Goal: Information Seeking & Learning: Learn about a topic

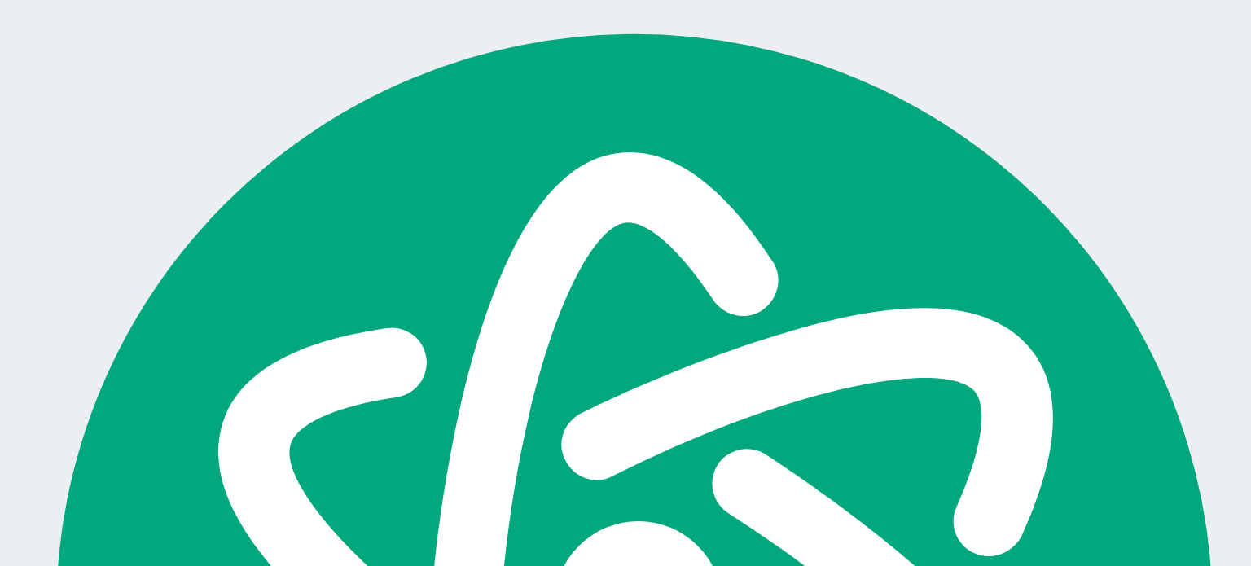
scroll to position [3001, 0]
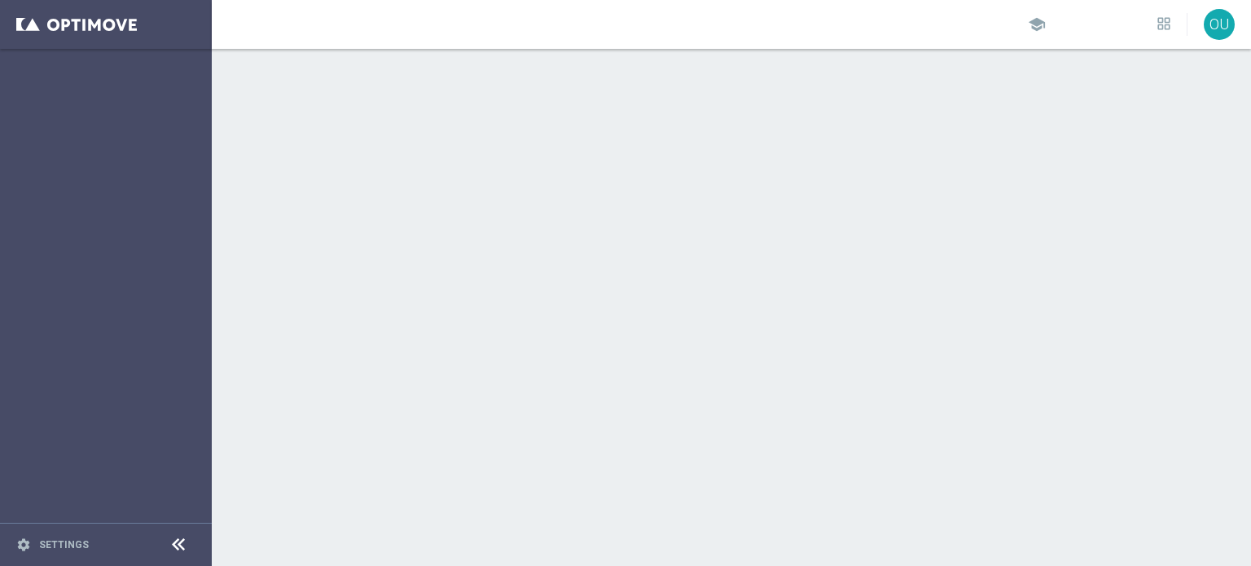
scroll to position [3332, 0]
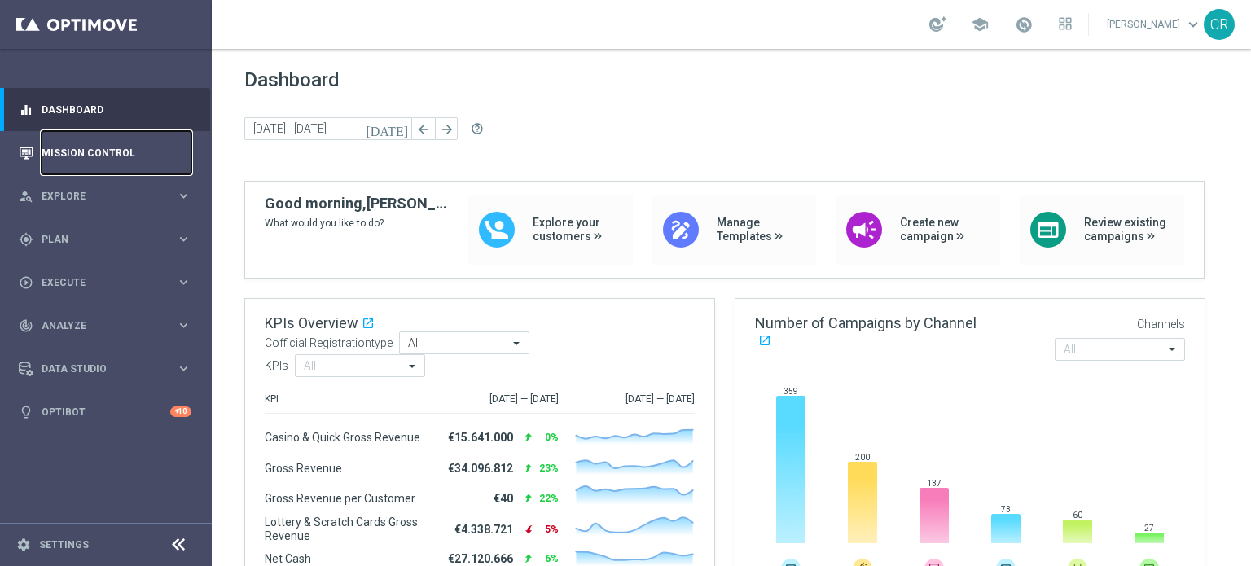
click at [105, 158] on link "Mission Control" at bounding box center [117, 152] width 150 height 43
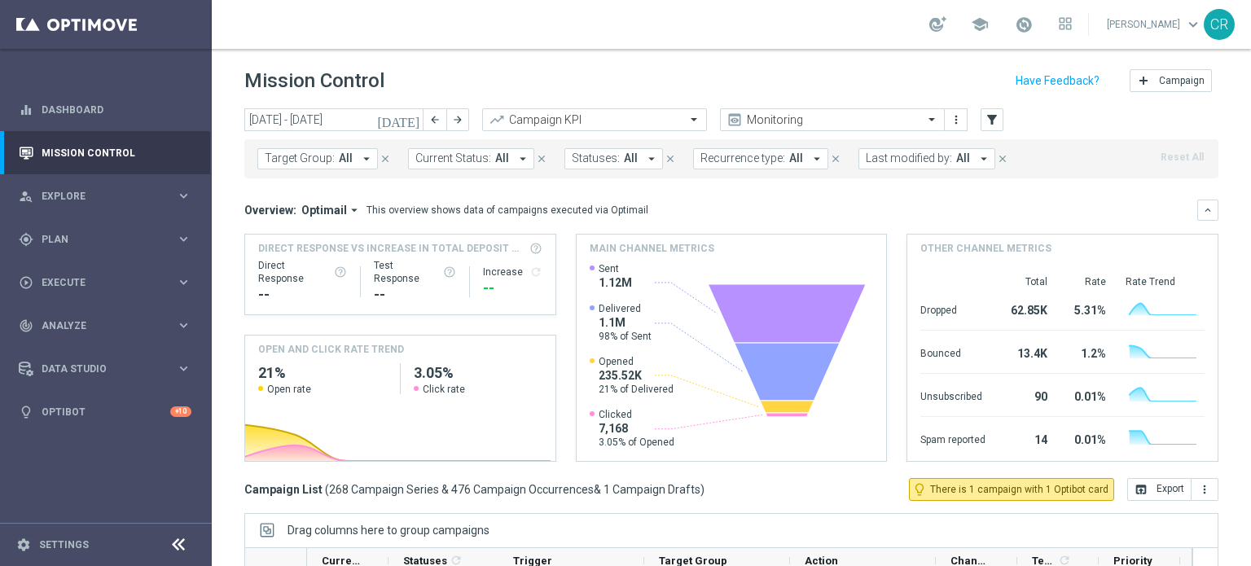
click at [411, 120] on icon "[DATE]" at bounding box center [399, 119] width 44 height 15
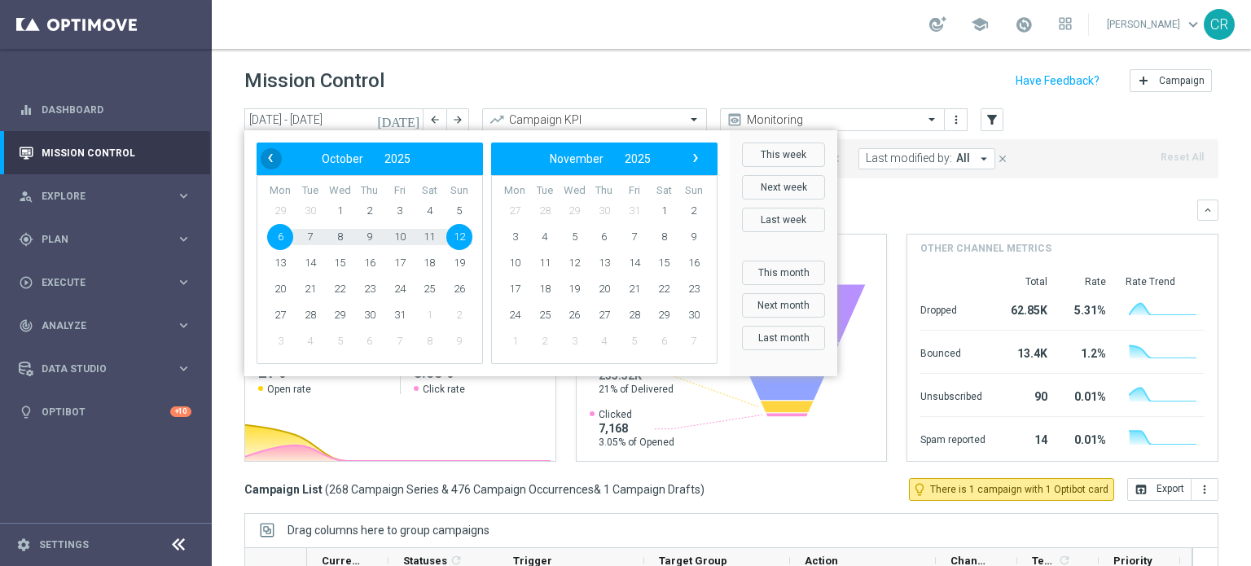
click at [269, 162] on span "‹" at bounding box center [270, 157] width 21 height 21
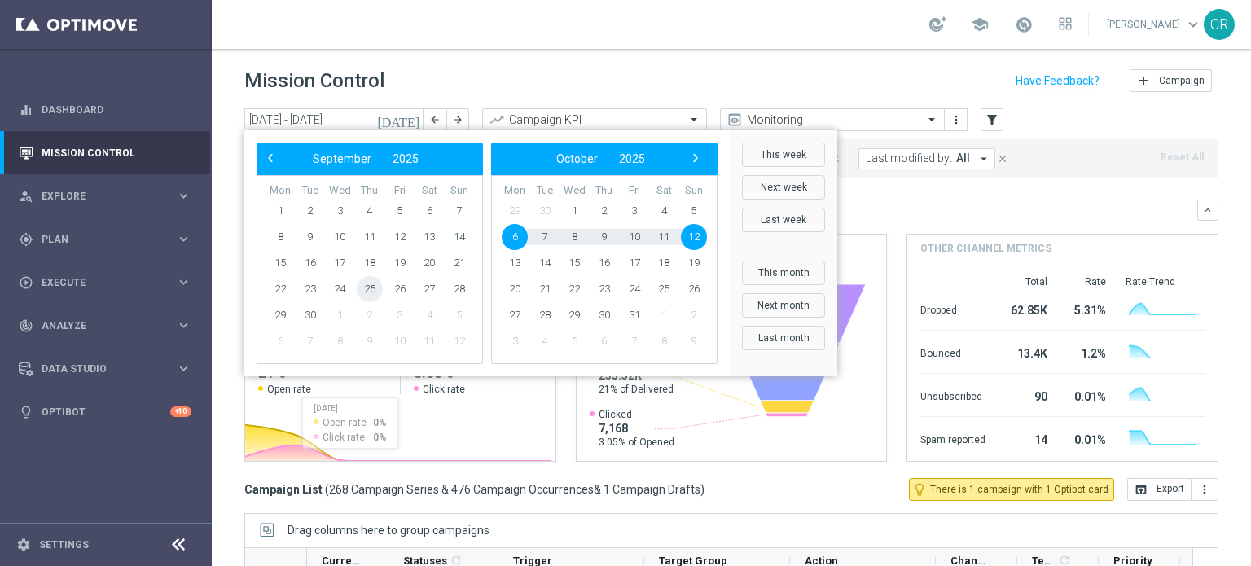
click at [363, 296] on span "25" at bounding box center [370, 289] width 26 height 26
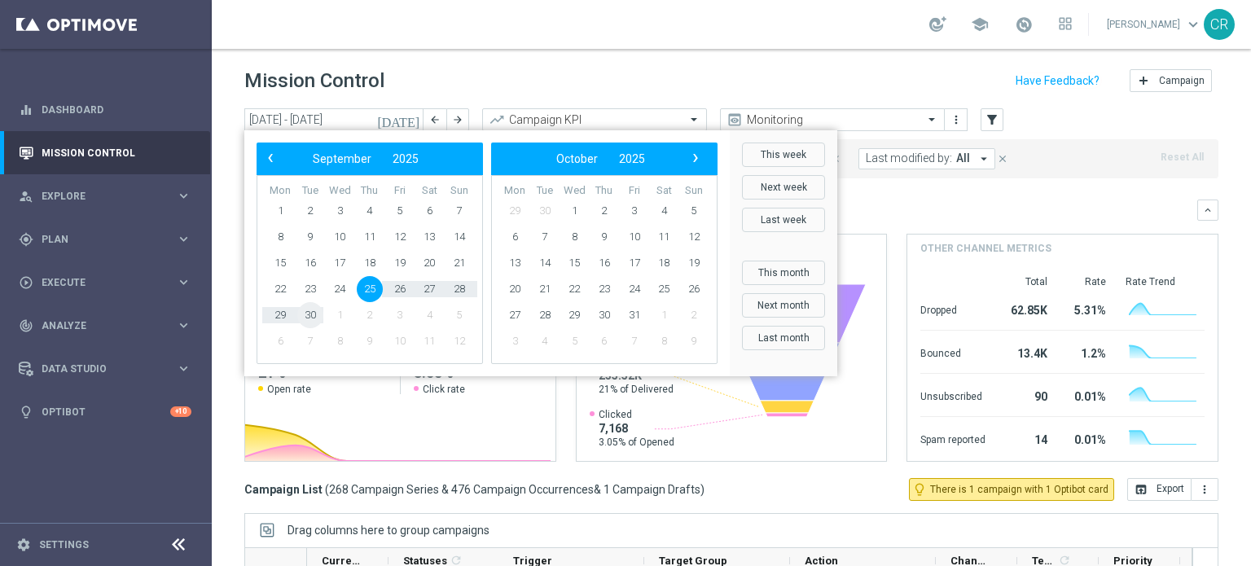
click at [307, 318] on span "30" at bounding box center [310, 315] width 26 height 26
type input "[DATE] - [DATE]"
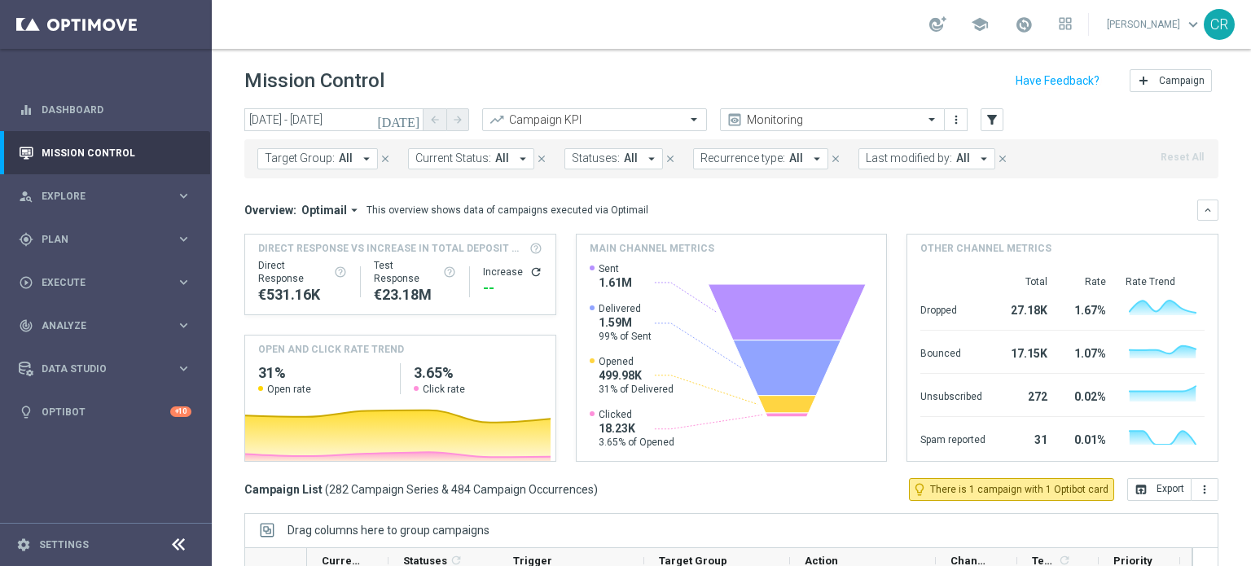
click at [314, 156] on span "Target Group:" at bounding box center [300, 158] width 70 height 14
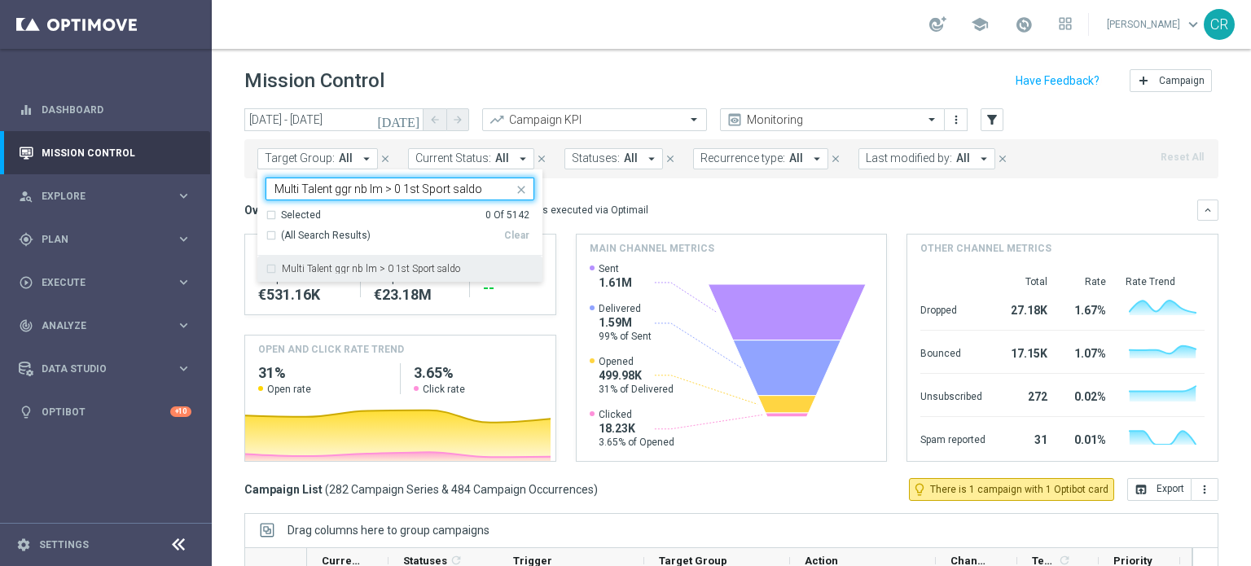
click at [391, 264] on label "Multi Talent ggr nb lm > 0 1st Sport saldo" at bounding box center [371, 269] width 178 height 10
type input "Multi Talent ggr nb lm > 0 1st Sport saldo"
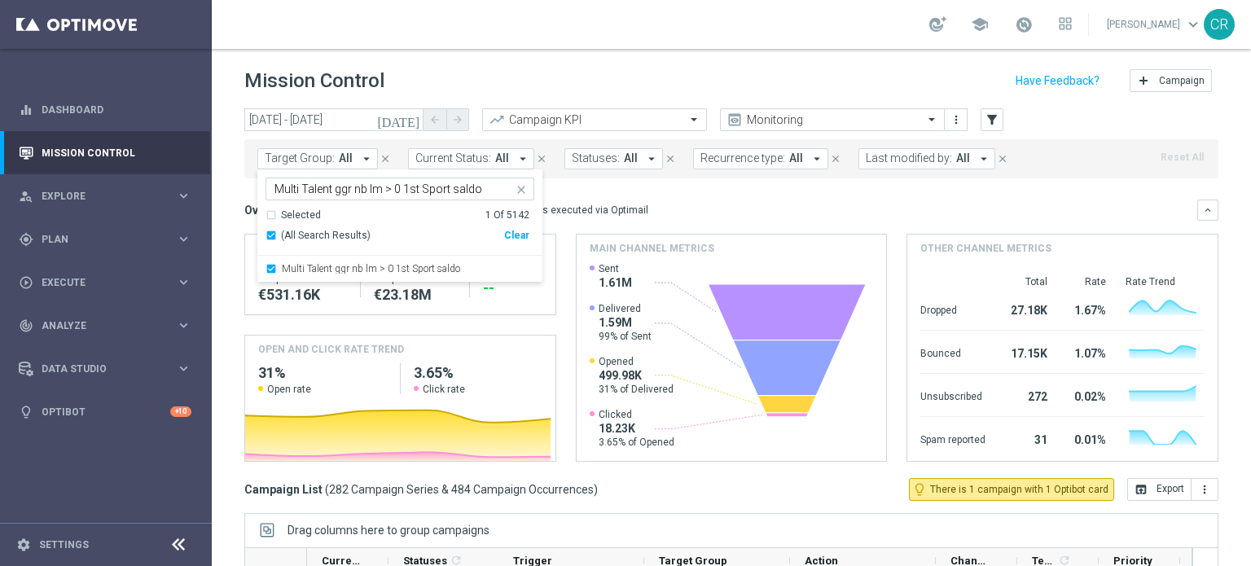
click at [614, 170] on div "Target Group: All arrow_drop_down Multi Talent ggr nb lm > 0 1st Sport saldo Mu…" at bounding box center [731, 158] width 974 height 39
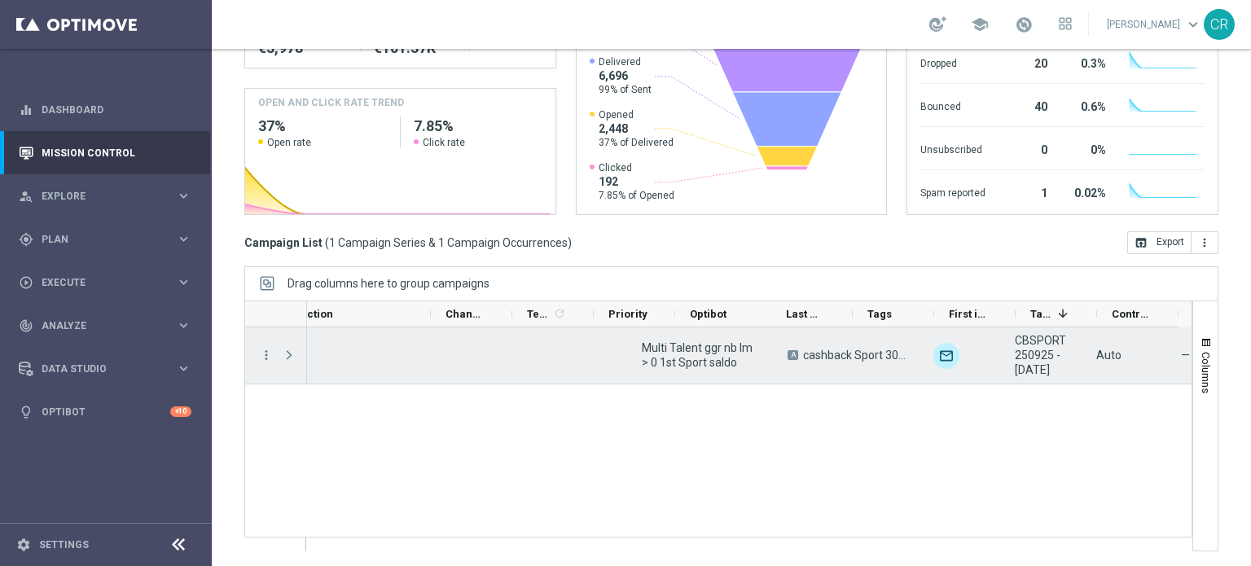
scroll to position [0, 503]
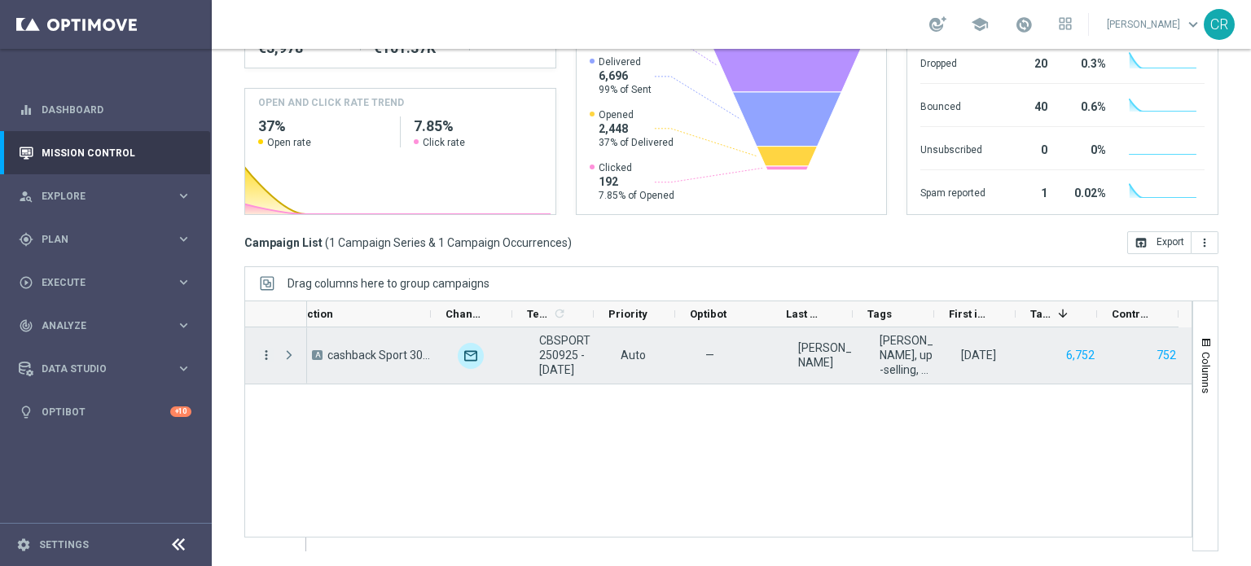
click at [264, 356] on icon "more_vert" at bounding box center [266, 355] width 15 height 15
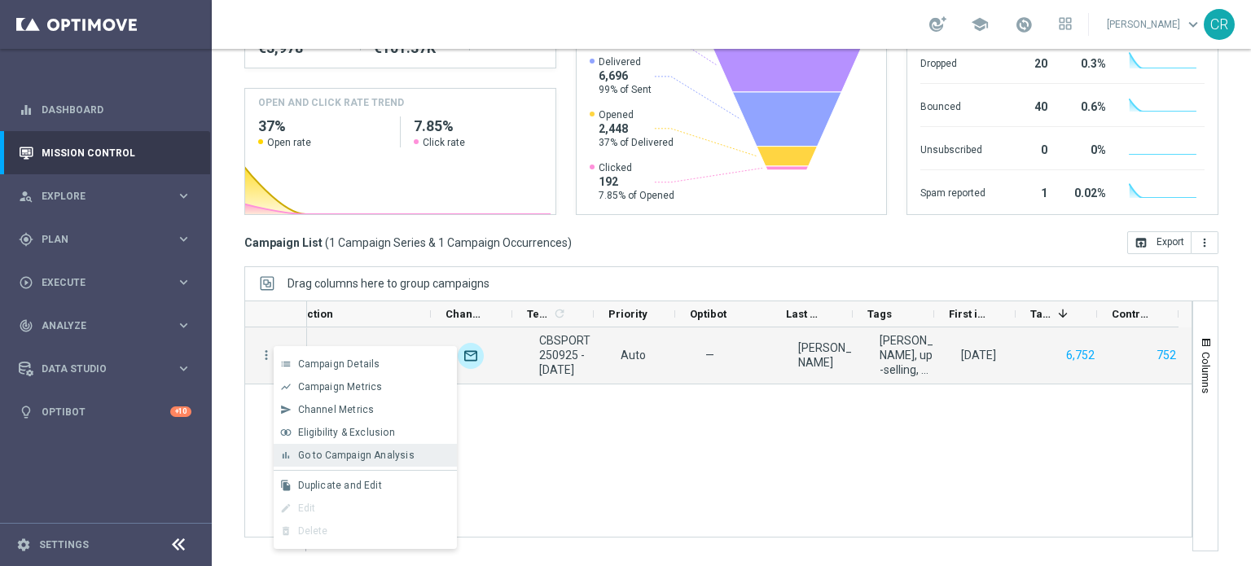
click at [319, 449] on span "Go to Campaign Analysis" at bounding box center [356, 454] width 116 height 11
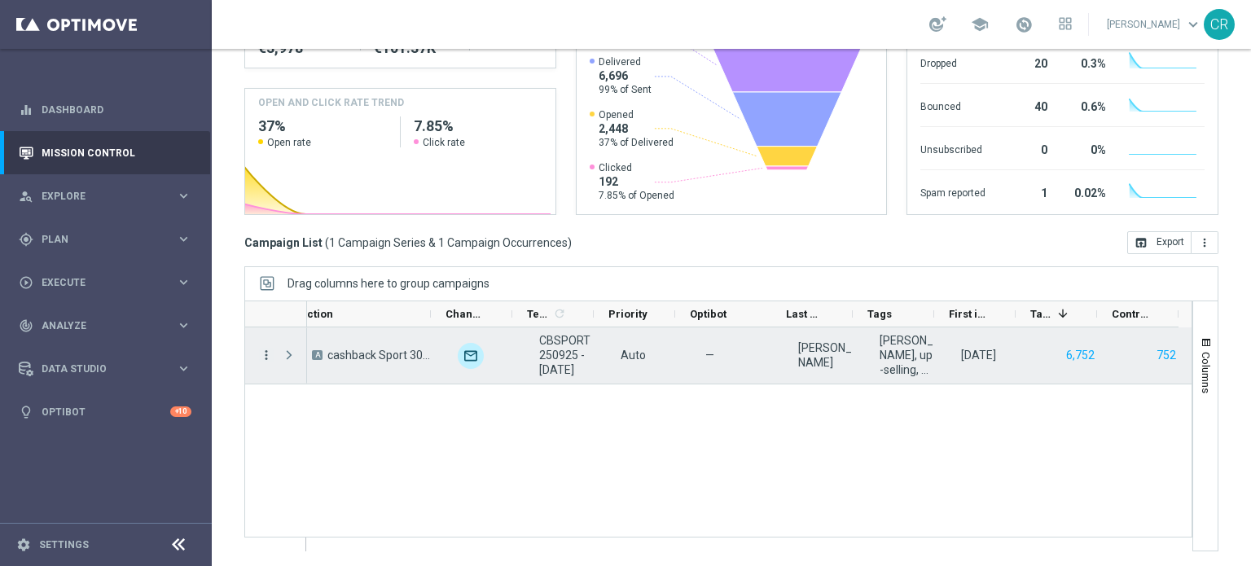
click at [262, 348] on icon "more_vert" at bounding box center [266, 355] width 15 height 15
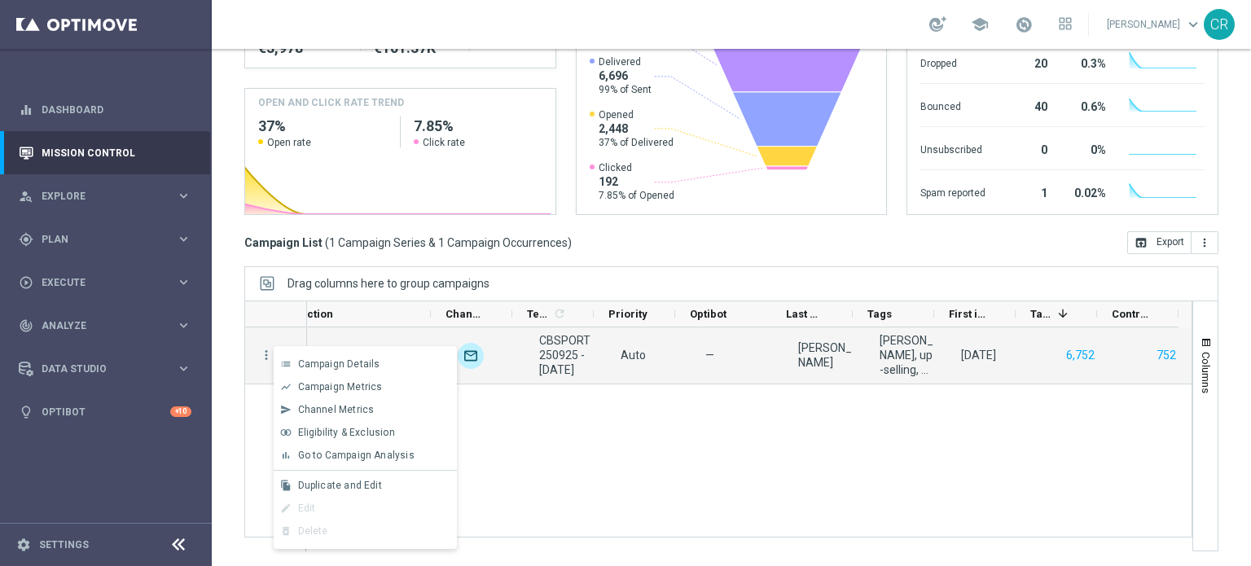
click at [353, 458] on span "Go to Campaign Analysis" at bounding box center [356, 454] width 116 height 11
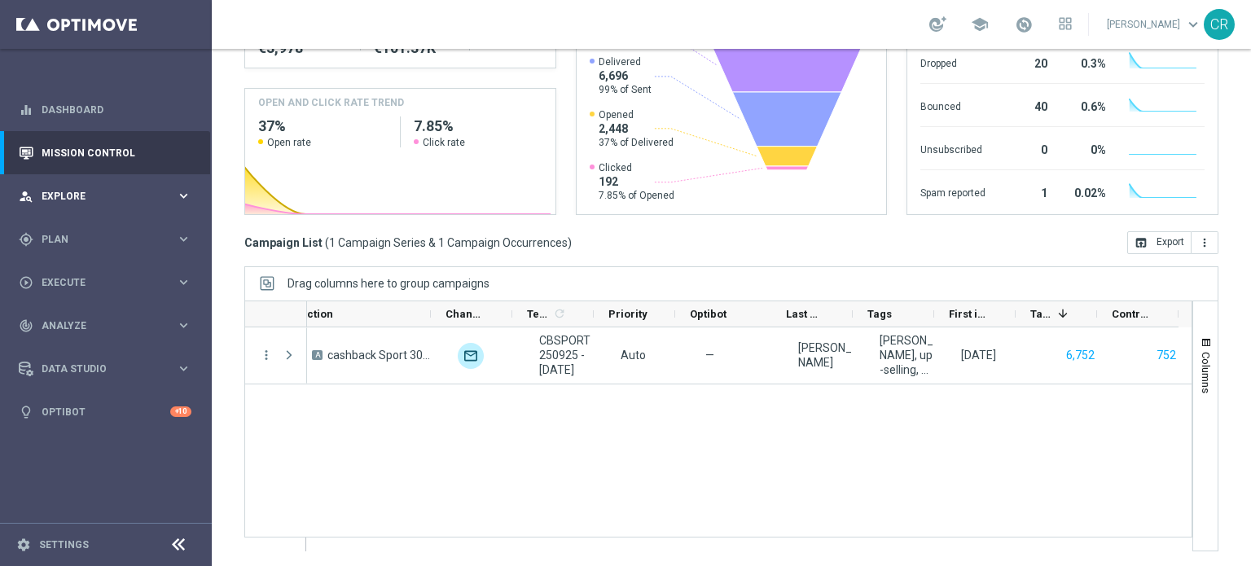
click at [72, 189] on div "person_search Explore" at bounding box center [97, 196] width 157 height 15
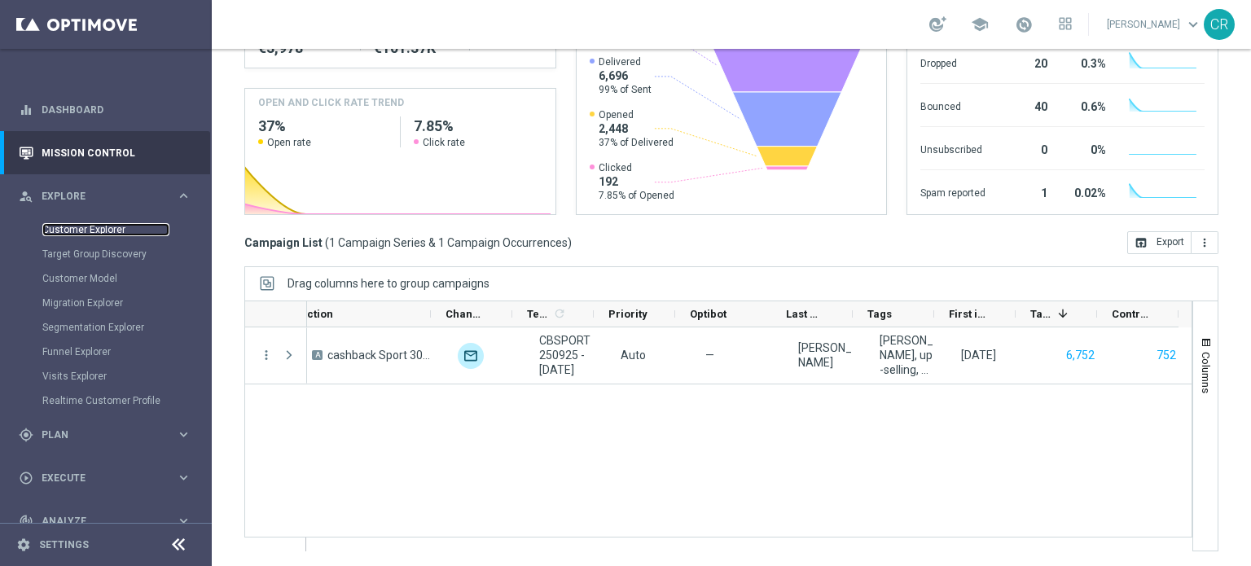
click at [87, 227] on link "Customer Explorer" at bounding box center [105, 229] width 127 height 13
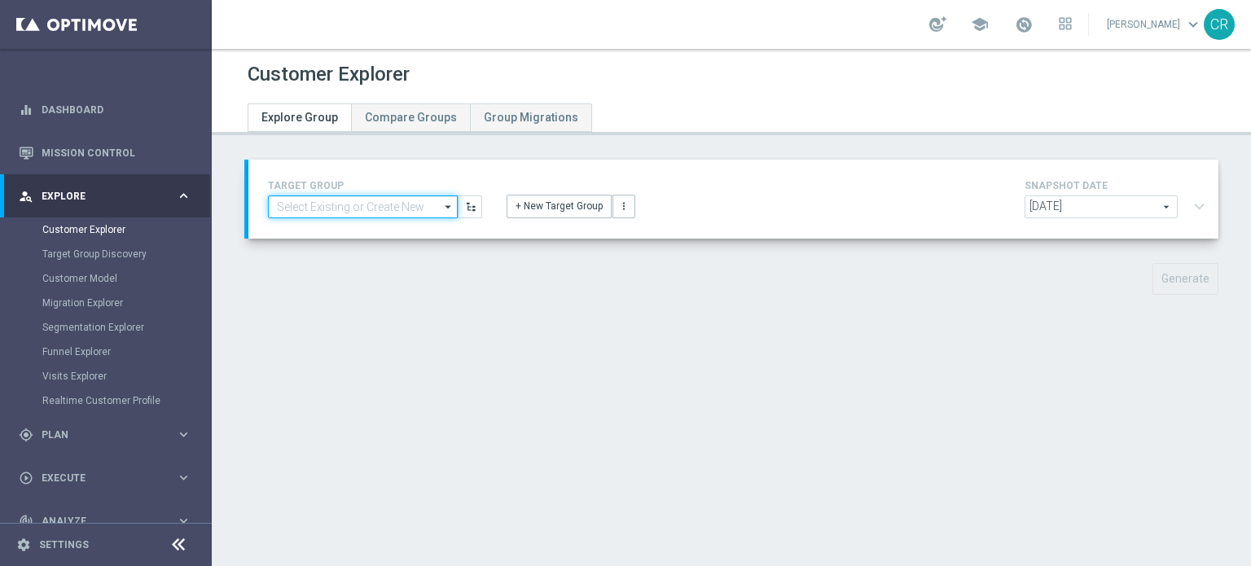
click at [335, 195] on input at bounding box center [363, 206] width 190 height 23
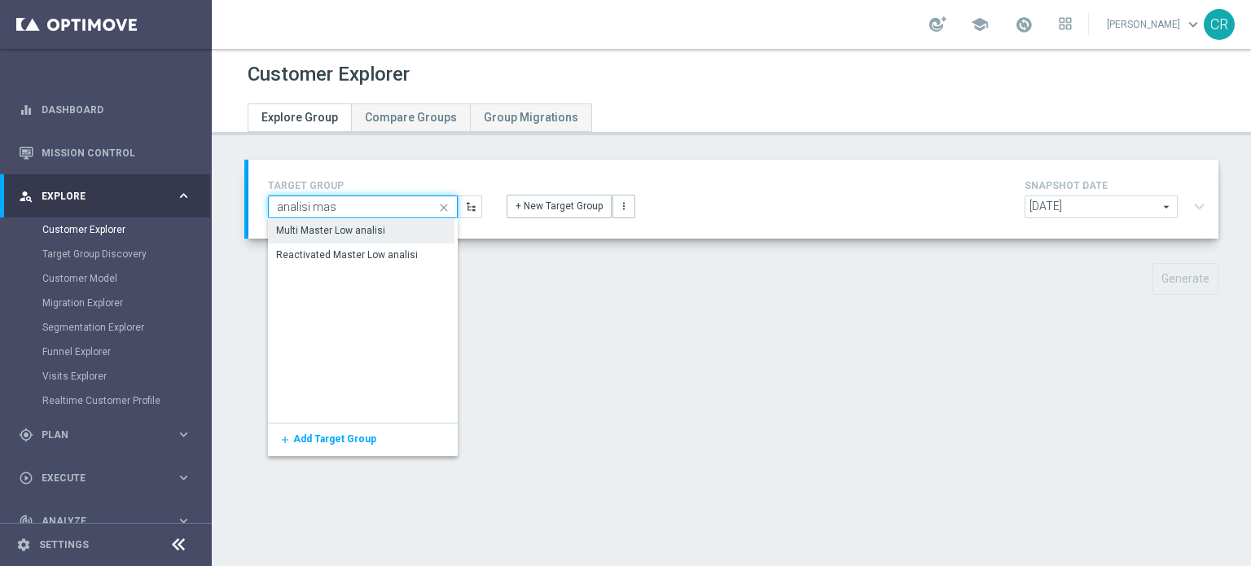
type input "analisi mas"
click at [335, 225] on div "Multi Master Low analisi" at bounding box center [330, 230] width 109 height 15
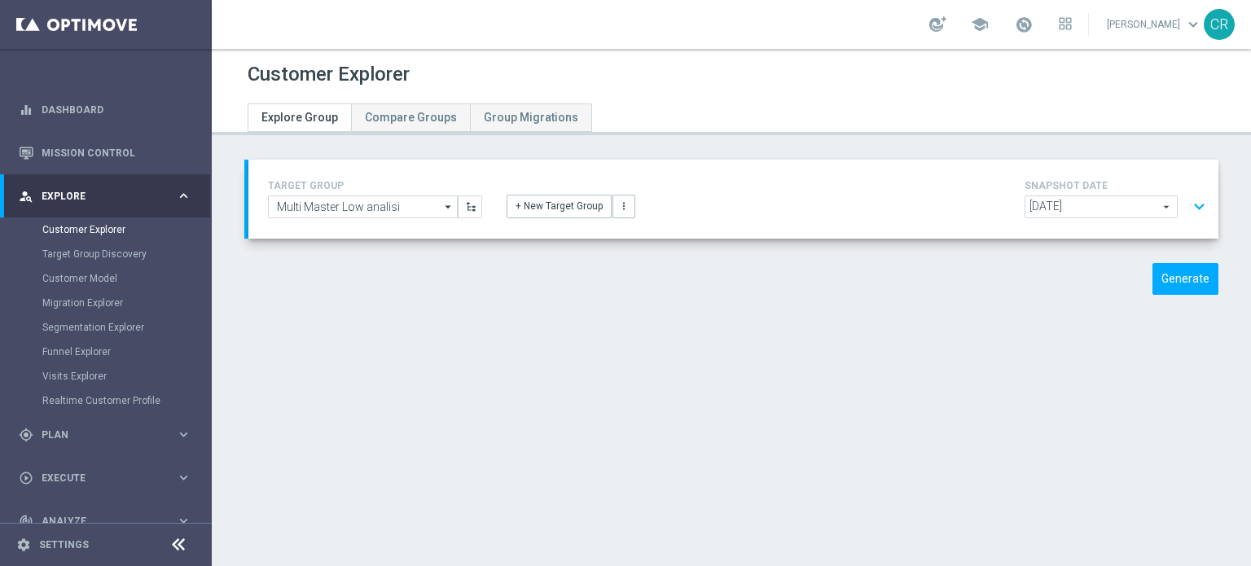
click at [1084, 208] on span "[DATE]" at bounding box center [1100, 206] width 151 height 21
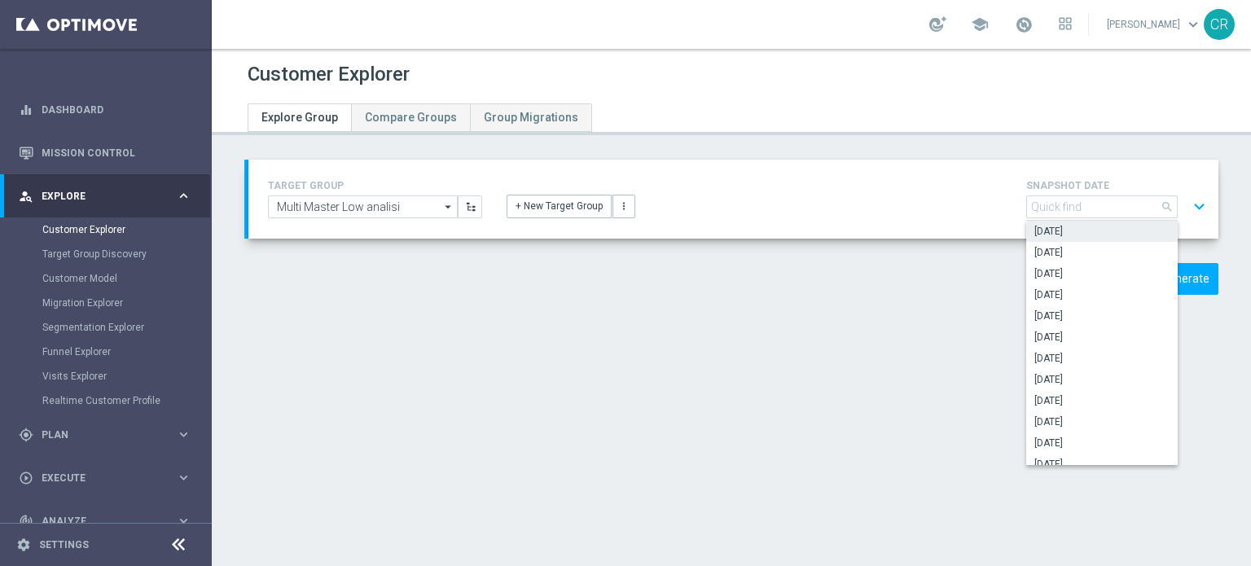
click at [1084, 229] on span "[DATE]" at bounding box center [1101, 231] width 135 height 13
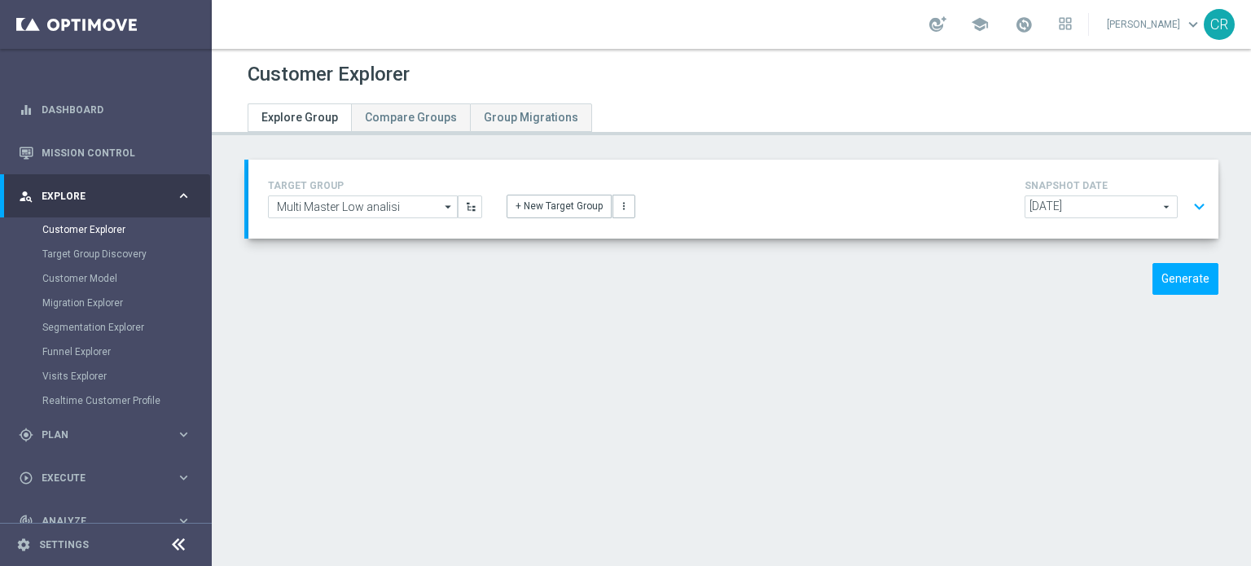
click at [1187, 205] on button "expand_more" at bounding box center [1199, 206] width 24 height 31
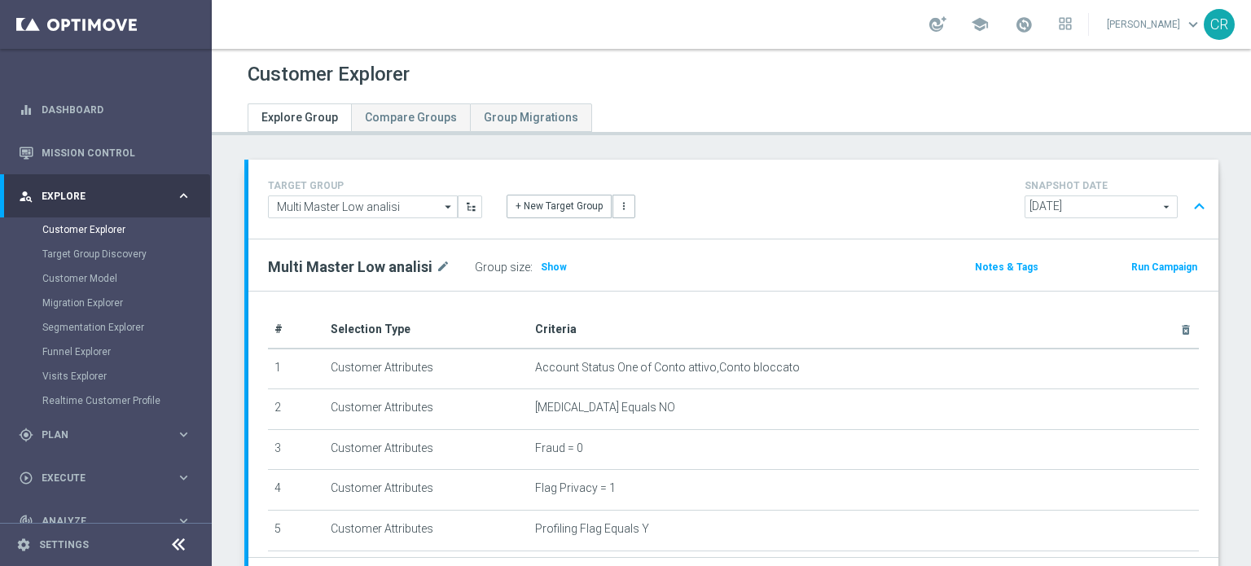
scroll to position [143, 0]
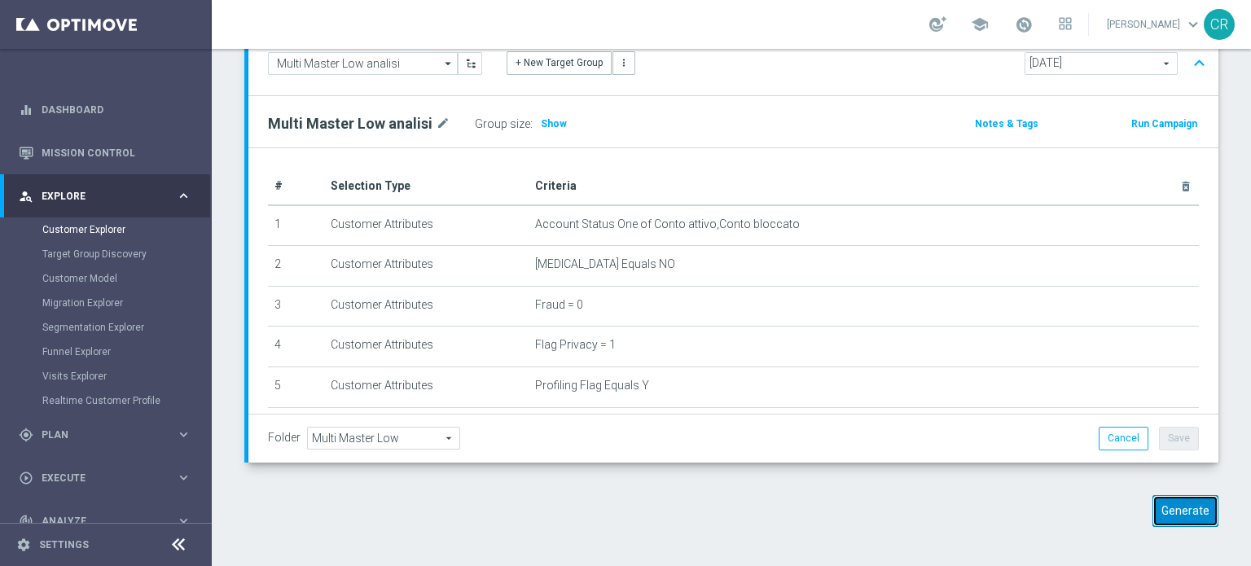
click at [1159, 514] on button "Generate" at bounding box center [1185, 511] width 66 height 32
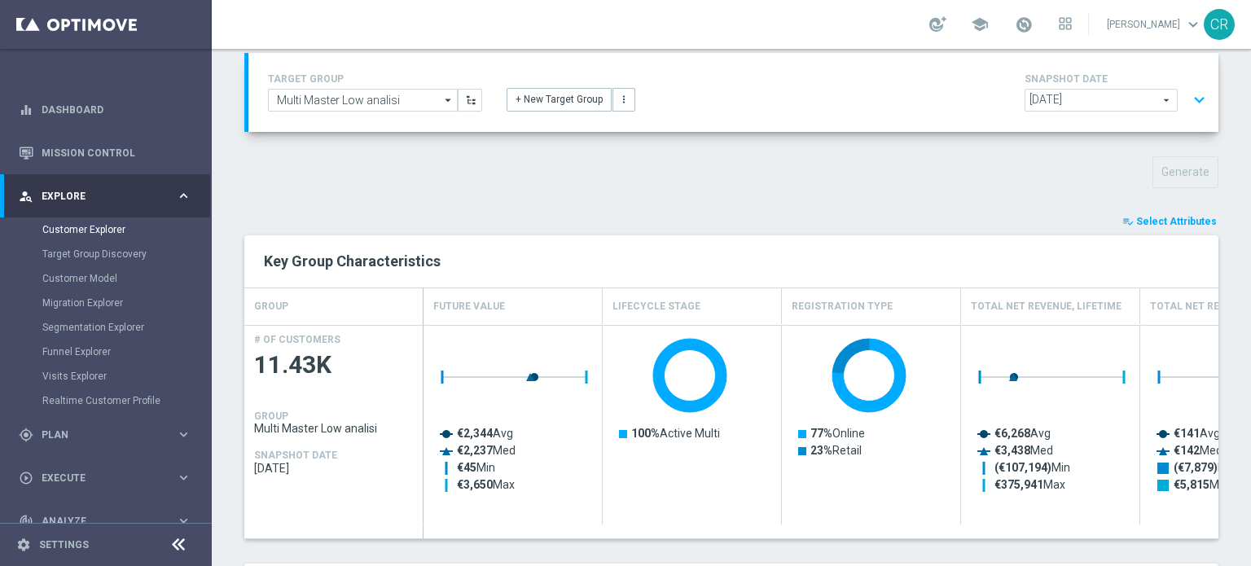
scroll to position [0, 0]
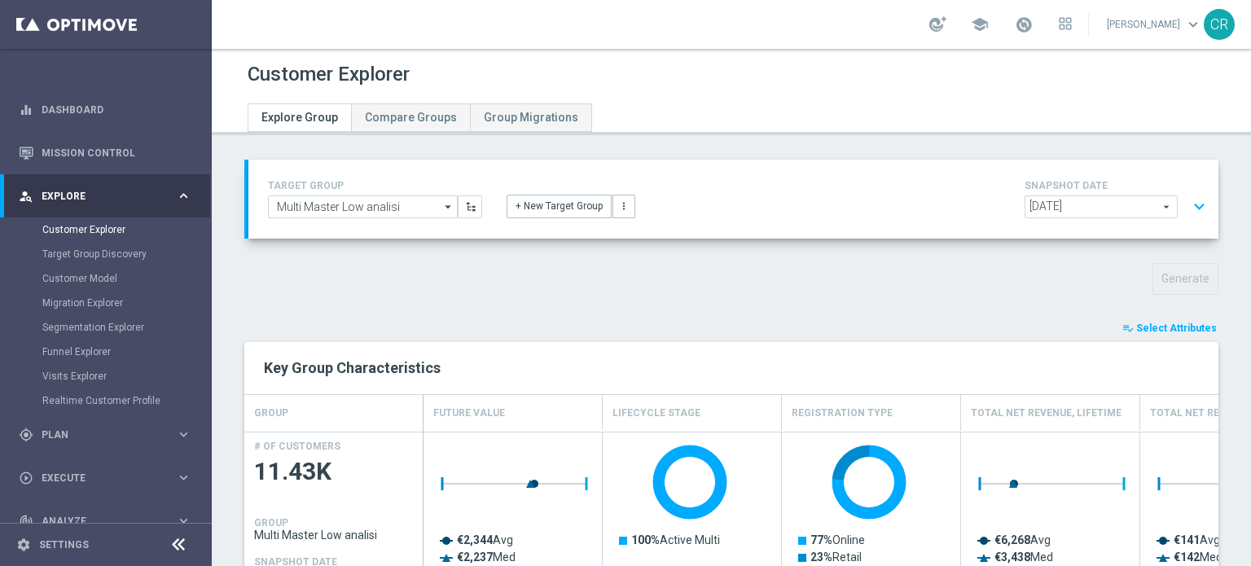
click at [1187, 202] on button "expand_more" at bounding box center [1199, 206] width 24 height 31
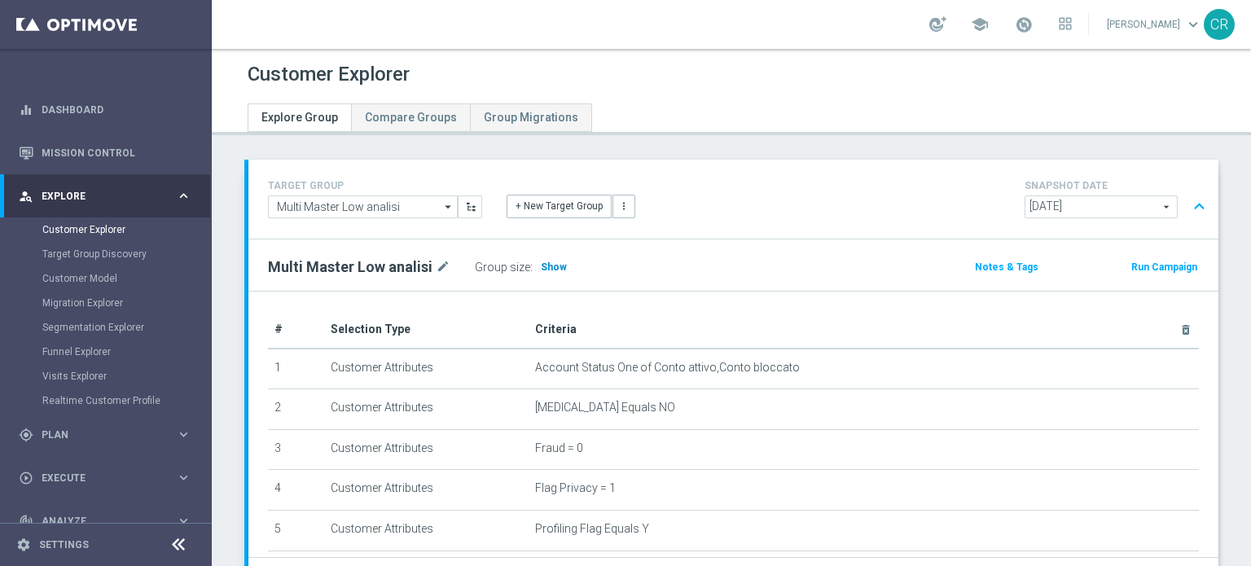
click at [549, 263] on span "Show" at bounding box center [554, 266] width 26 height 11
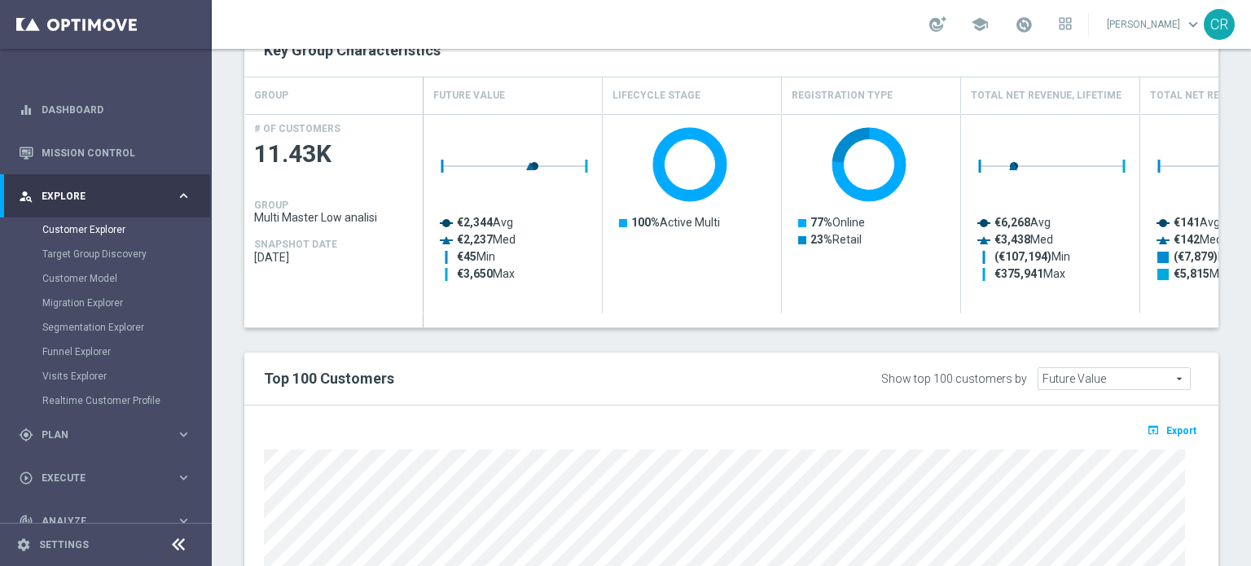
scroll to position [489, 0]
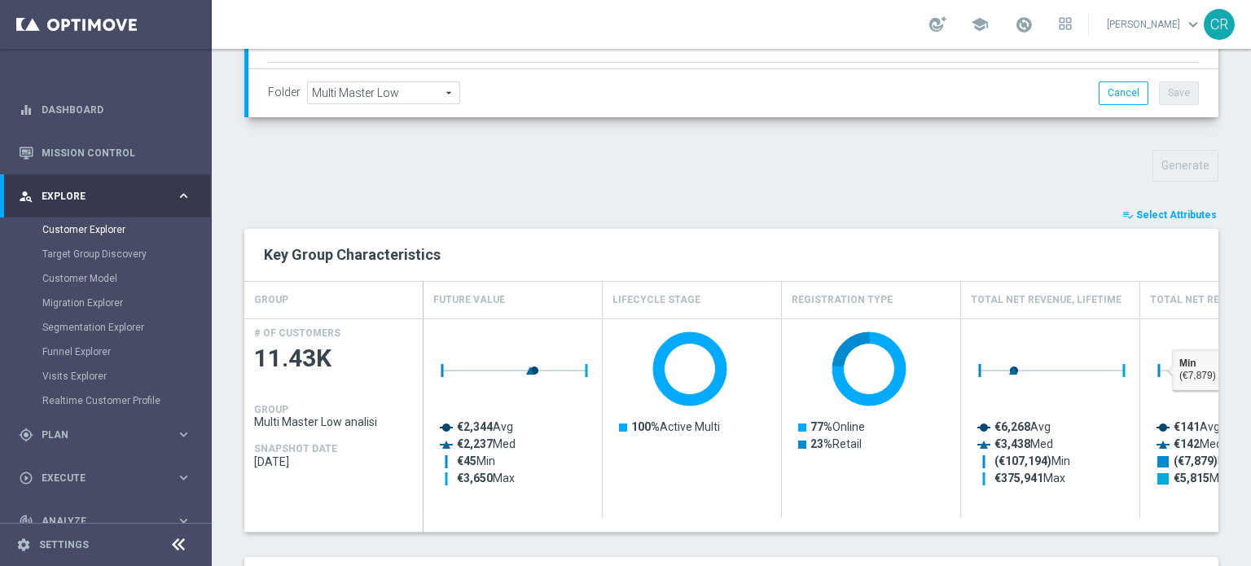
click at [1152, 213] on span "Select Attributes" at bounding box center [1176, 214] width 81 height 11
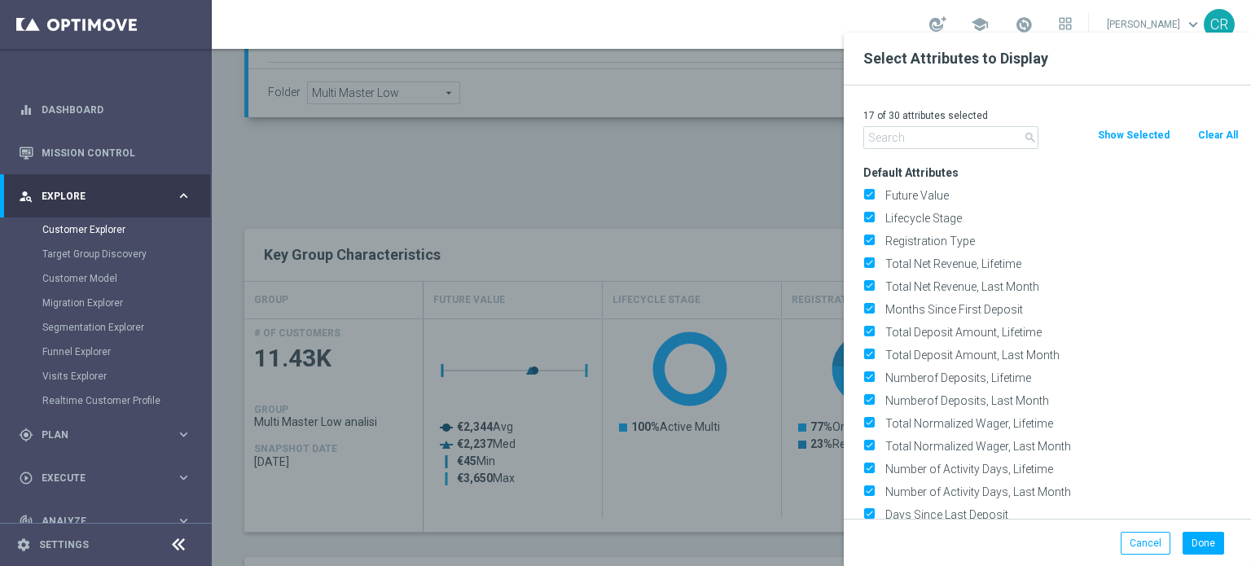
click at [1221, 135] on button "Clear All" at bounding box center [1217, 135] width 43 height 18
checkbox input "false"
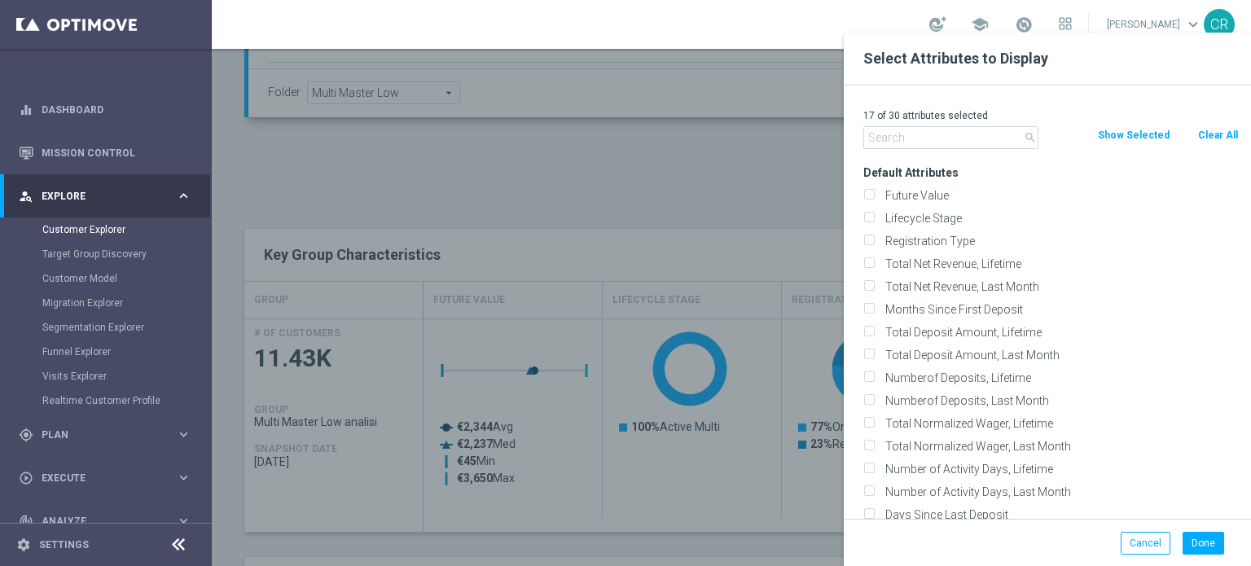
checkbox input "false"
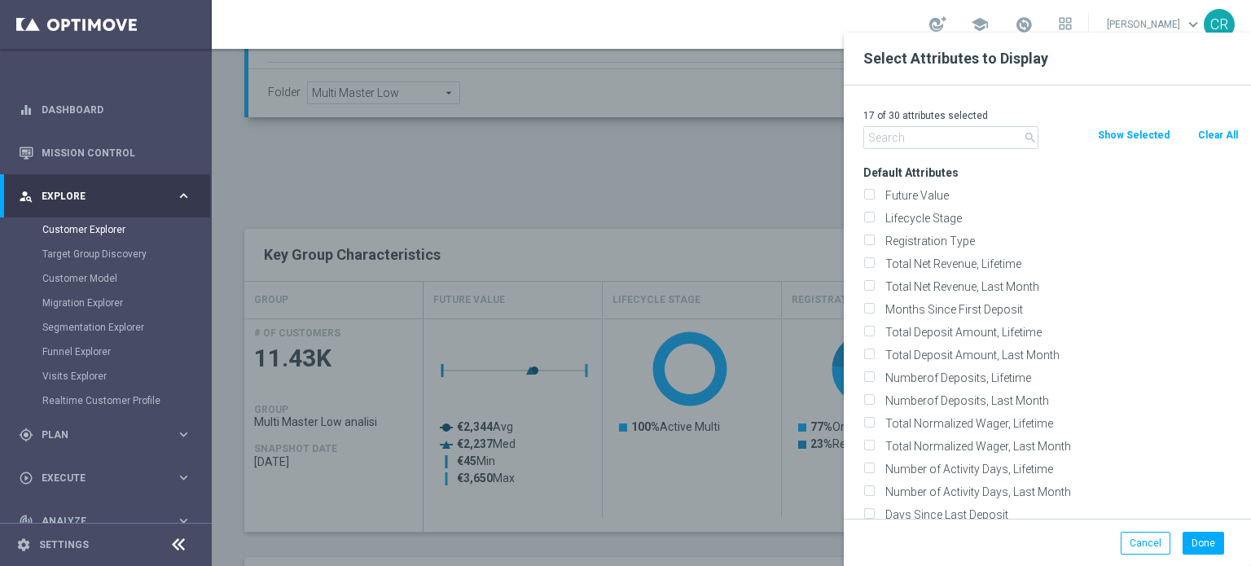
checkbox input "false"
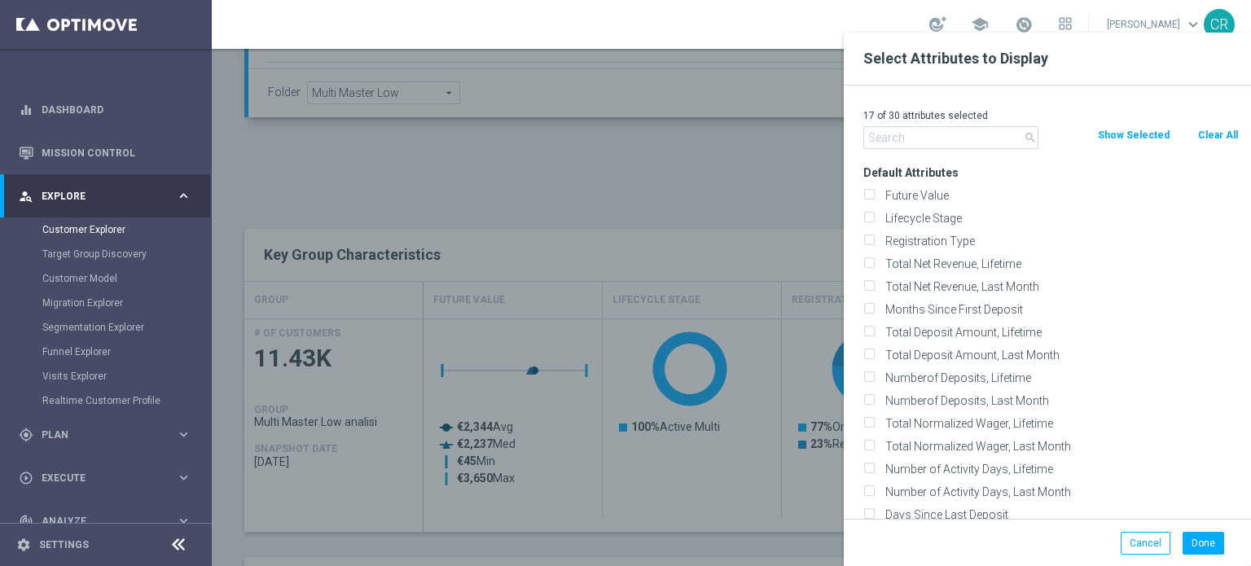
checkbox input "false"
click at [870, 217] on input "Lifecycle Stage" at bounding box center [868, 220] width 11 height 11
checkbox input "true"
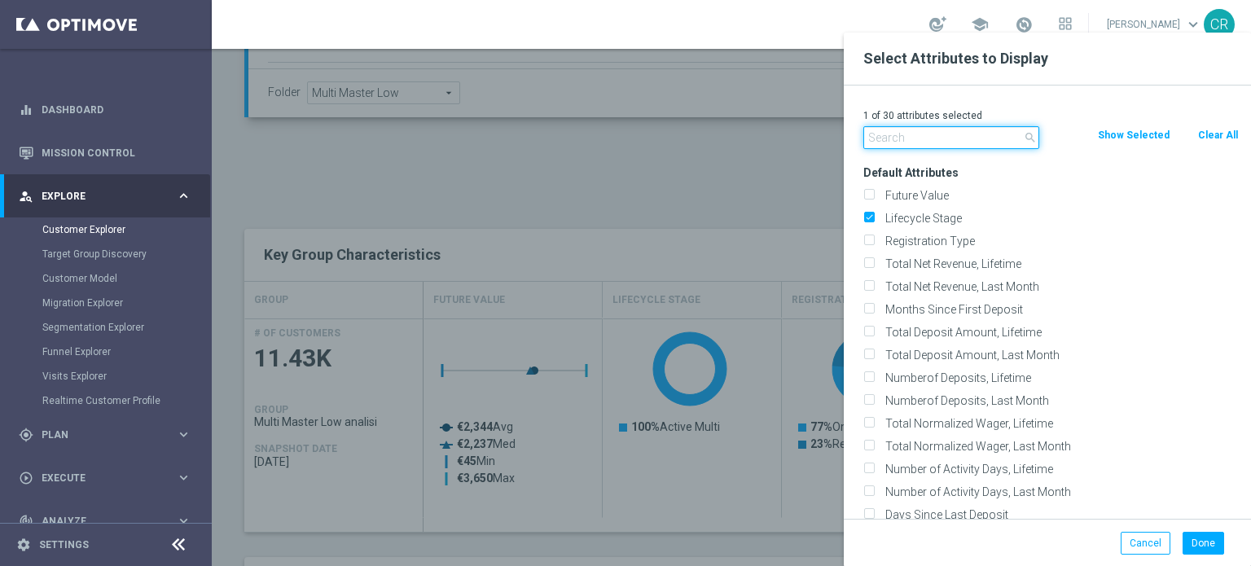
click at [905, 140] on input "text" at bounding box center [951, 137] width 176 height 23
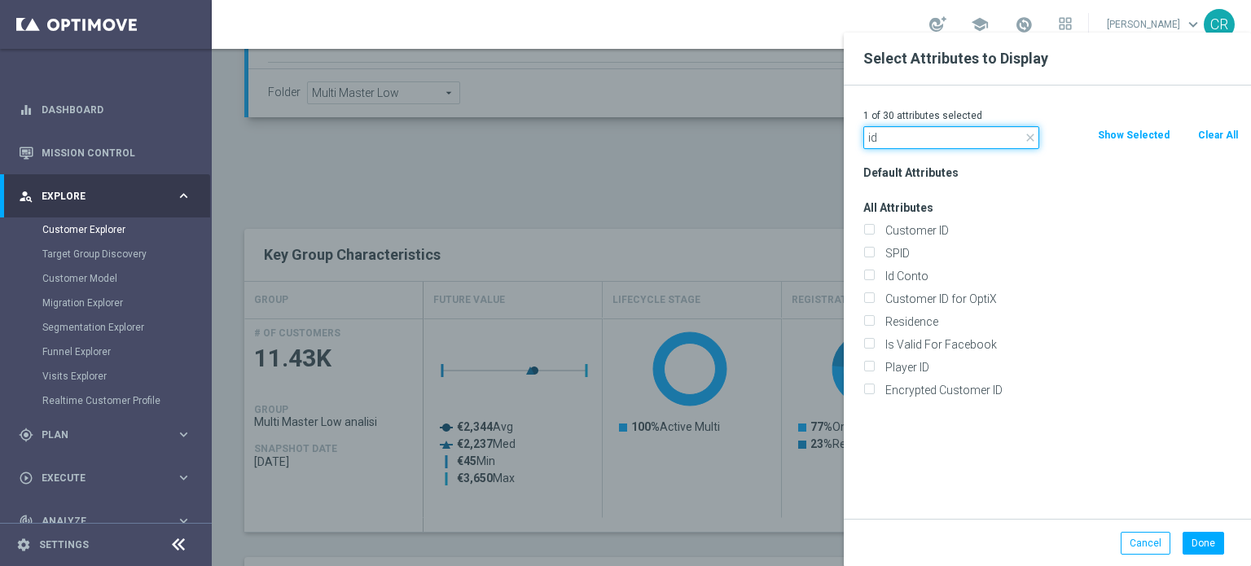
type input "id"
click at [861, 230] on div "Customer ID" at bounding box center [1051, 230] width 400 height 23
click at [865, 230] on input "Customer ID" at bounding box center [868, 232] width 11 height 11
checkbox input "true"
click at [879, 271] on label "Id Conto" at bounding box center [1058, 276] width 359 height 15
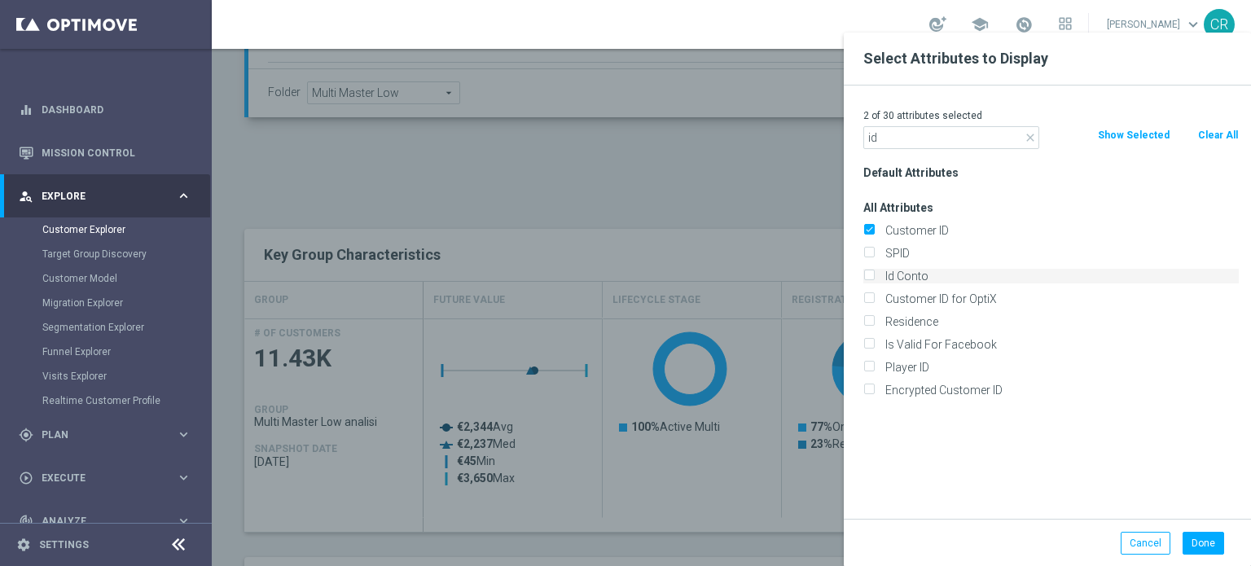
click at [866, 273] on input "Id Conto" at bounding box center [868, 278] width 11 height 11
checkbox input "true"
click at [1195, 533] on button "Done" at bounding box center [1203, 543] width 42 height 23
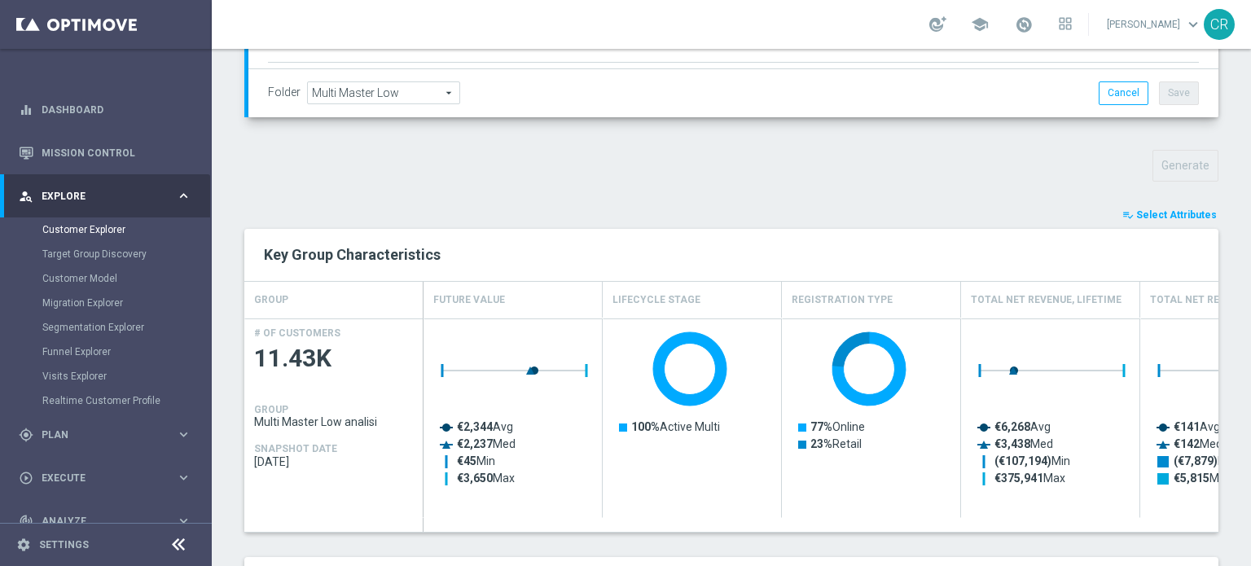
type input "Search"
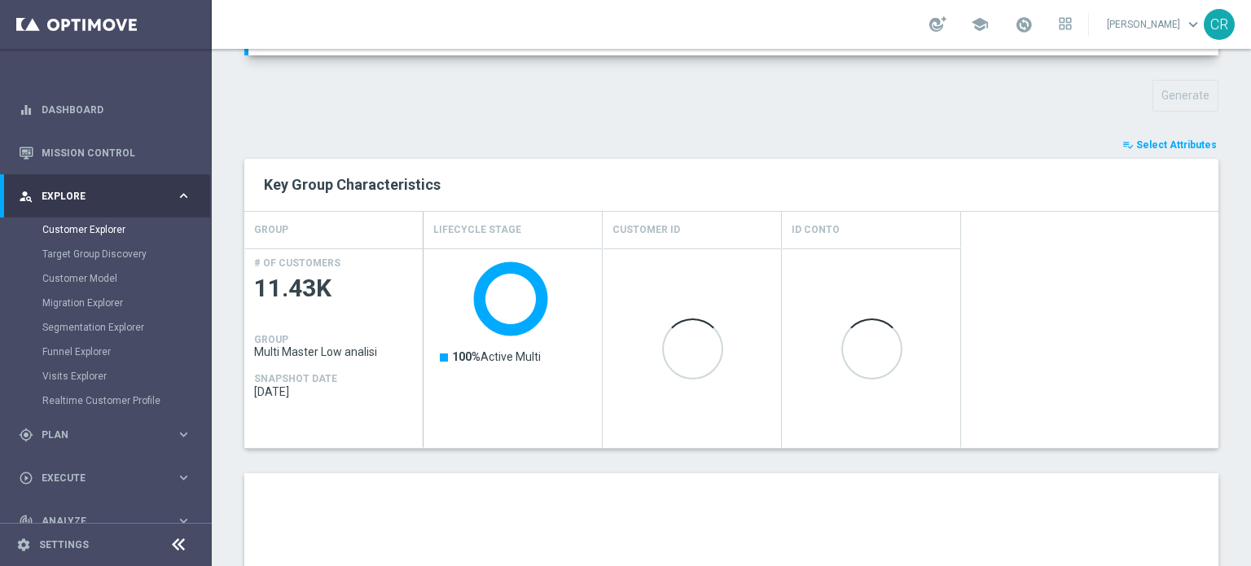
scroll to position [0, 0]
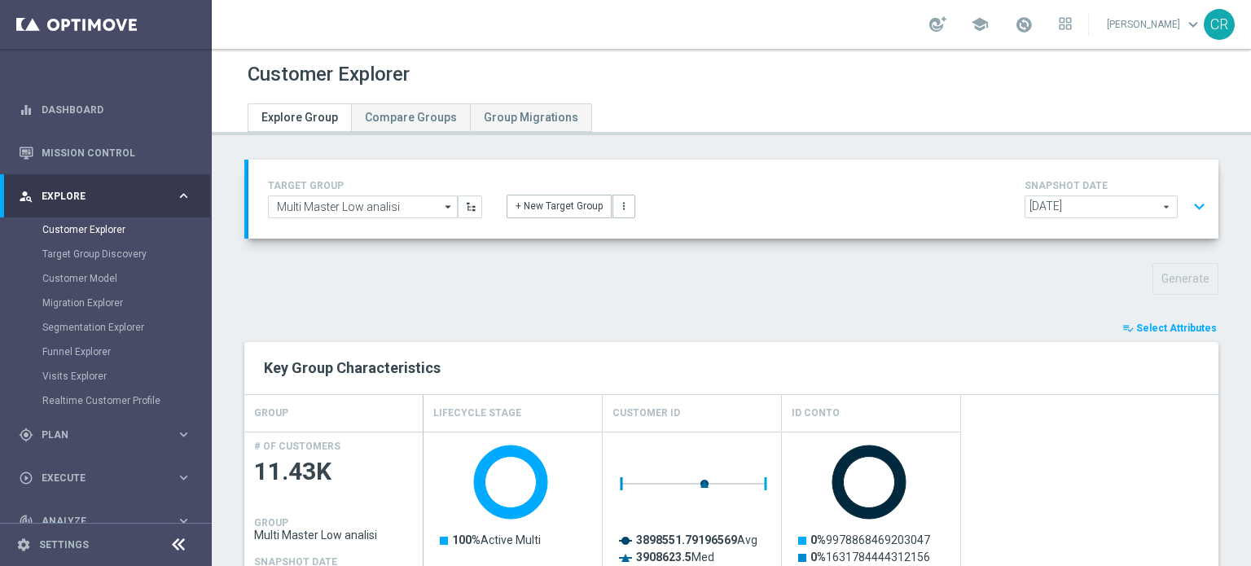
click at [1187, 208] on button "expand_more" at bounding box center [1199, 206] width 24 height 31
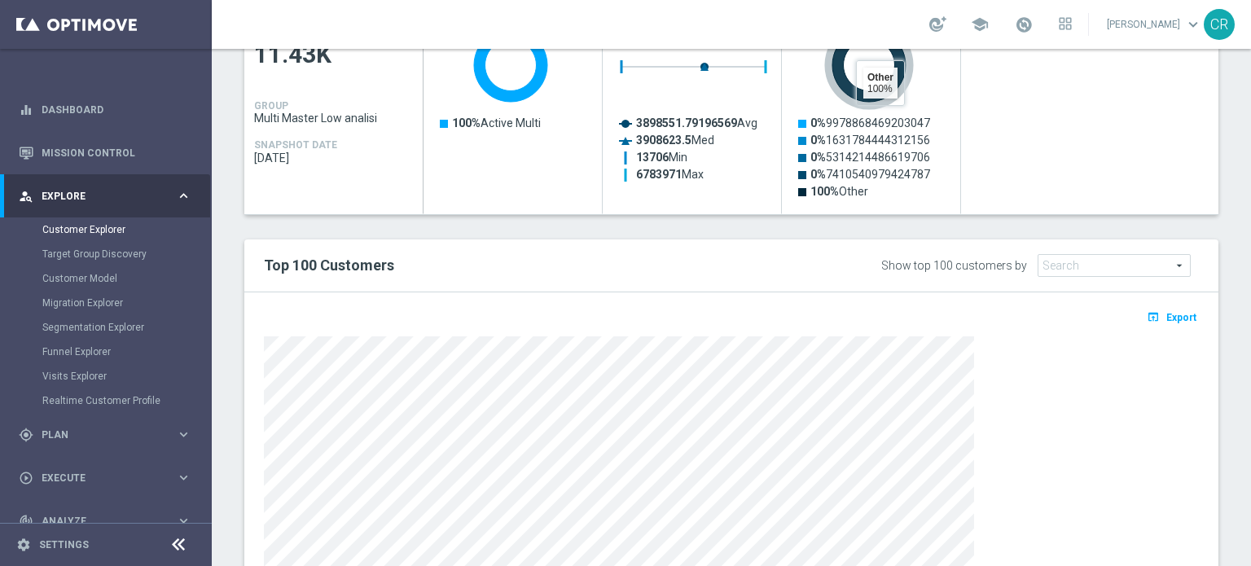
scroll to position [814, 0]
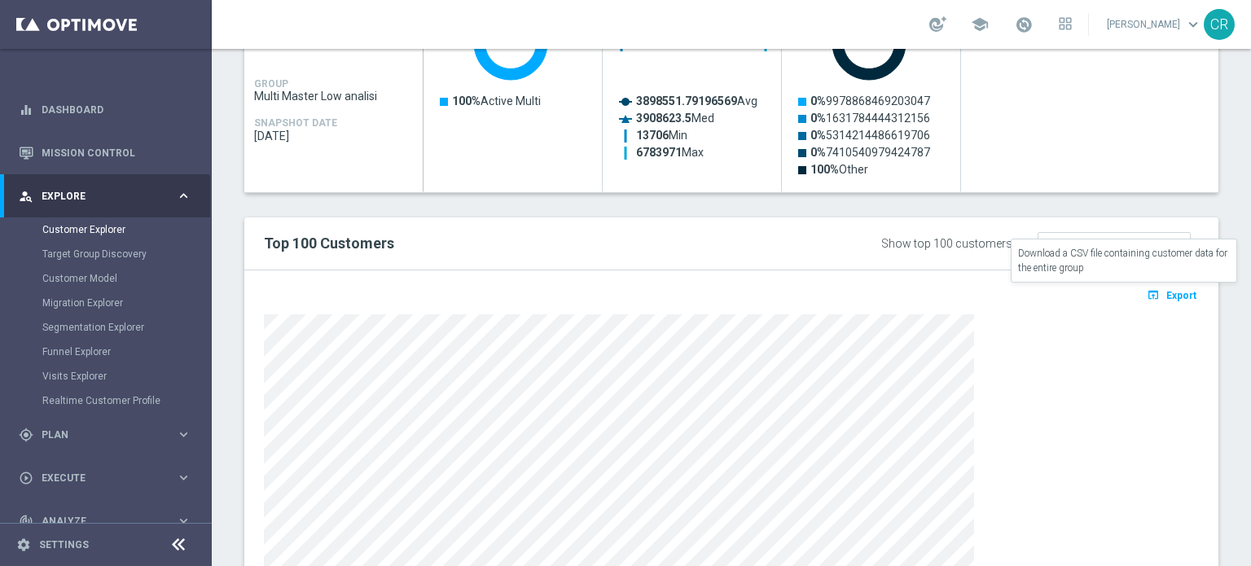
click at [1168, 296] on span "Export" at bounding box center [1181, 295] width 30 height 11
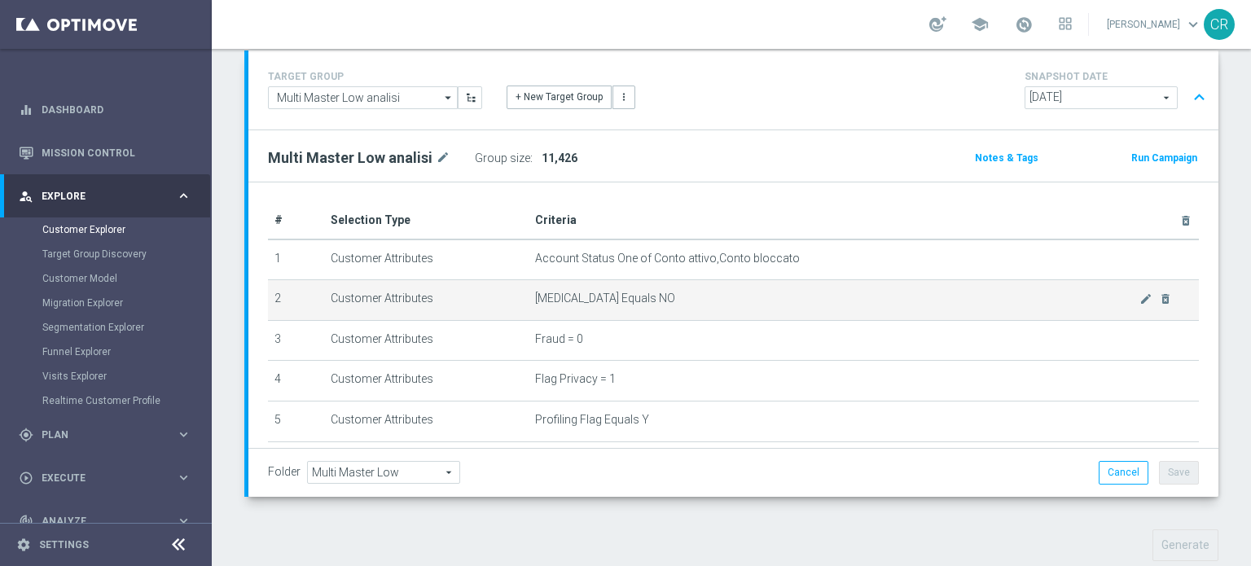
scroll to position [81, 0]
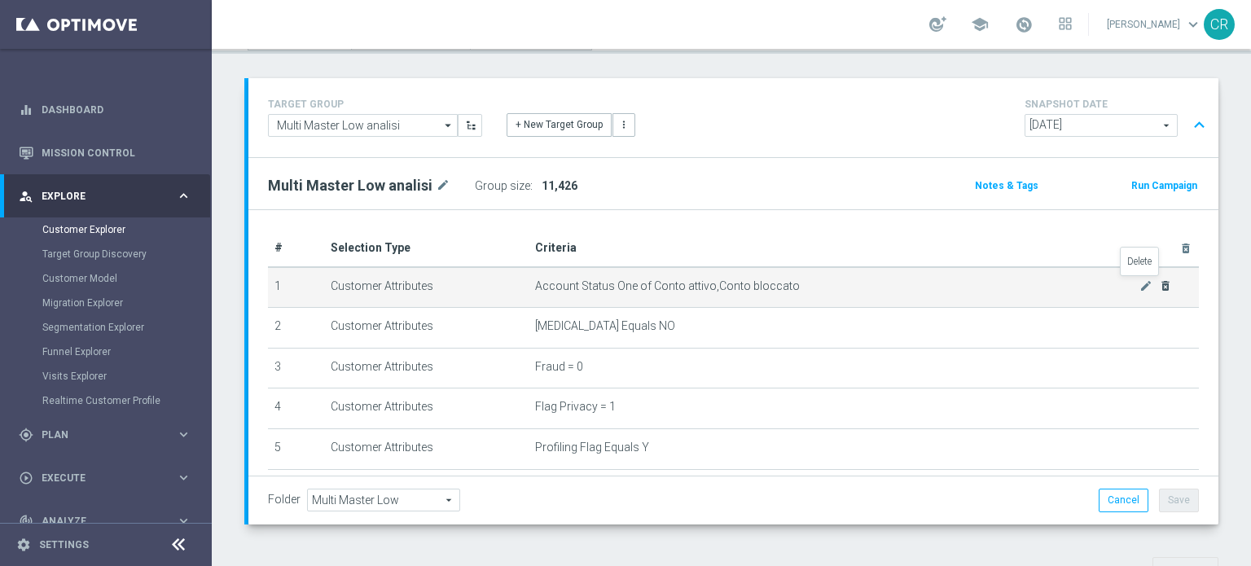
click at [1159, 283] on icon "delete_forever" at bounding box center [1165, 285] width 13 height 13
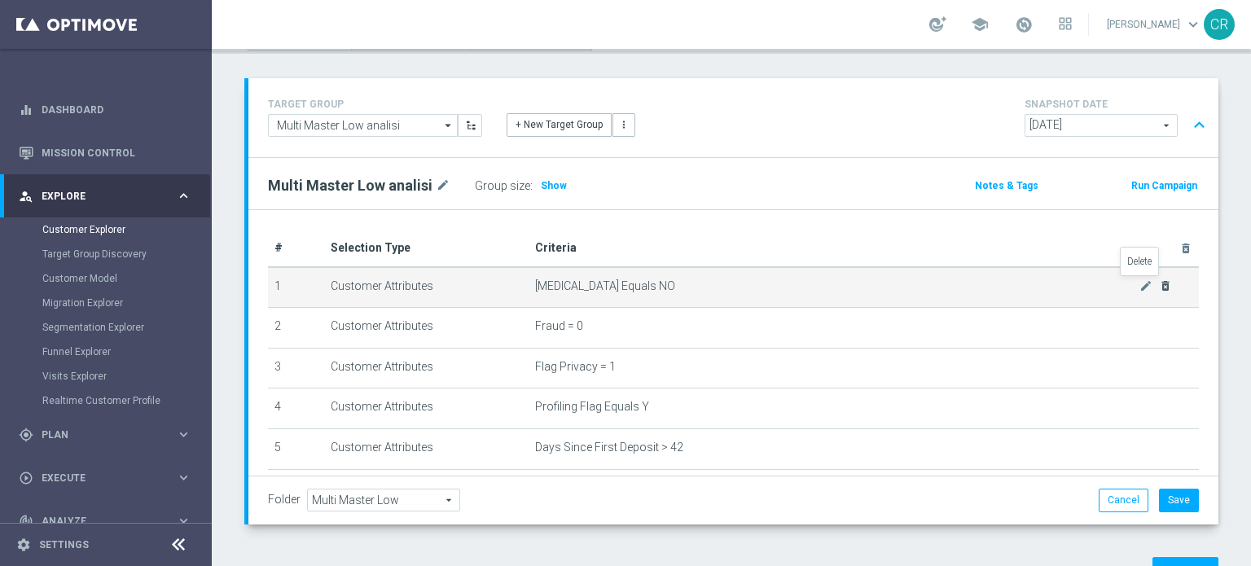
click at [1159, 283] on icon "delete_forever" at bounding box center [1165, 285] width 13 height 13
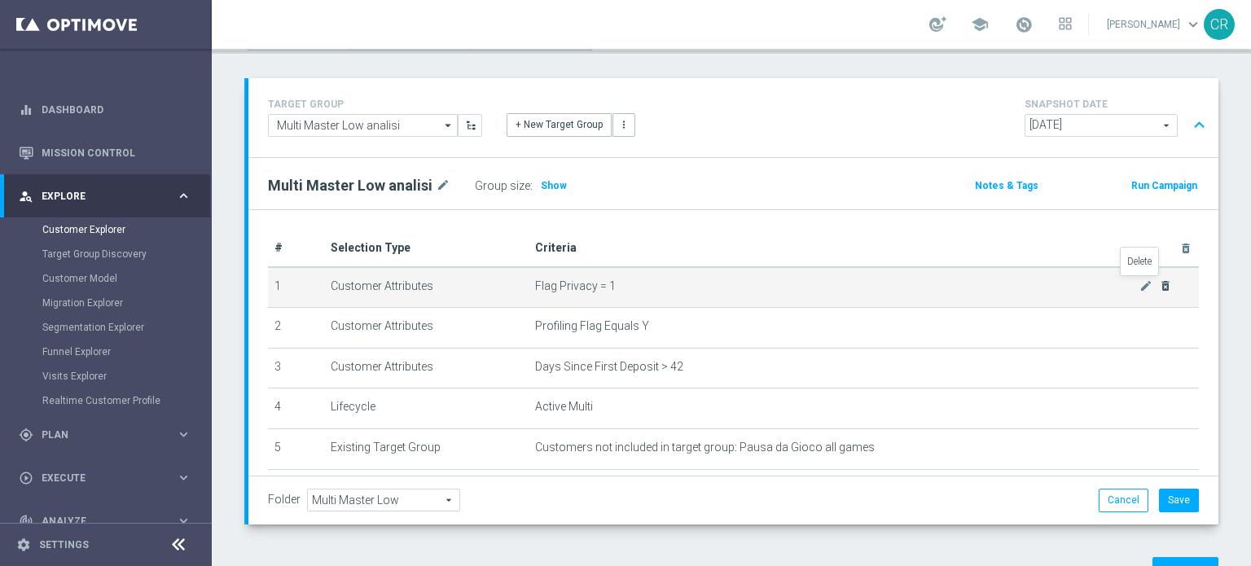
click at [1159, 283] on icon "delete_forever" at bounding box center [1165, 285] width 13 height 13
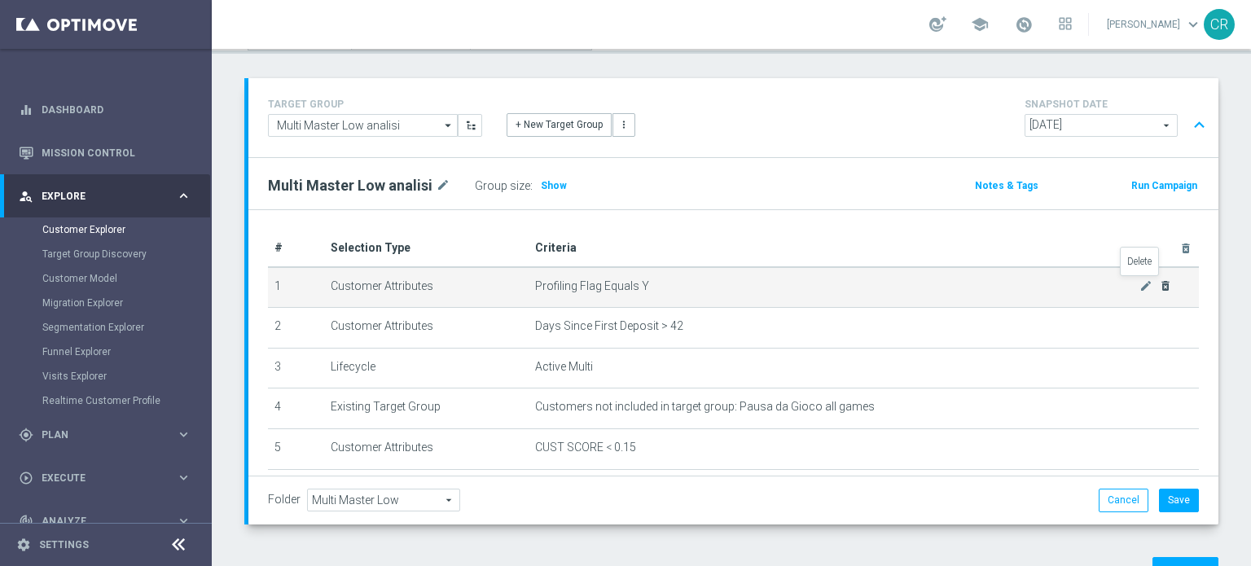
click at [1159, 283] on icon "delete_forever" at bounding box center [1165, 285] width 13 height 13
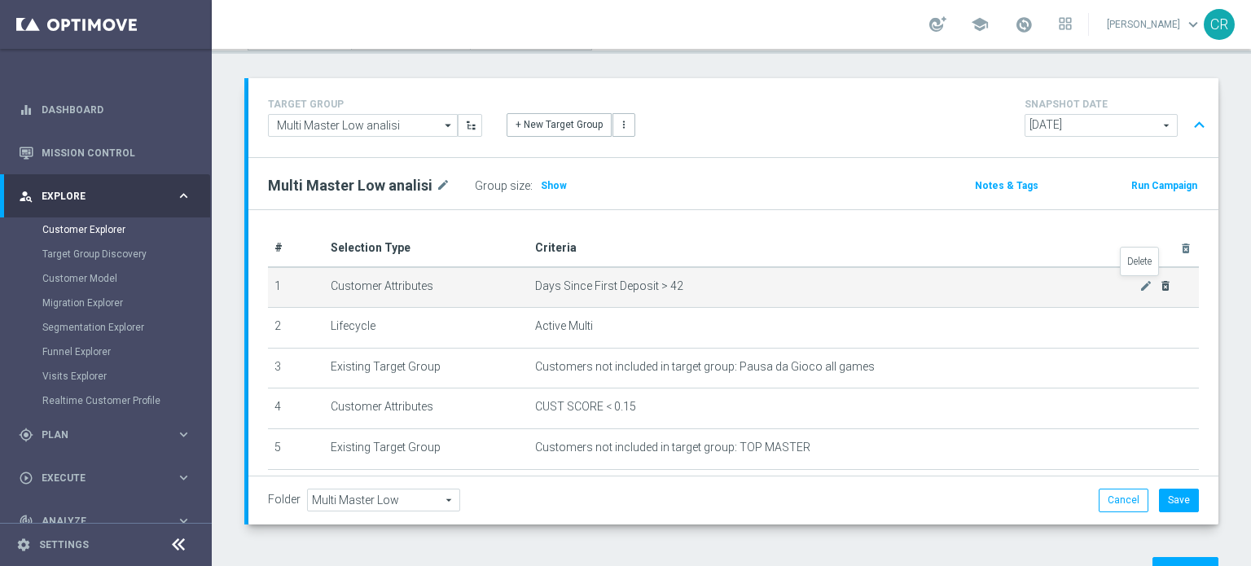
click at [1159, 283] on icon "delete_forever" at bounding box center [1165, 285] width 13 height 13
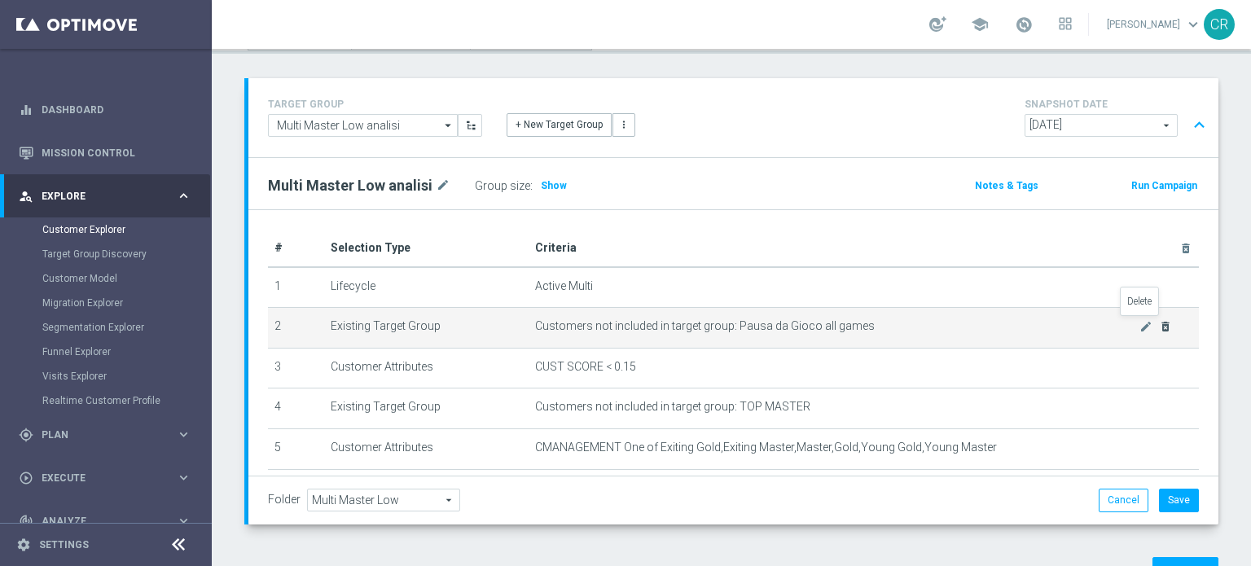
click at [1159, 322] on icon "delete_forever" at bounding box center [1165, 326] width 13 height 13
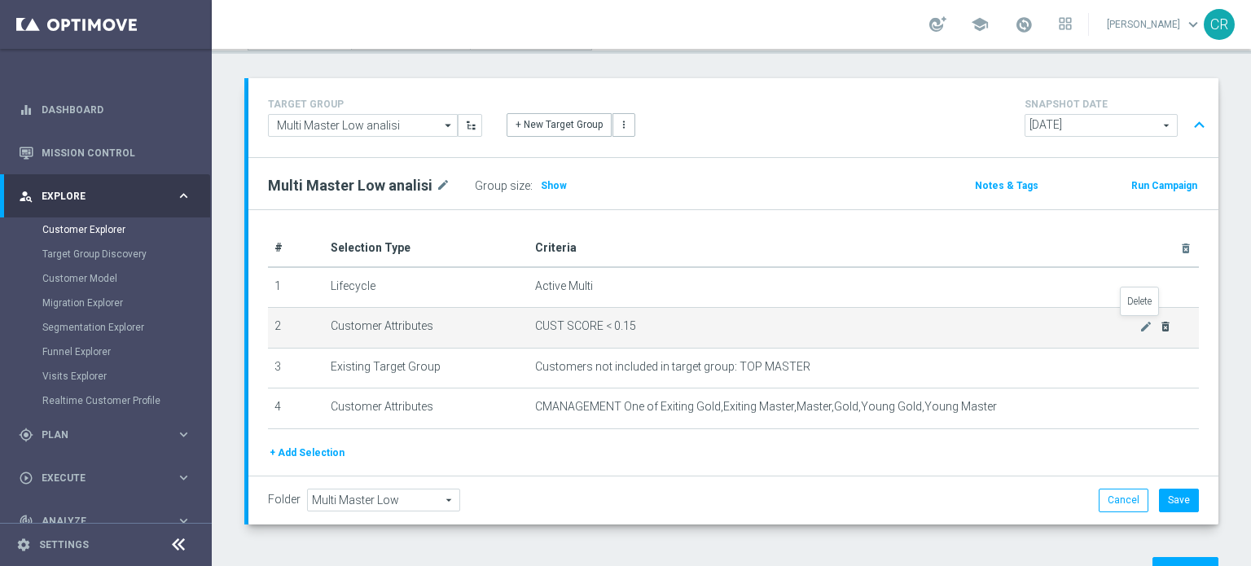
click at [1159, 322] on icon "delete_forever" at bounding box center [1165, 326] width 13 height 13
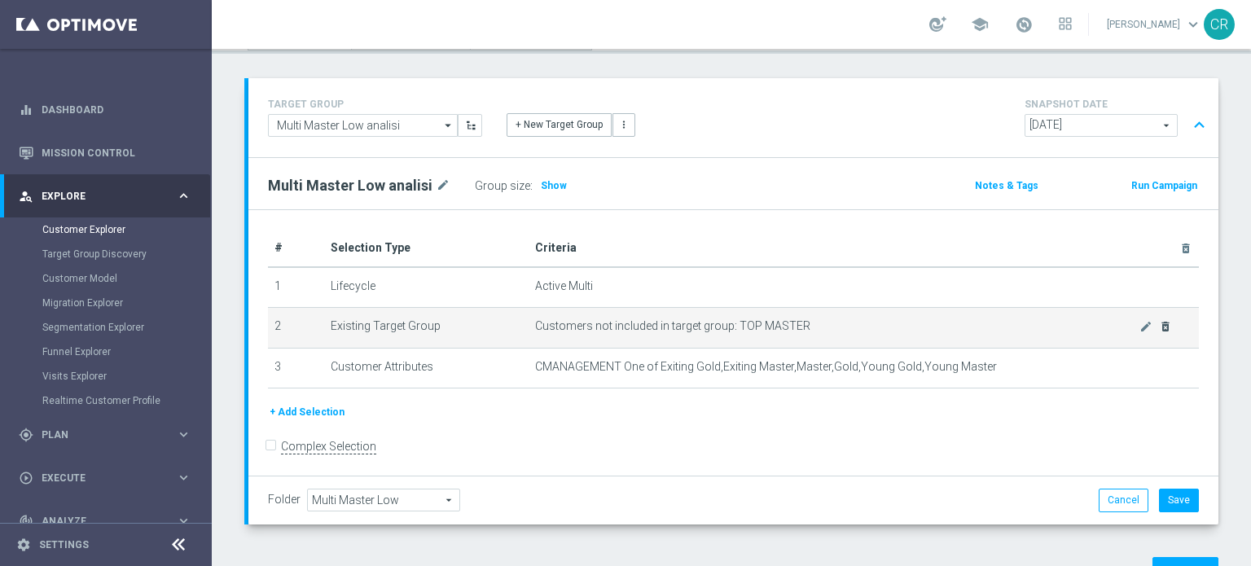
click at [1140, 322] on div "mode_edit delete_forever" at bounding box center [1155, 326] width 33 height 14
click at [1159, 322] on icon "delete_forever" at bounding box center [1165, 326] width 13 height 13
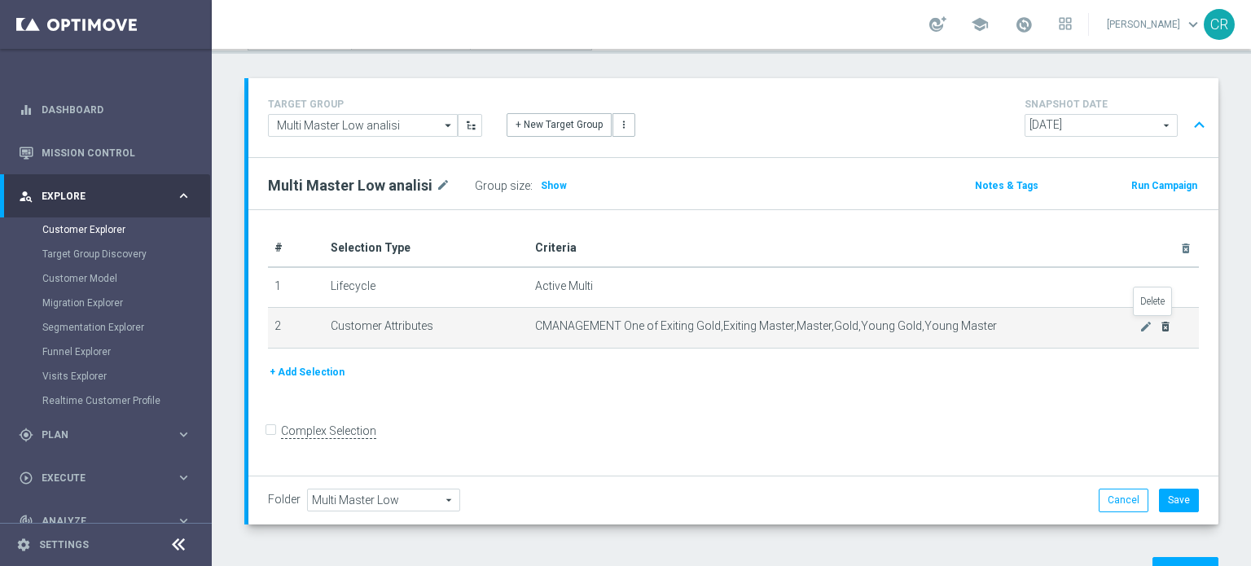
click at [1159, 322] on icon "delete_forever" at bounding box center [1165, 326] width 13 height 13
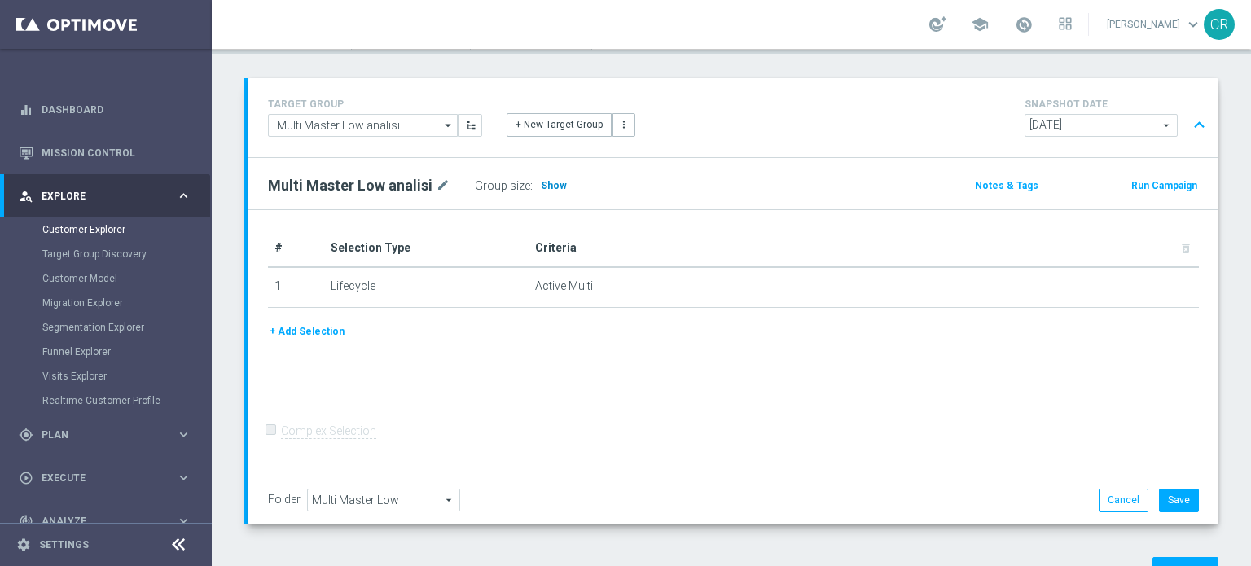
click at [551, 185] on span "Show" at bounding box center [554, 185] width 26 height 11
click at [405, 121] on input "Multi Master Low analisi" at bounding box center [363, 125] width 190 height 23
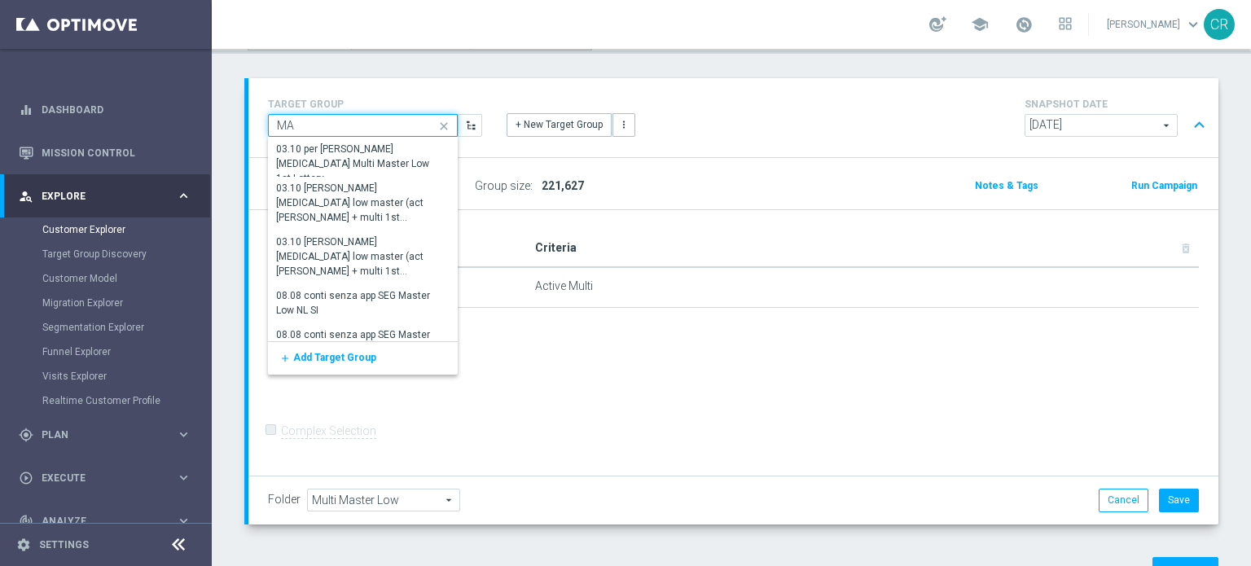
type input "M"
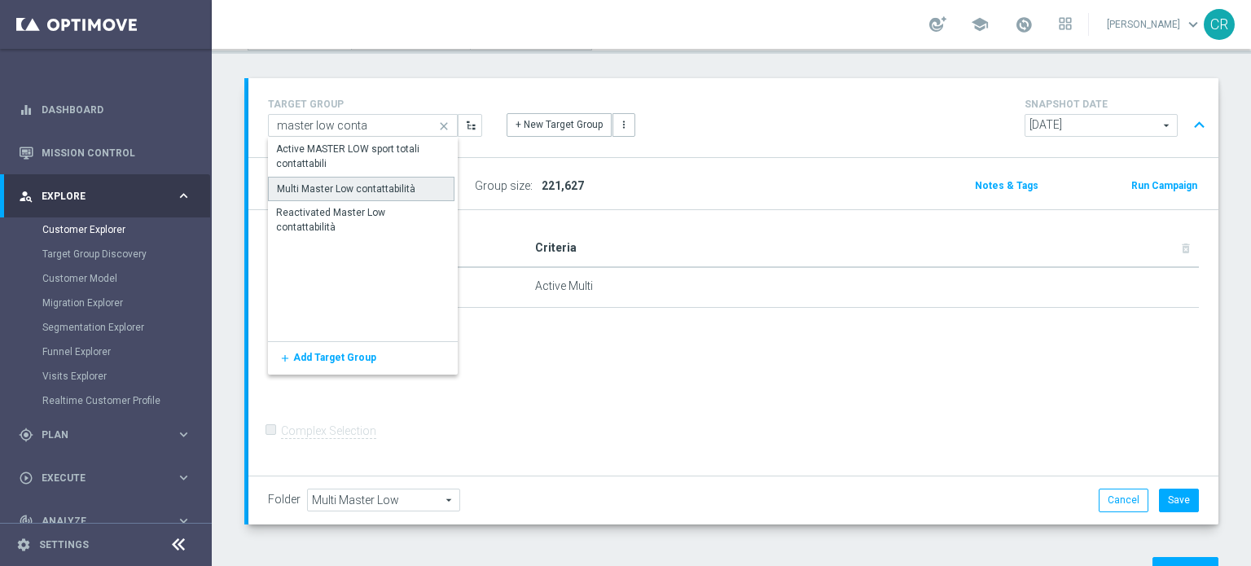
click at [391, 186] on div "Multi Master Low contattabilità" at bounding box center [346, 189] width 138 height 15
type input "Multi Master Low contattabilità"
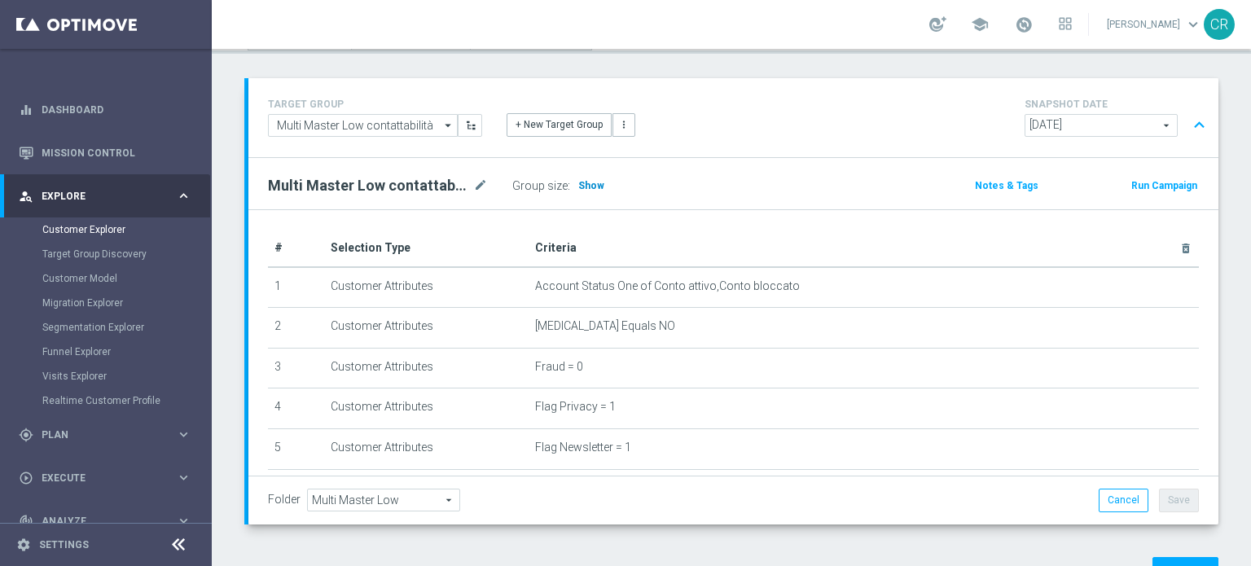
click at [589, 182] on span "Show" at bounding box center [591, 185] width 26 height 11
click at [395, 120] on input "Multi Master Low contattabilità" at bounding box center [363, 125] width 190 height 23
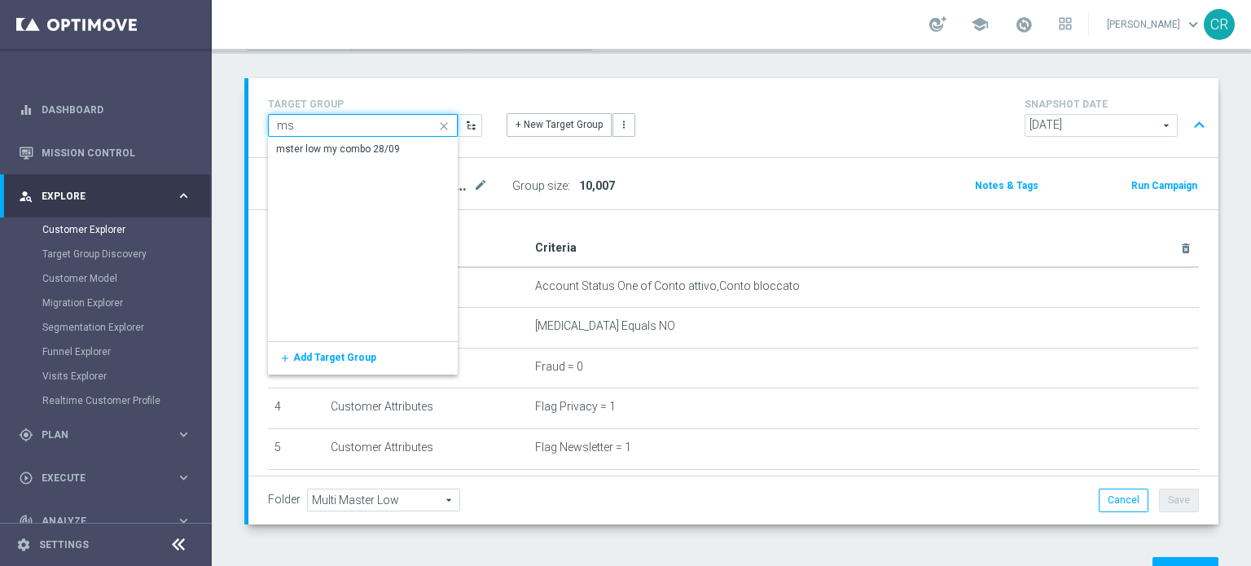
type input "m"
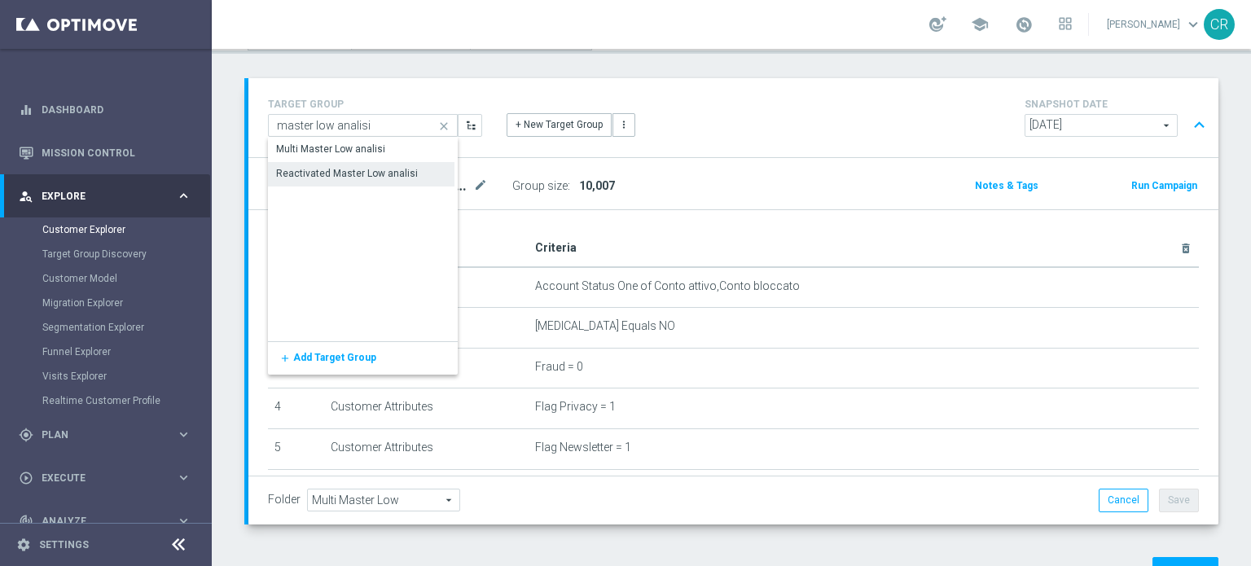
click at [355, 174] on div "Reactivated Master Low analisi" at bounding box center [347, 173] width 142 height 15
type input "Reactivated Master Low analisi"
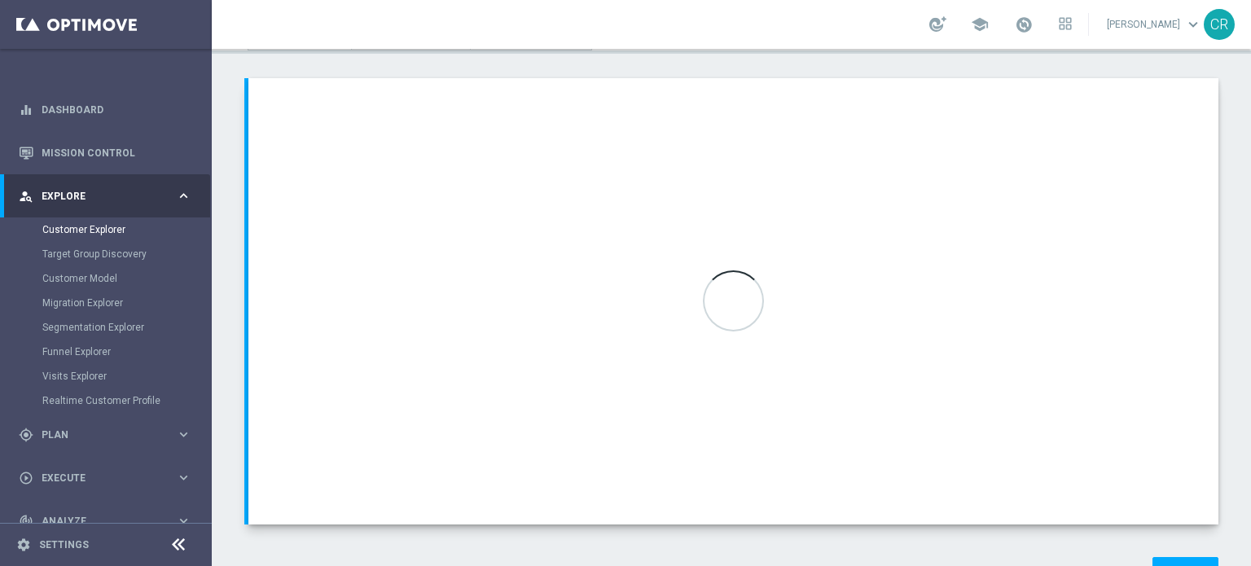
type input "Reactivated Master Low"
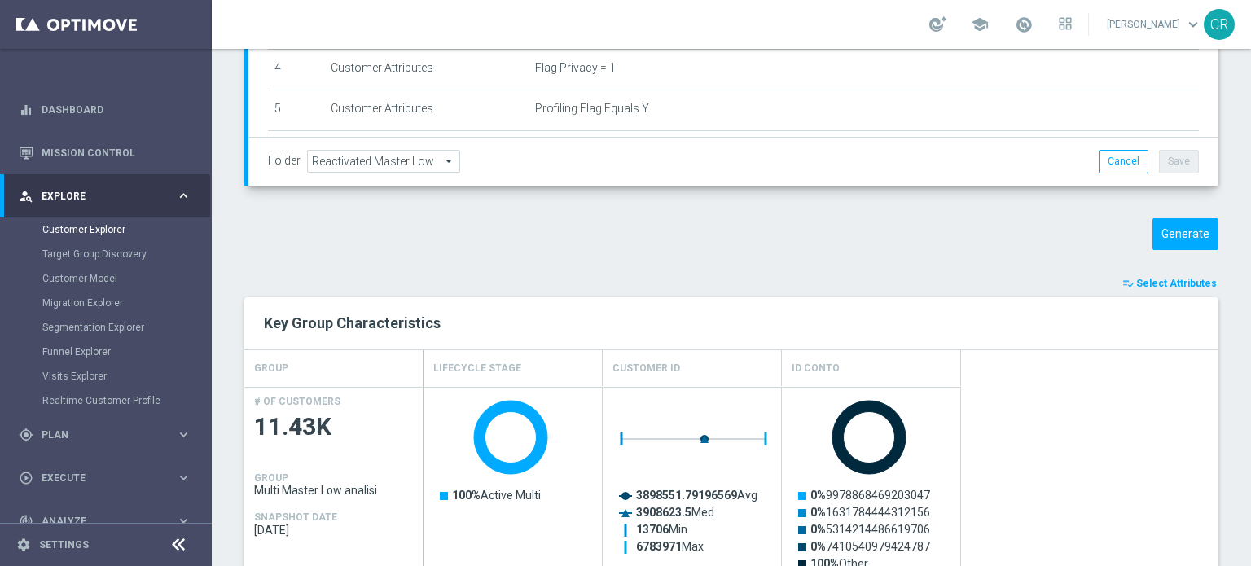
scroll to position [140, 0]
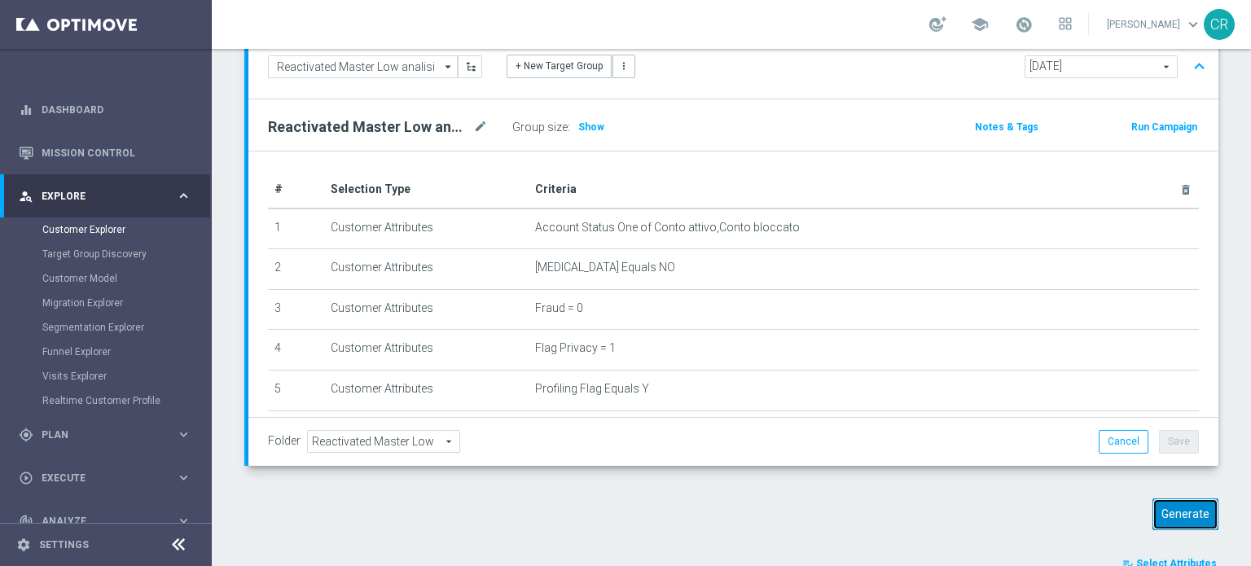
click at [1153, 517] on button "Generate" at bounding box center [1185, 514] width 66 height 32
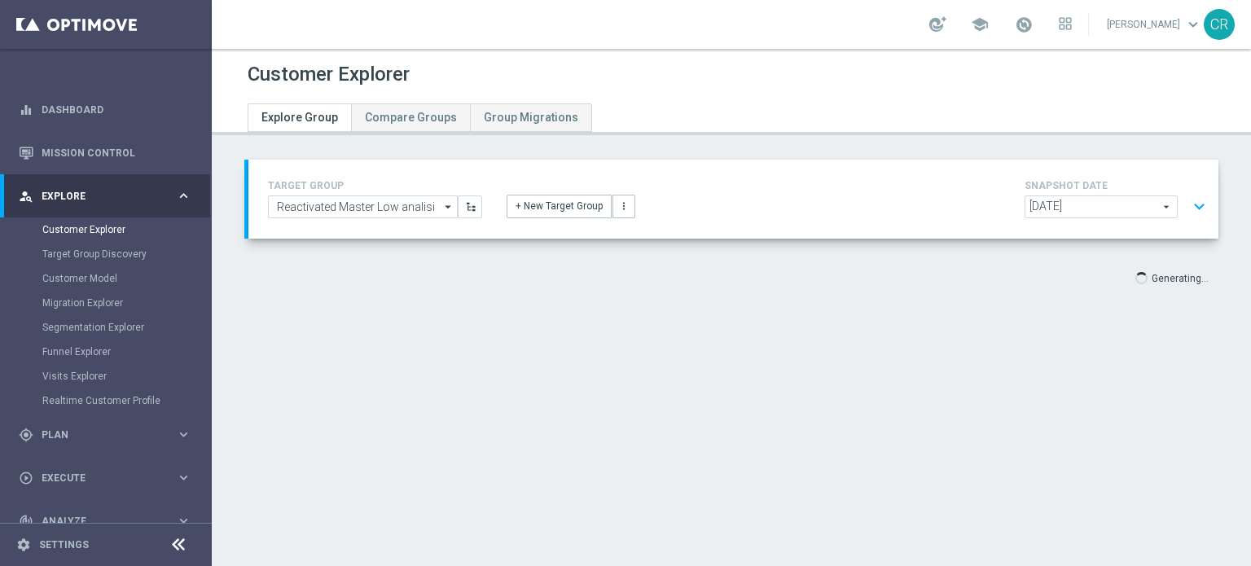
scroll to position [0, 0]
click at [1188, 198] on button "expand_more" at bounding box center [1199, 206] width 24 height 31
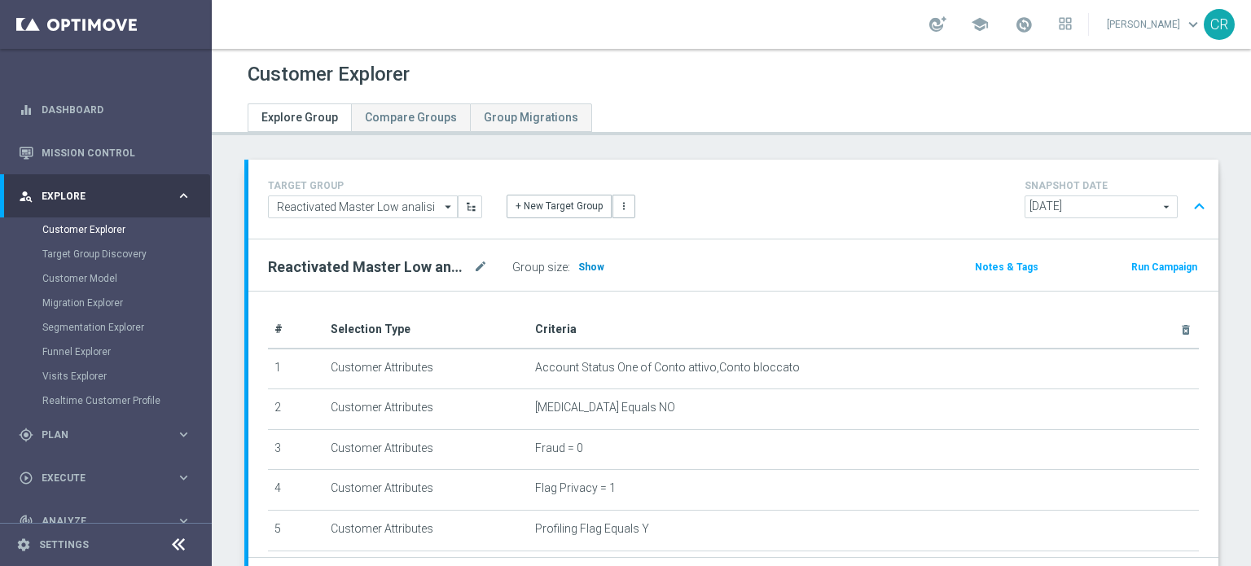
click at [587, 267] on span "Show" at bounding box center [591, 266] width 26 height 11
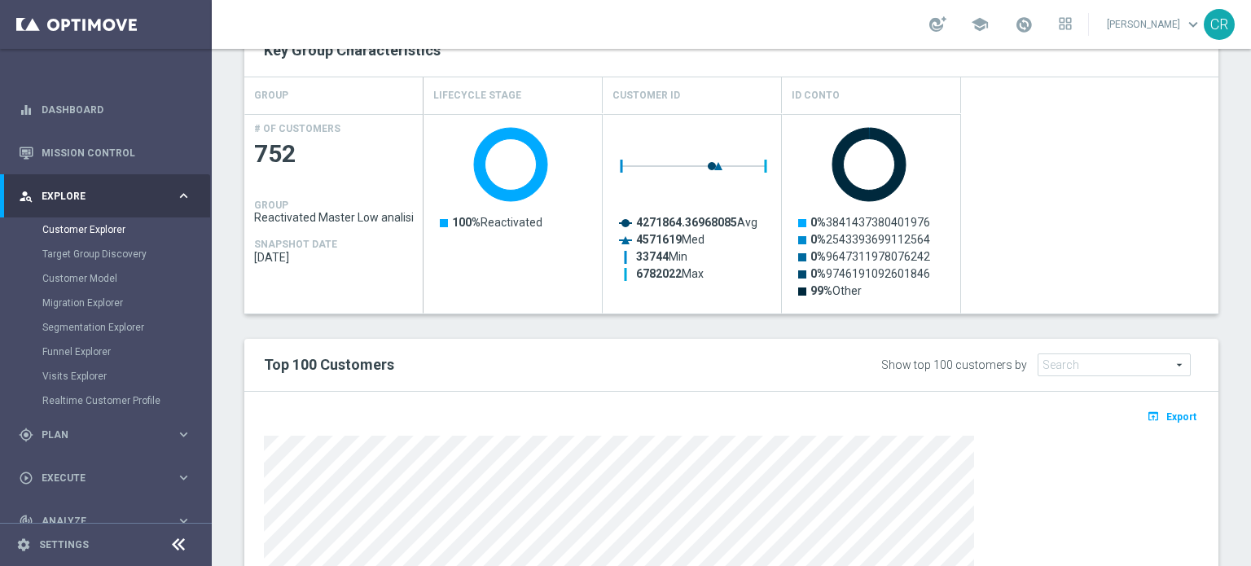
scroll to position [793, 0]
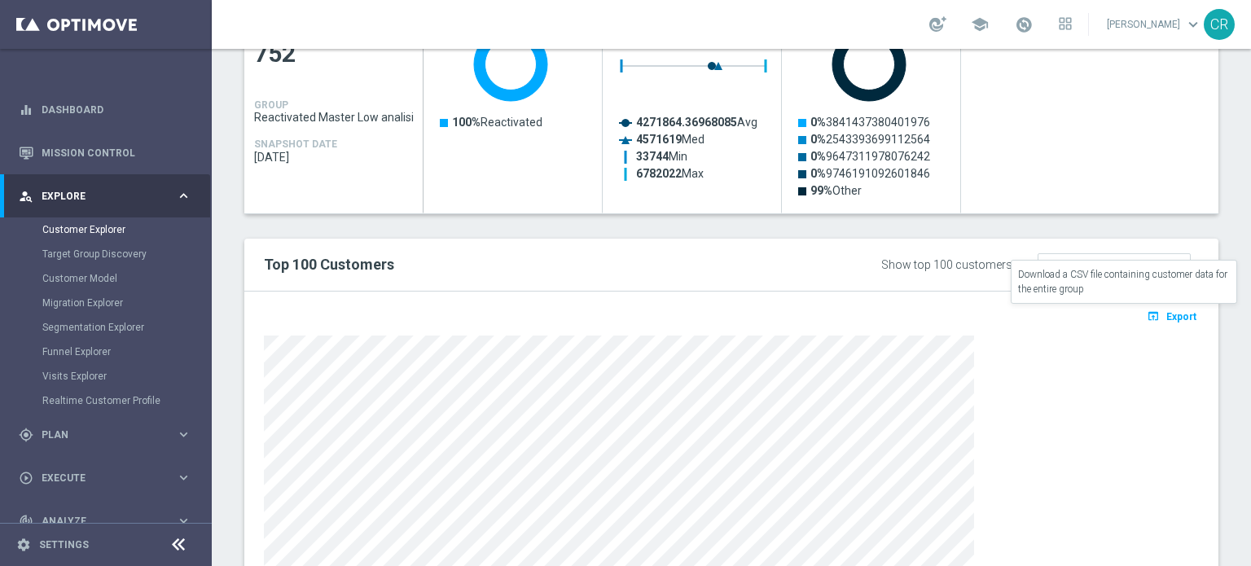
click at [1166, 311] on span "Export" at bounding box center [1181, 316] width 30 height 11
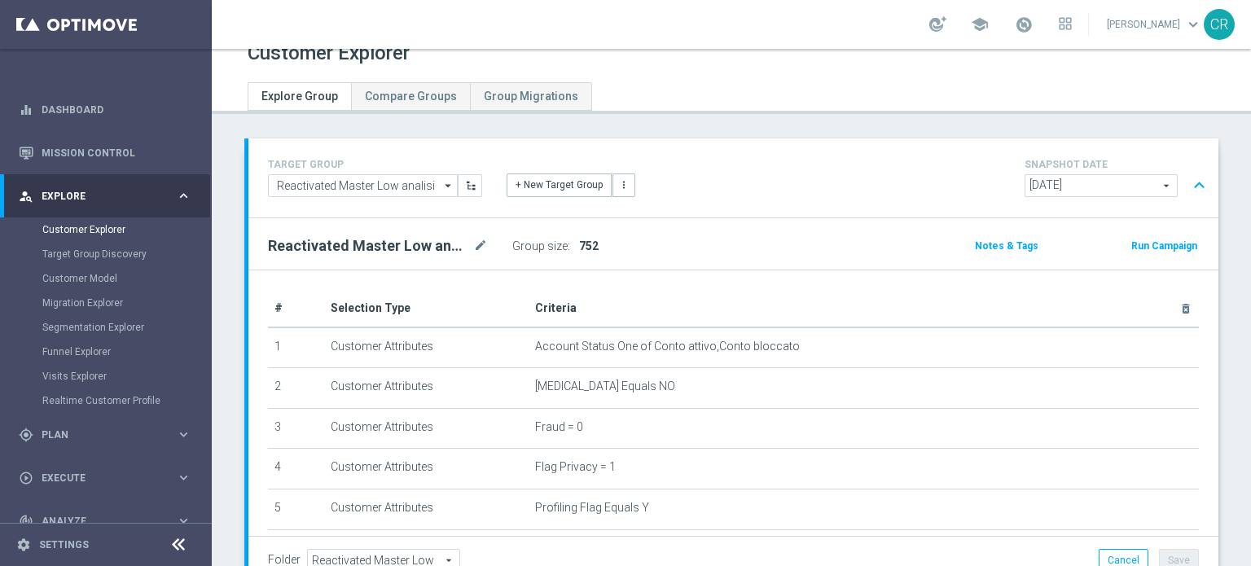
scroll to position [0, 0]
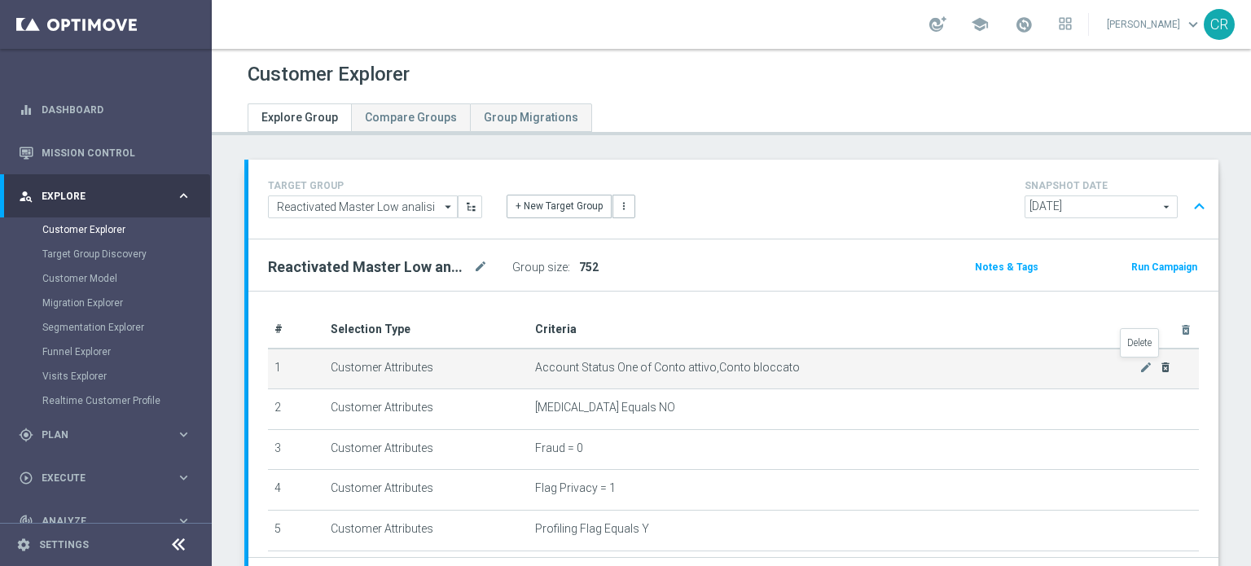
click at [1159, 370] on icon "delete_forever" at bounding box center [1165, 367] width 13 height 13
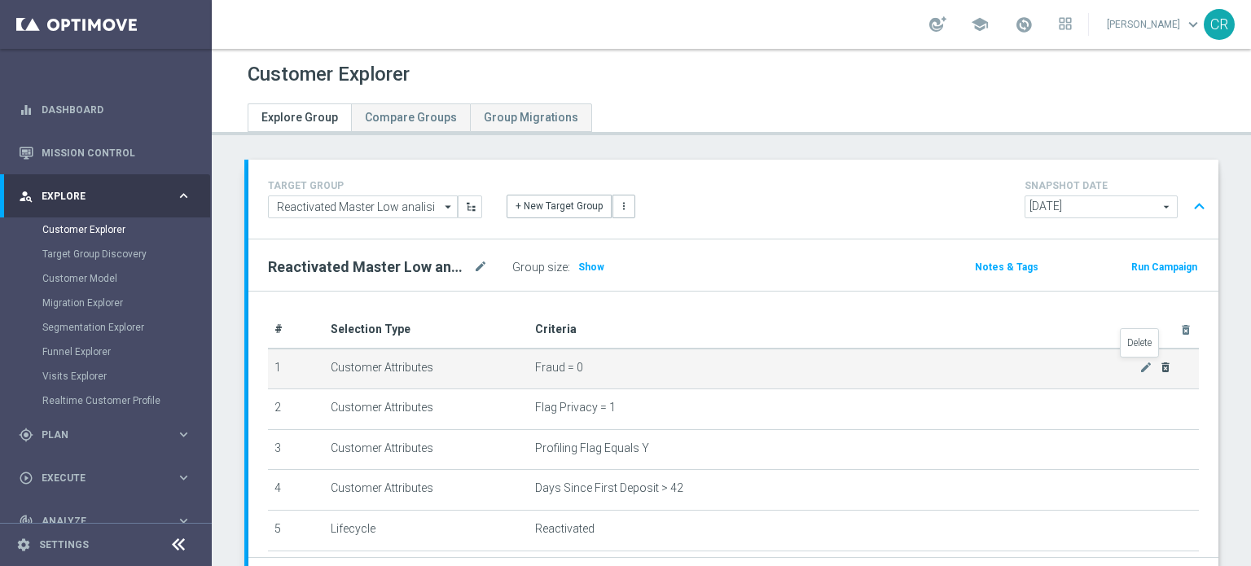
click at [1159, 370] on icon "delete_forever" at bounding box center [1165, 367] width 13 height 13
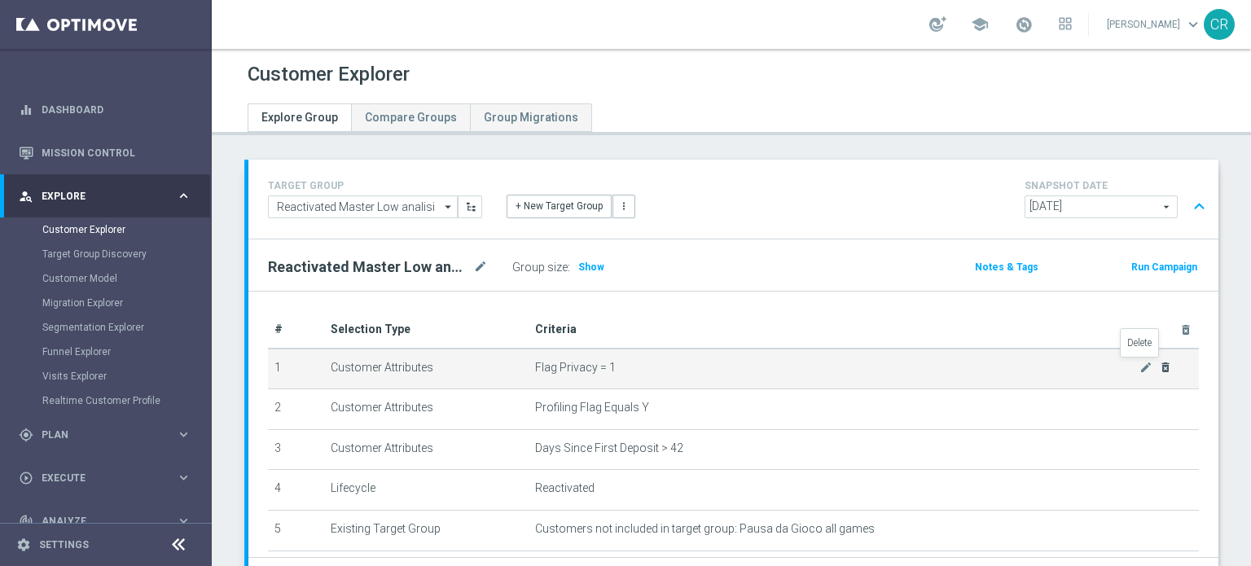
click at [1159, 370] on icon "delete_forever" at bounding box center [1165, 367] width 13 height 13
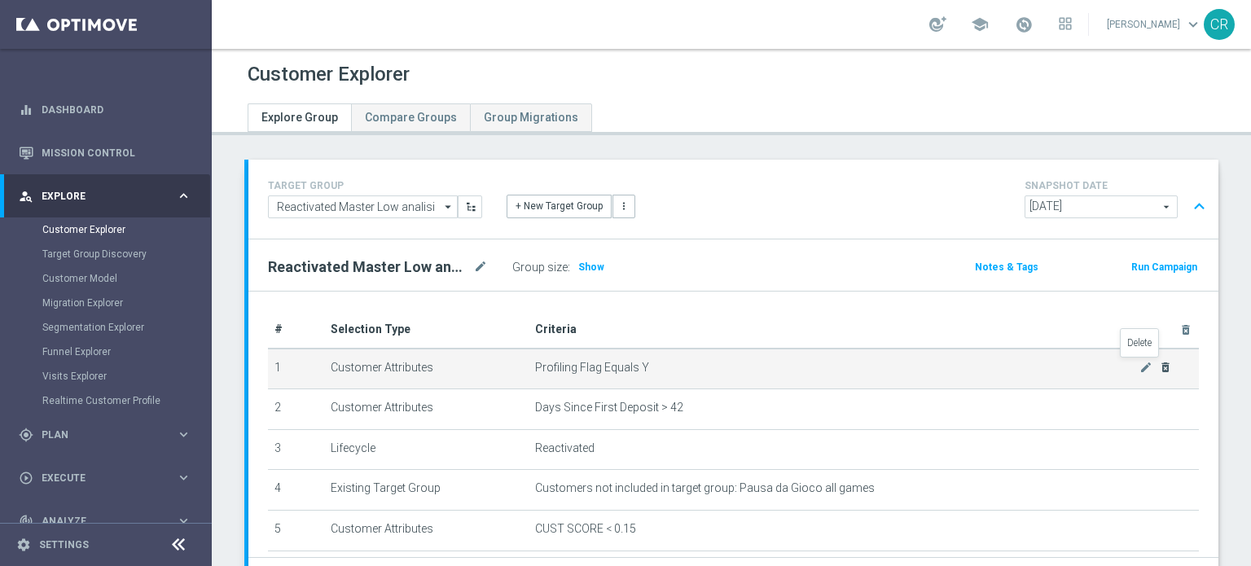
click at [1159, 370] on icon "delete_forever" at bounding box center [1165, 367] width 13 height 13
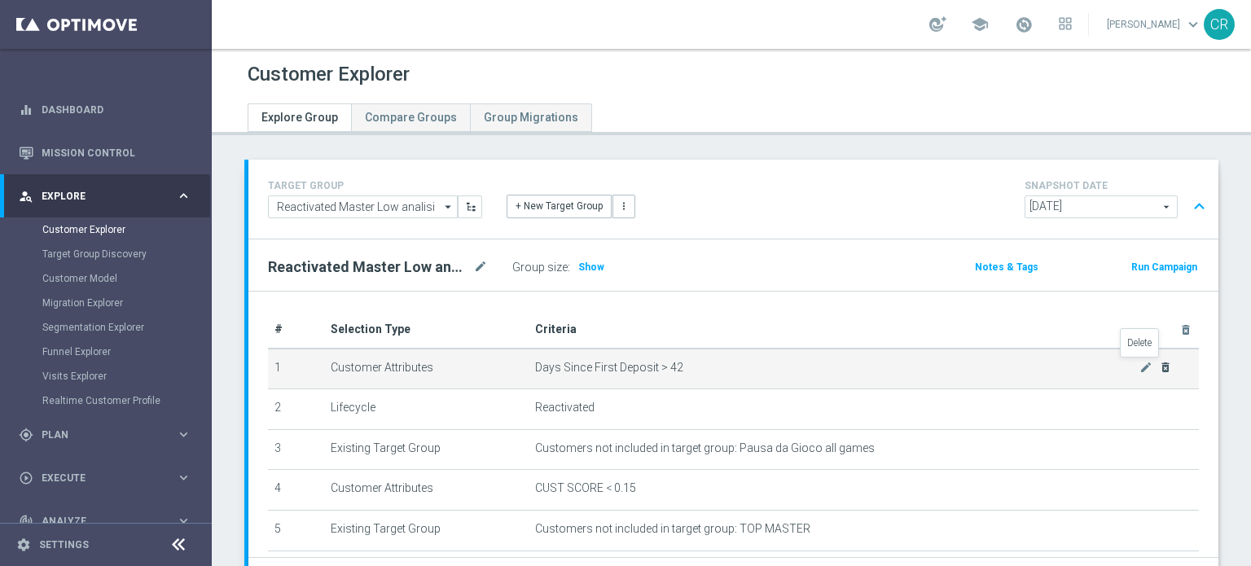
click at [1159, 370] on icon "delete_forever" at bounding box center [1165, 367] width 13 height 13
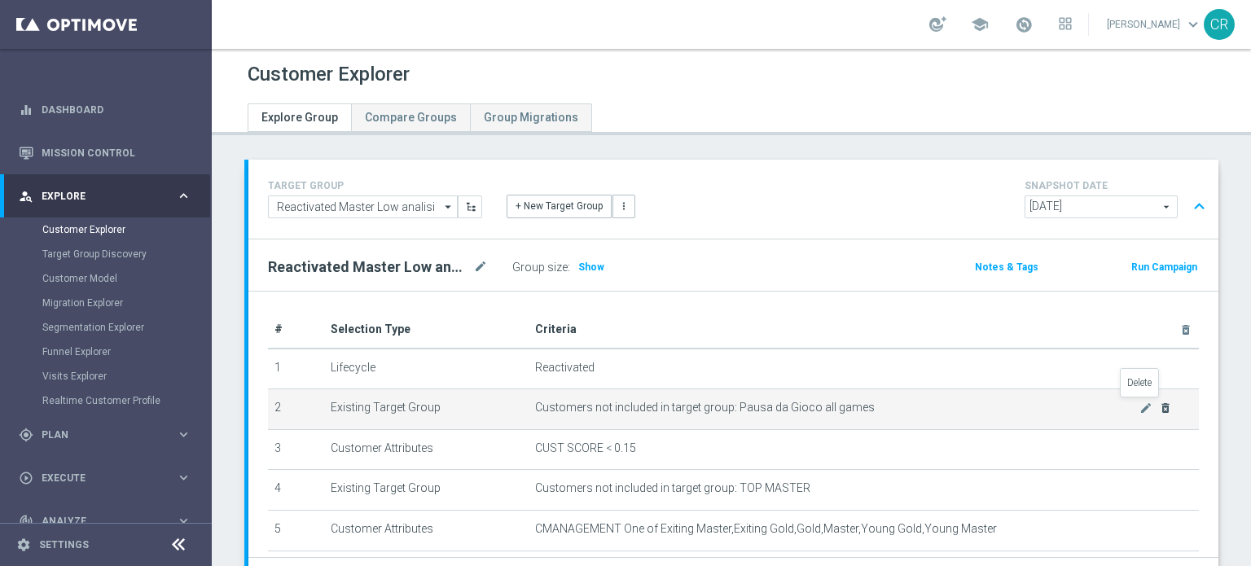
click at [1159, 405] on icon "delete_forever" at bounding box center [1165, 407] width 13 height 13
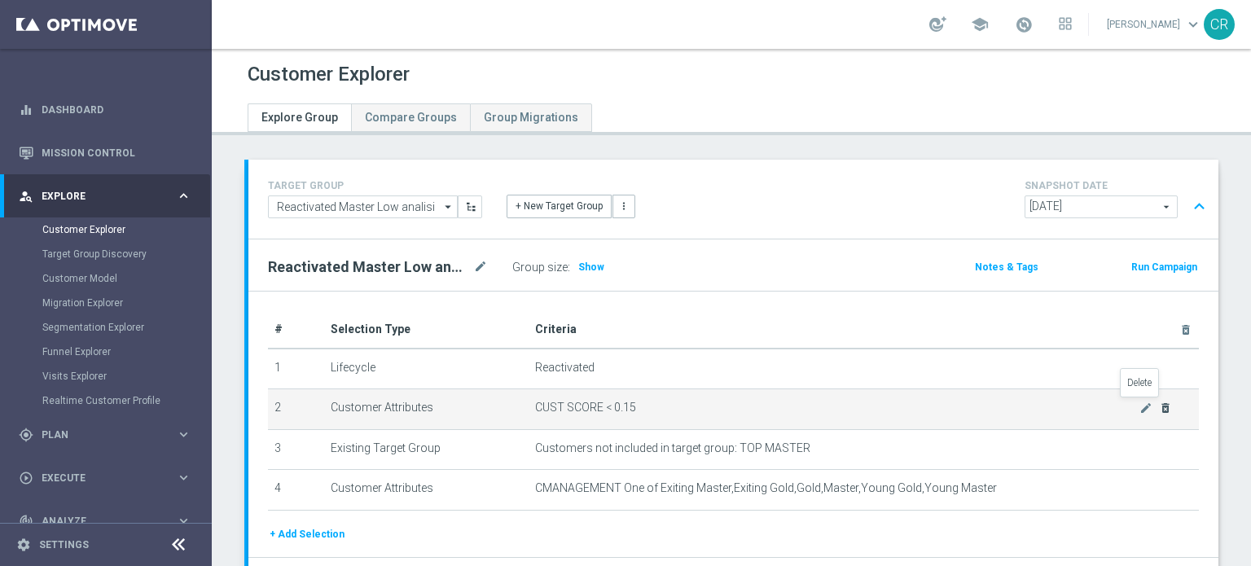
click at [1159, 405] on icon "delete_forever" at bounding box center [1165, 407] width 13 height 13
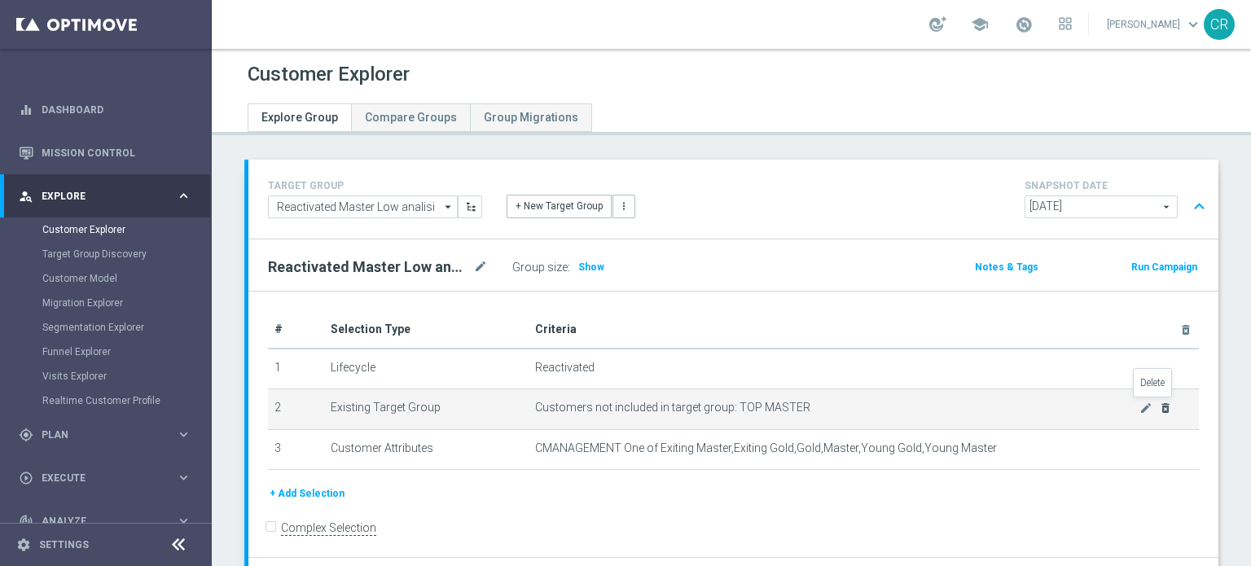
click at [1159, 406] on icon "delete_forever" at bounding box center [1165, 407] width 13 height 13
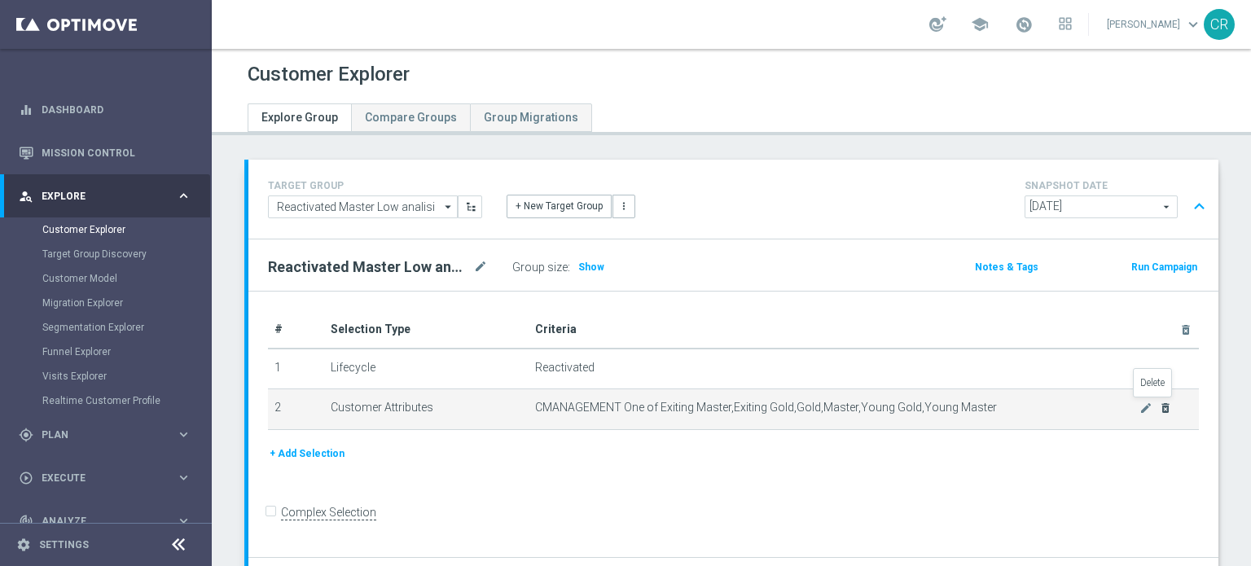
click at [1159, 404] on icon "delete_forever" at bounding box center [1165, 407] width 13 height 13
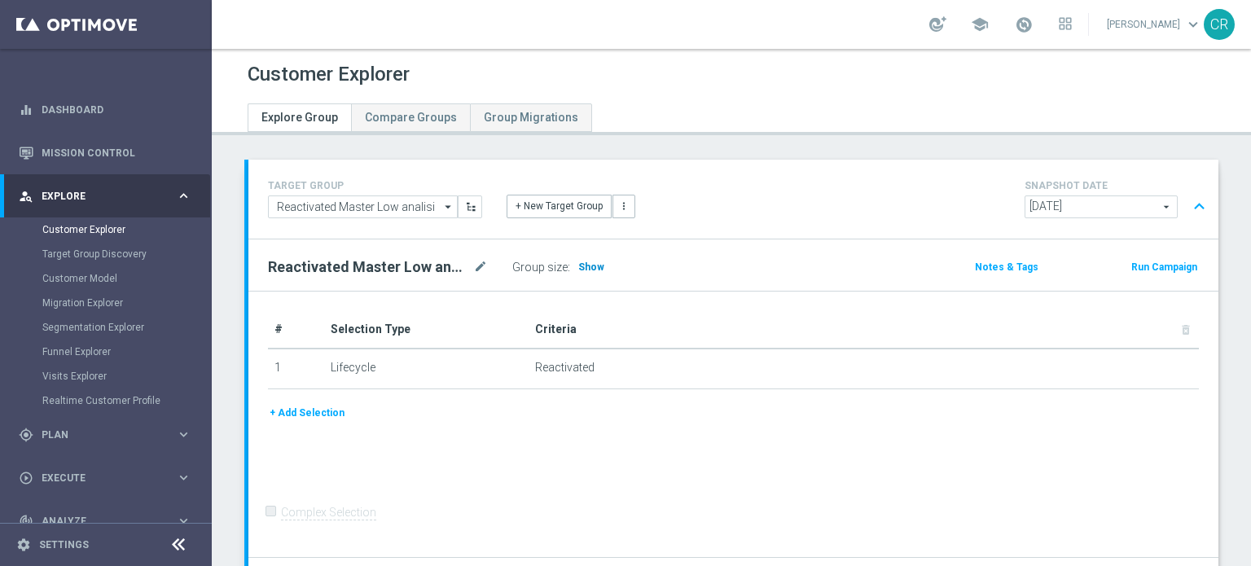
click at [581, 263] on span "Show" at bounding box center [591, 266] width 26 height 11
click at [402, 210] on input "Reactivated Master Low analisi" at bounding box center [363, 206] width 190 height 23
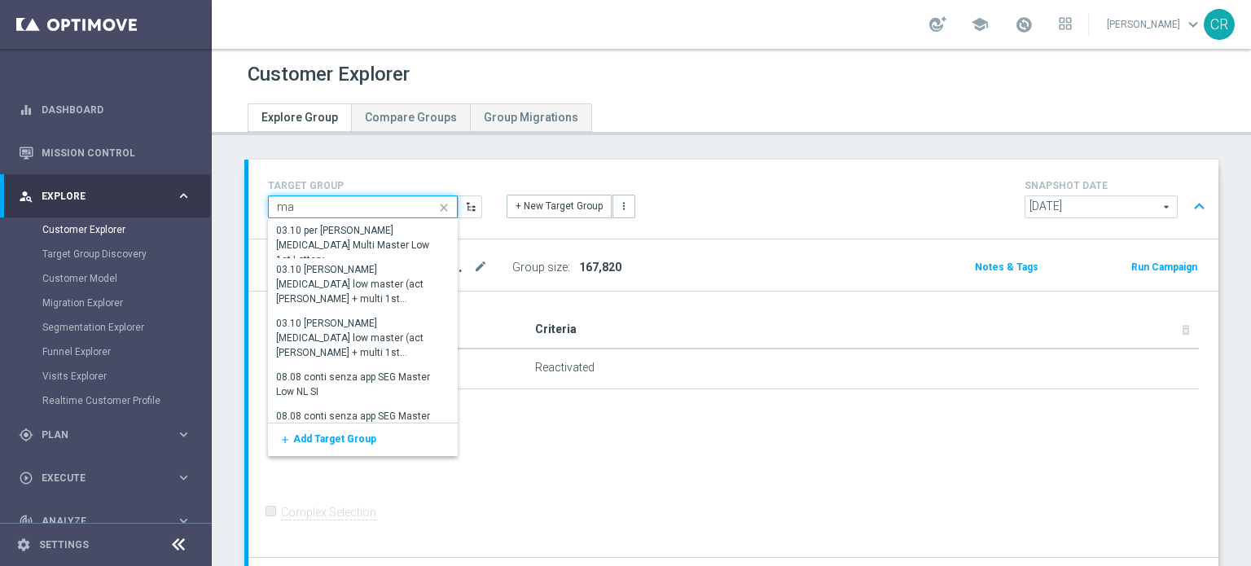
type input "m"
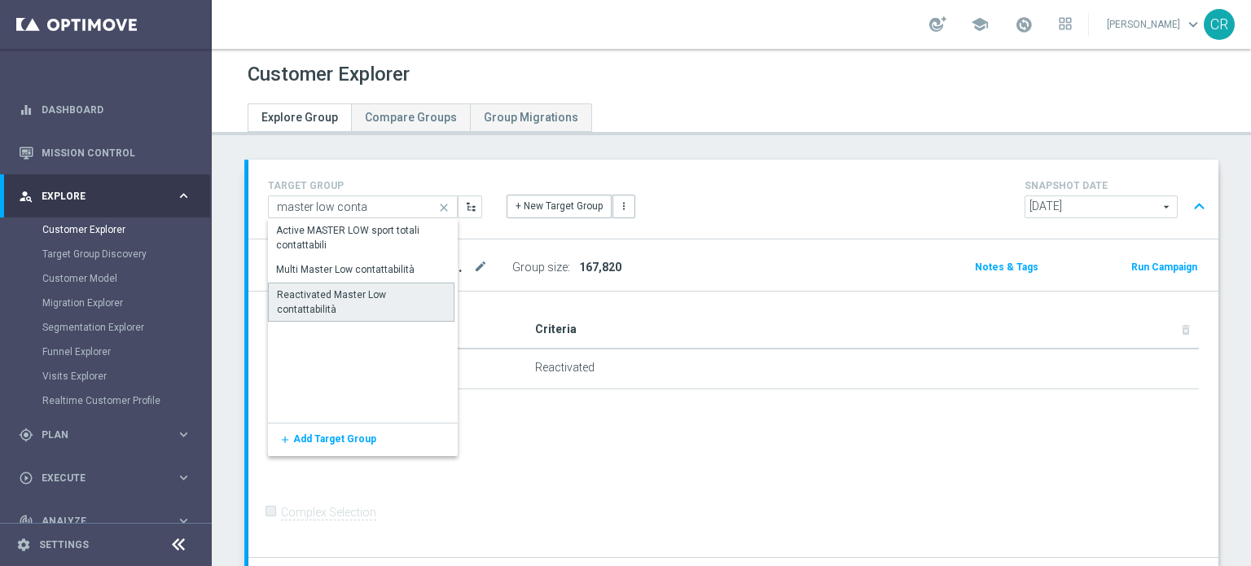
click at [374, 308] on div "Reactivated Master Low contattabilità" at bounding box center [361, 302] width 186 height 39
click at [383, 296] on div "Reactivated Master Low contattabilità" at bounding box center [361, 301] width 169 height 29
type input "Reactivated Master Low contattabilità"
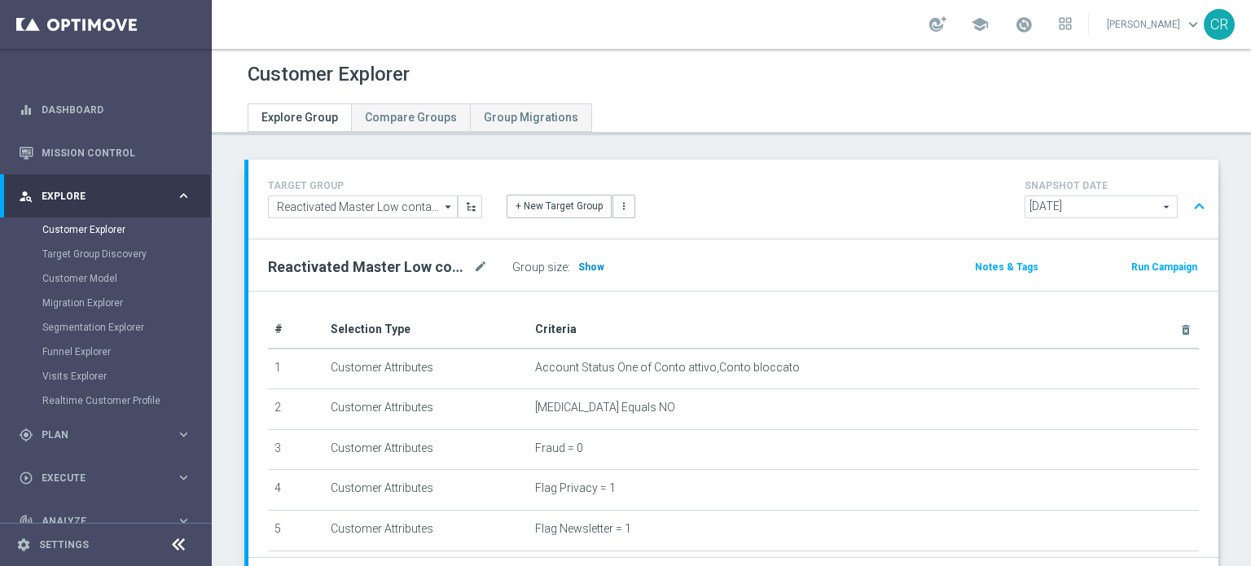
click at [591, 271] on span "Show" at bounding box center [591, 266] width 26 height 11
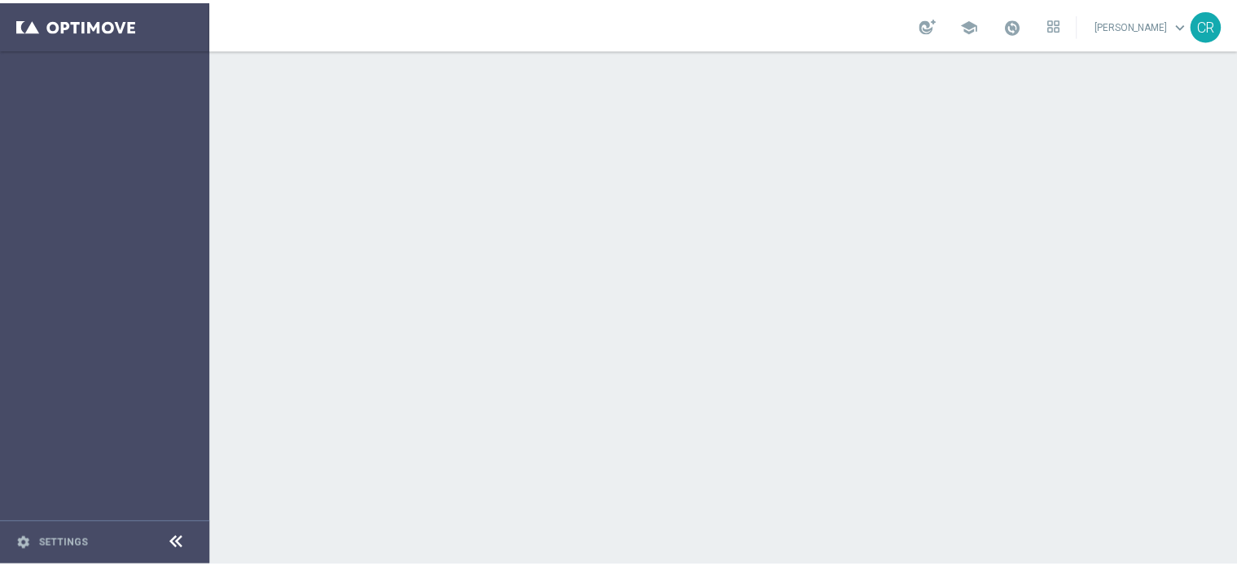
scroll to position [3332, 0]
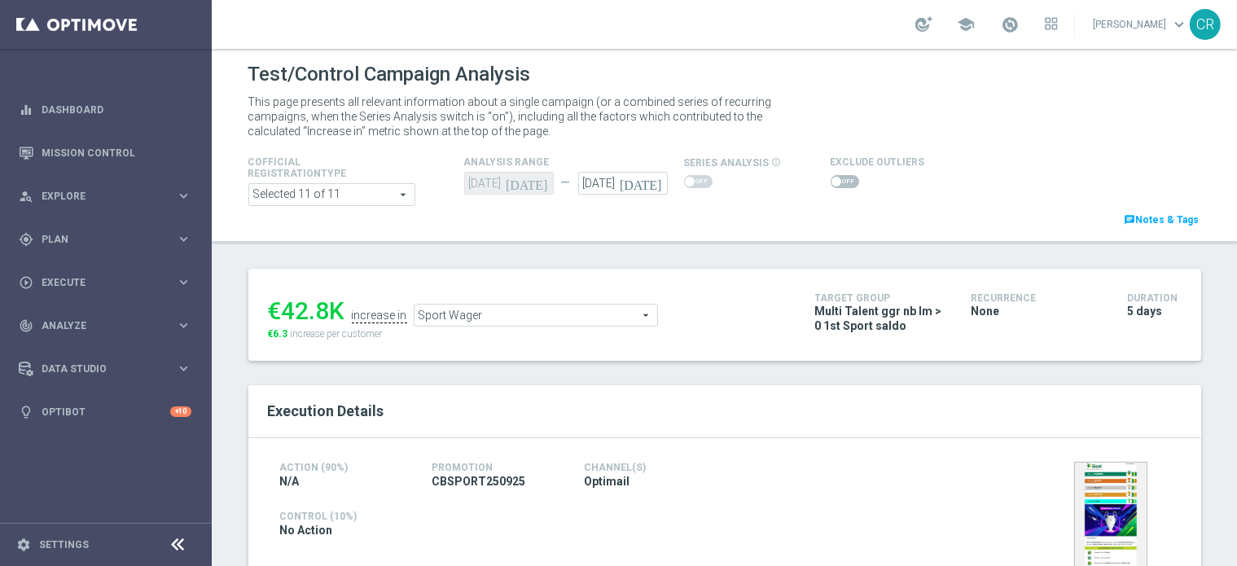
click at [1006, 219] on div "Cofficial Registrationtype Selected 11 of 11 arrow_drop_down search Show Select…" at bounding box center [724, 190] width 977 height 77
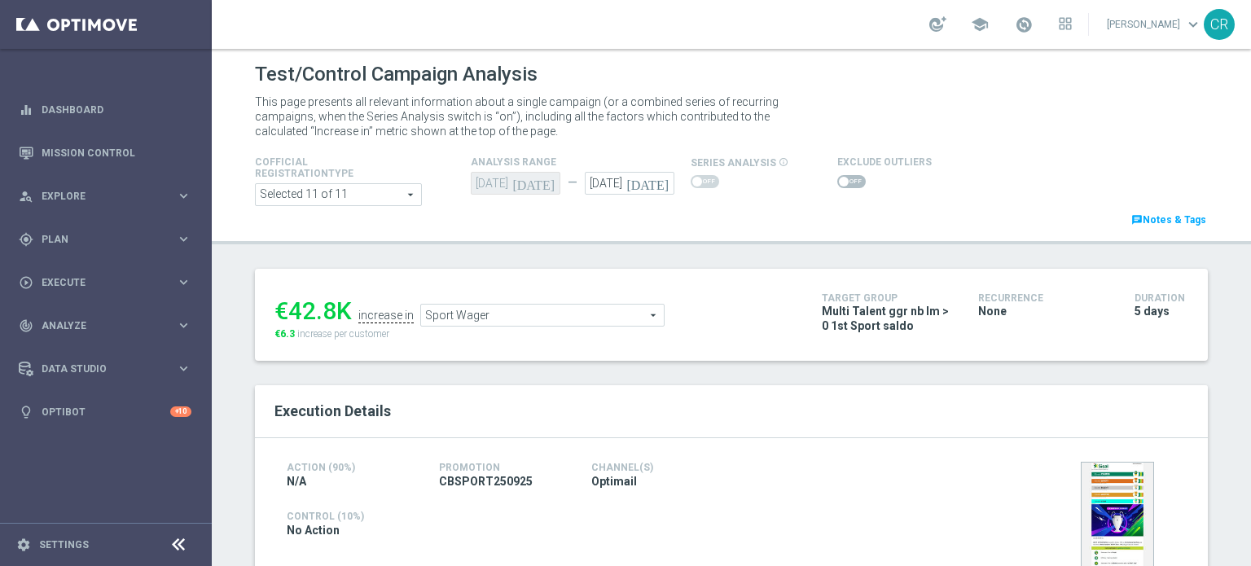
click at [658, 185] on icon "[DATE]" at bounding box center [650, 181] width 48 height 18
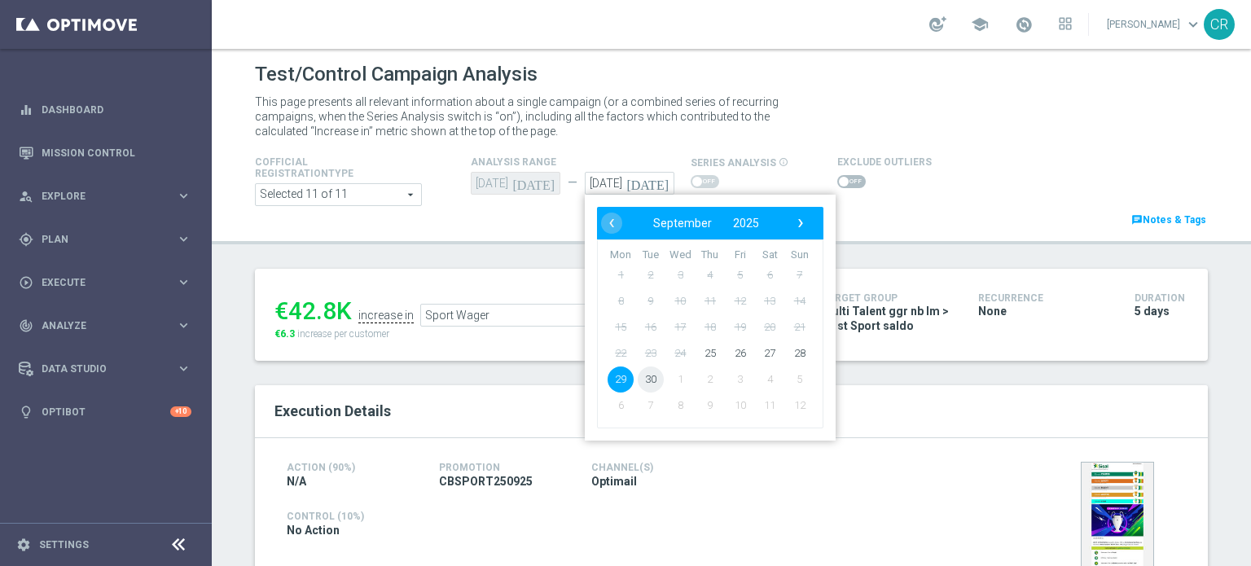
click at [638, 380] on span "30" at bounding box center [651, 379] width 26 height 26
type input "30 Sep 2025"
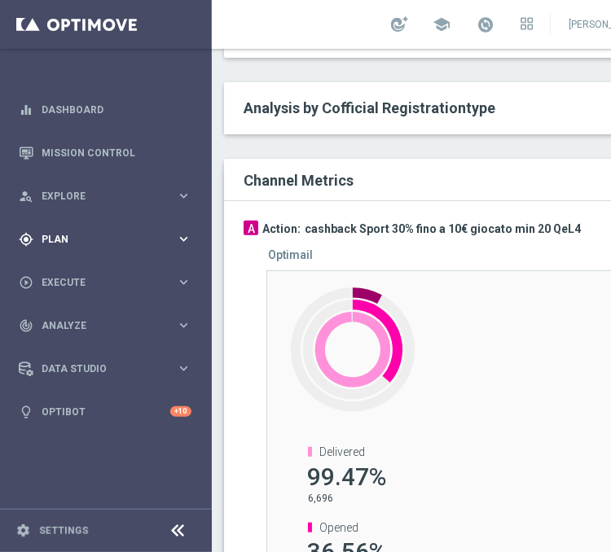
click at [86, 229] on div "gps_fixed Plan keyboard_arrow_right" at bounding box center [105, 238] width 210 height 43
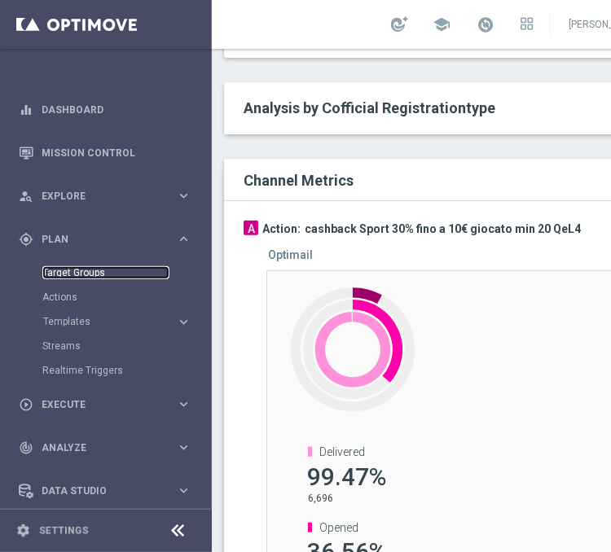
click at [87, 275] on link "Target Groups" at bounding box center [105, 272] width 127 height 13
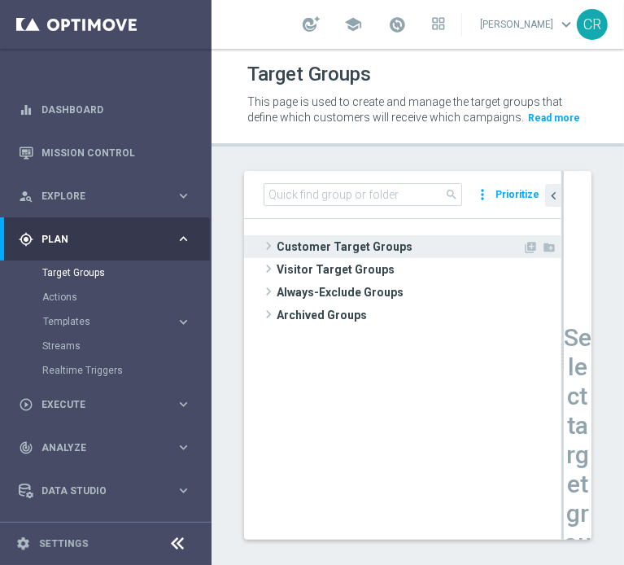
click at [327, 243] on span "Customer Target Groups" at bounding box center [400, 246] width 246 height 23
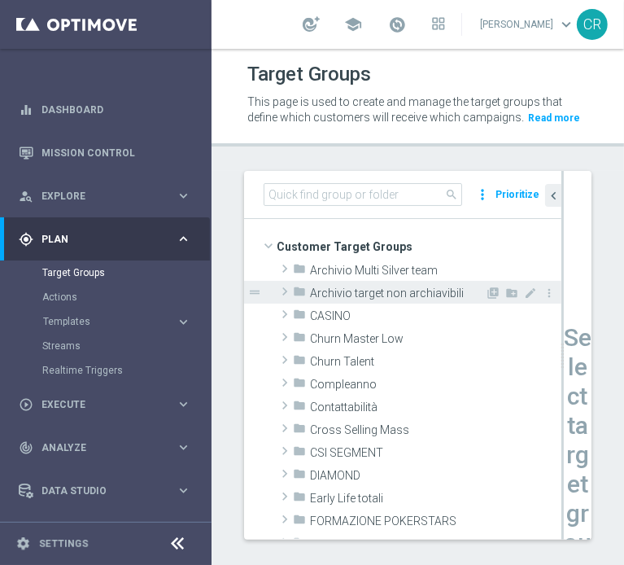
click at [371, 298] on span "Archivio target non archiavibili" at bounding box center [397, 294] width 175 height 14
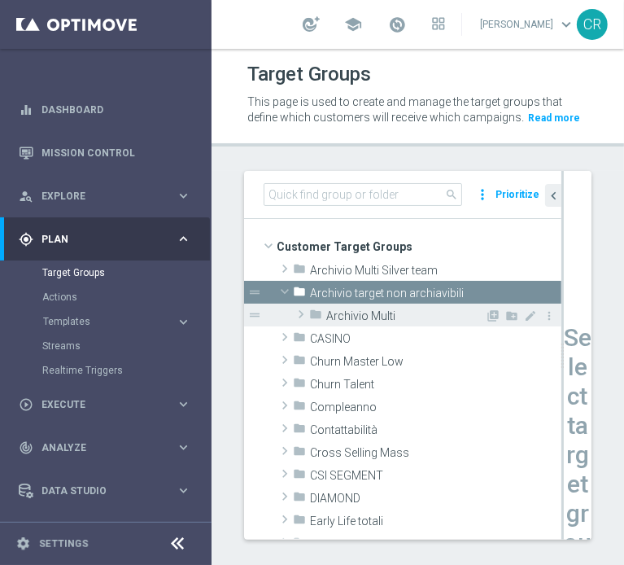
click at [417, 323] on div "folder Archivio Multi" at bounding box center [397, 315] width 176 height 23
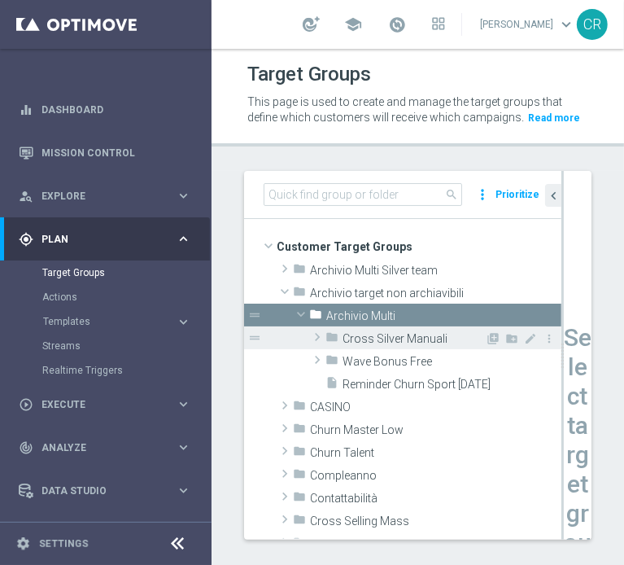
click at [417, 332] on span "Cross Silver Manuali" at bounding box center [414, 339] width 142 height 14
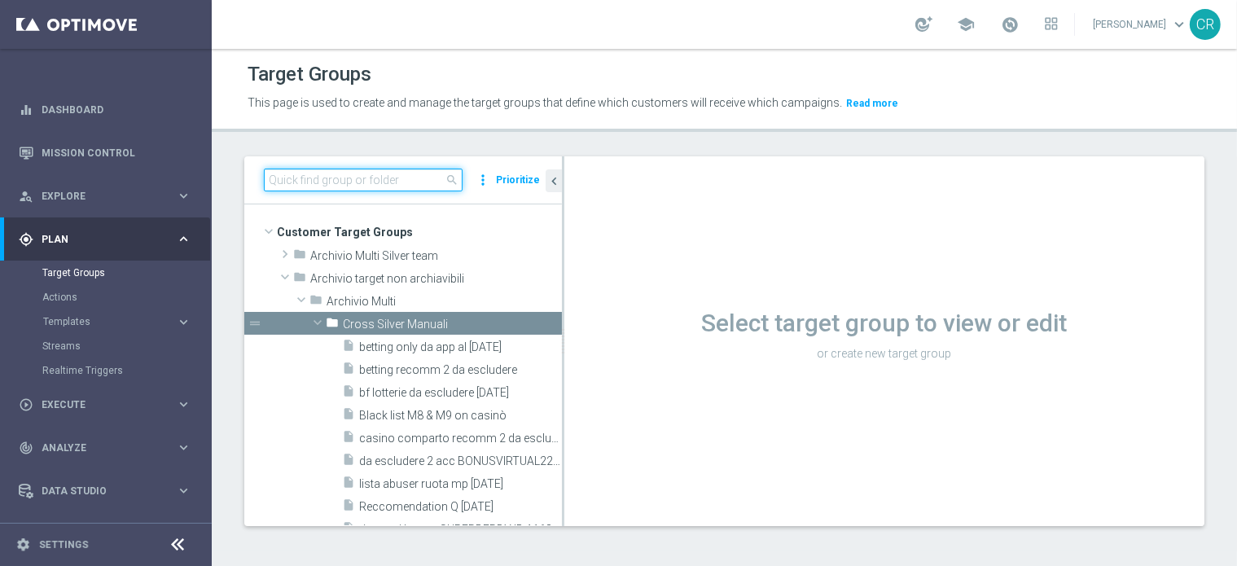
click at [391, 185] on input at bounding box center [363, 180] width 199 height 23
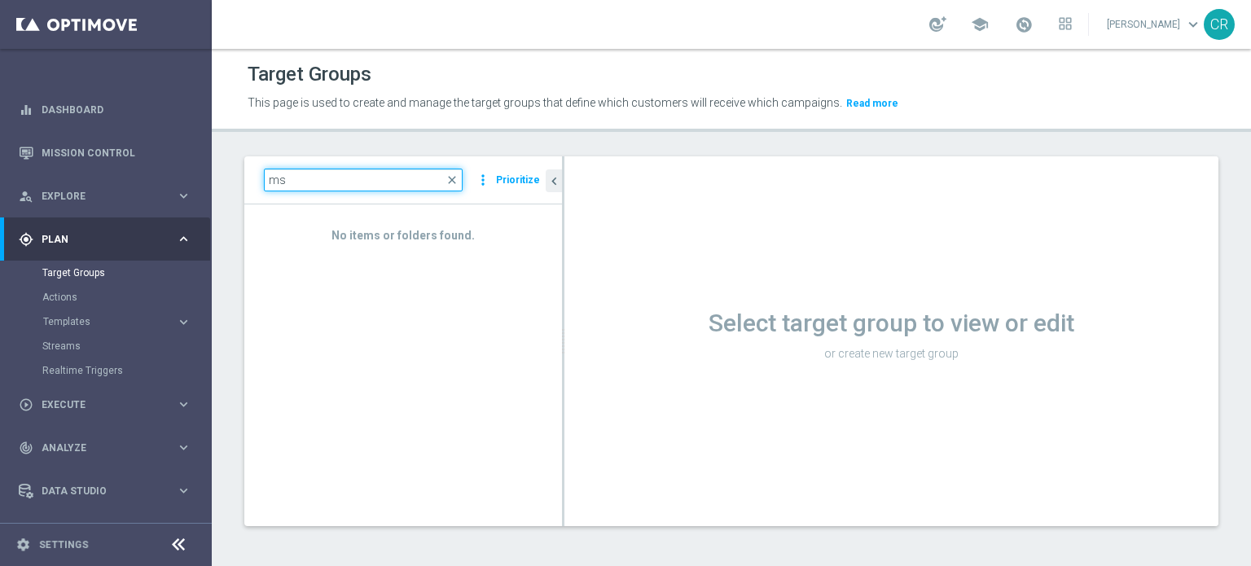
type input "m"
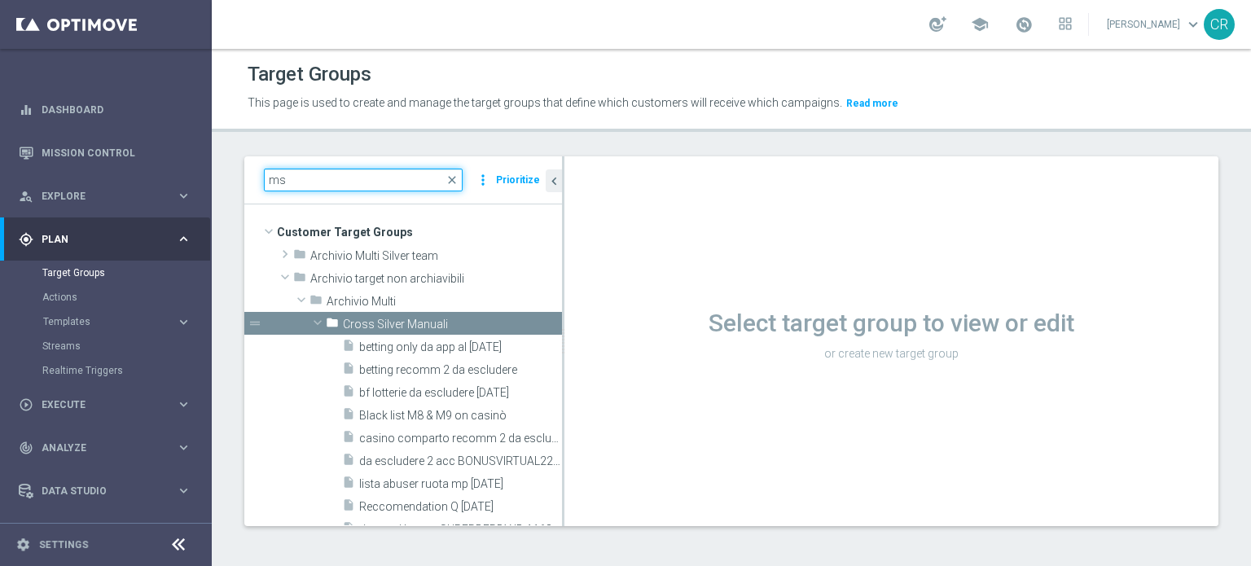
type input "m"
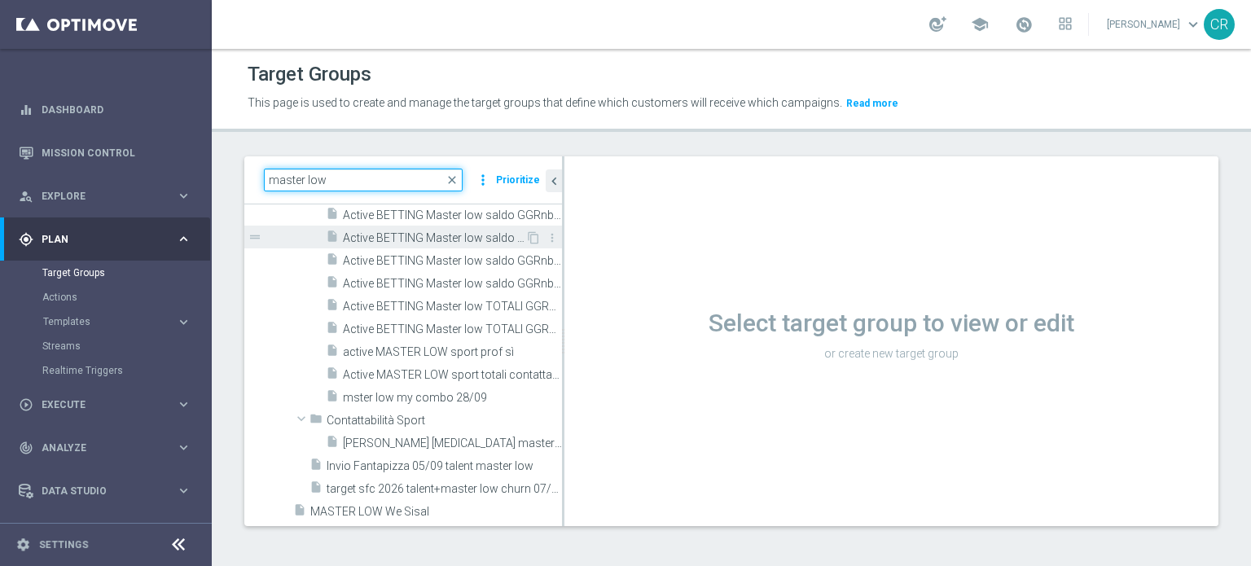
scroll to position [2934, 0]
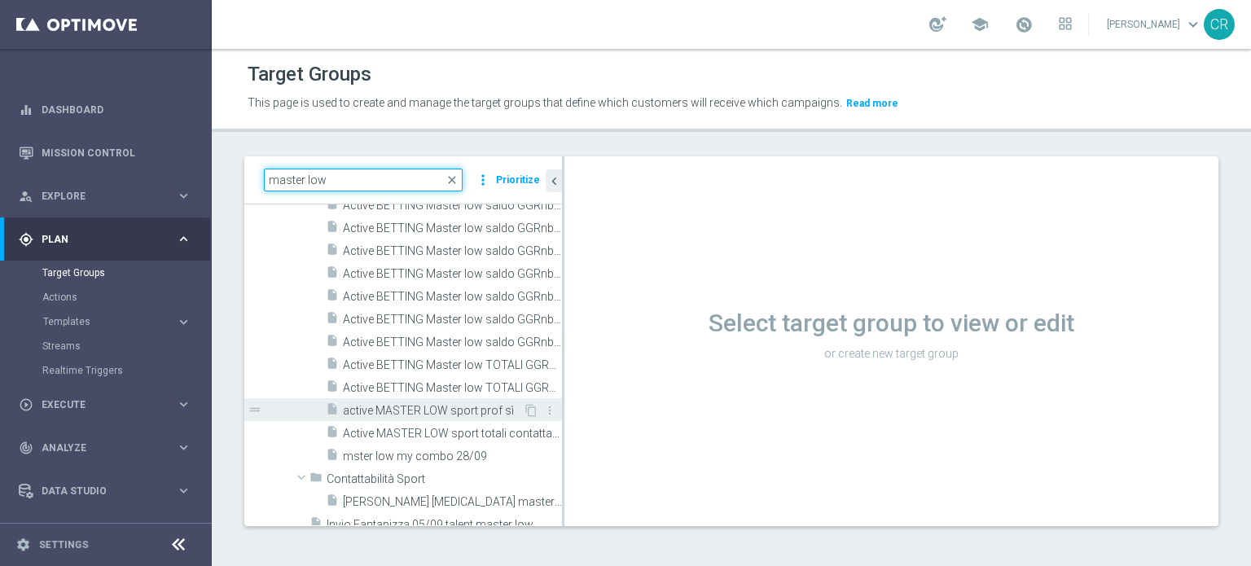
type input "master low"
click at [484, 416] on span "active MASTER LOW sport prof sì" at bounding box center [433, 411] width 180 height 14
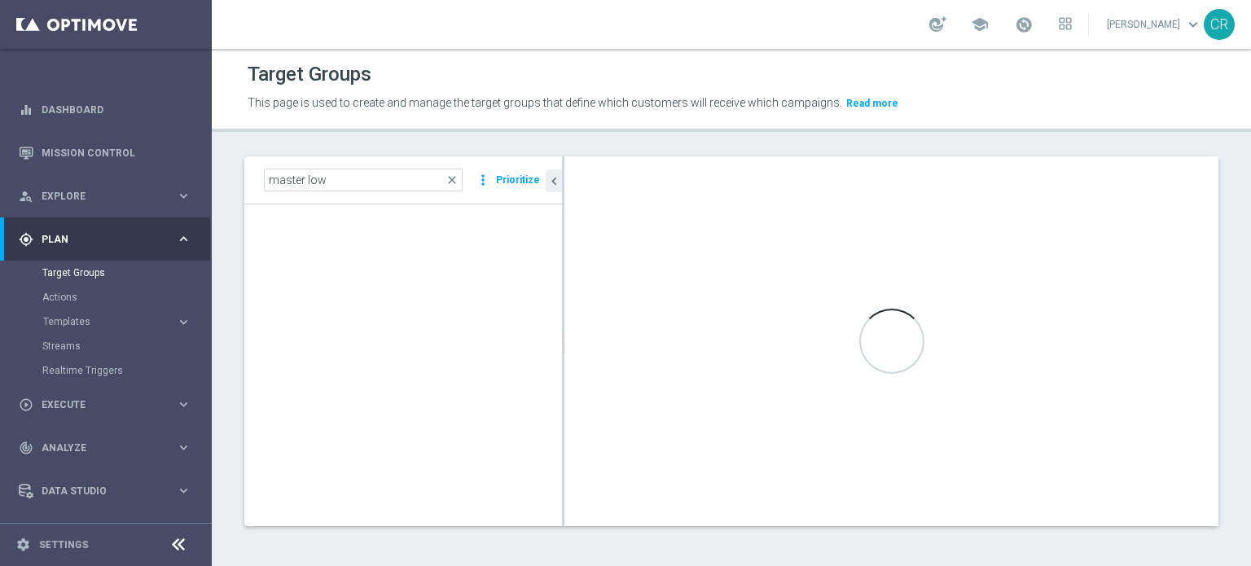
scroll to position [0, 0]
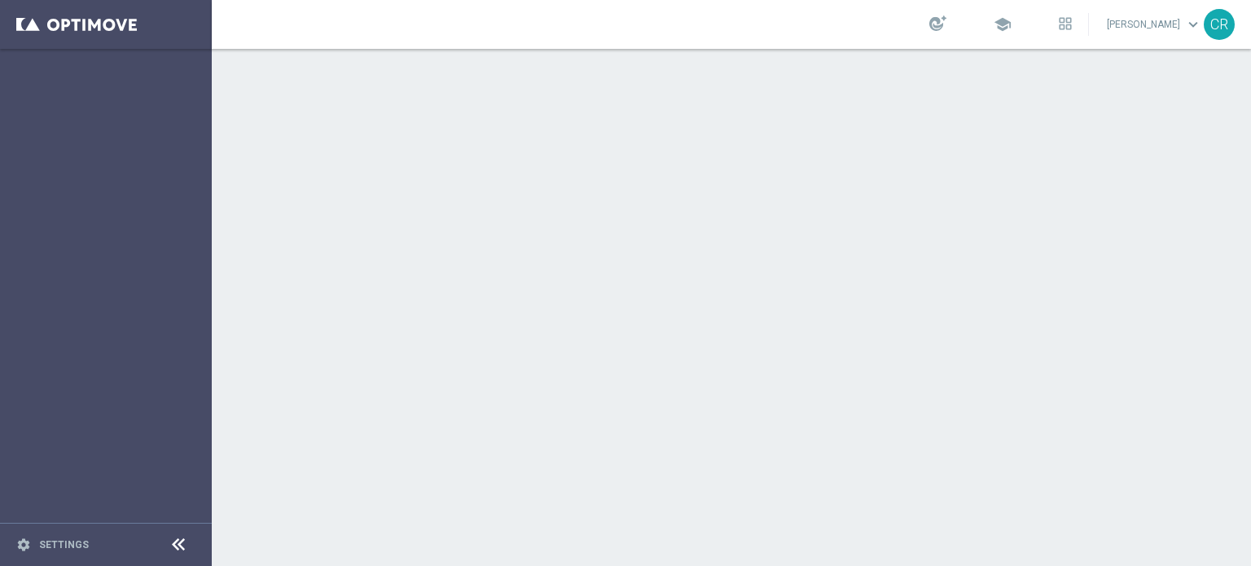
scroll to position [3332, 0]
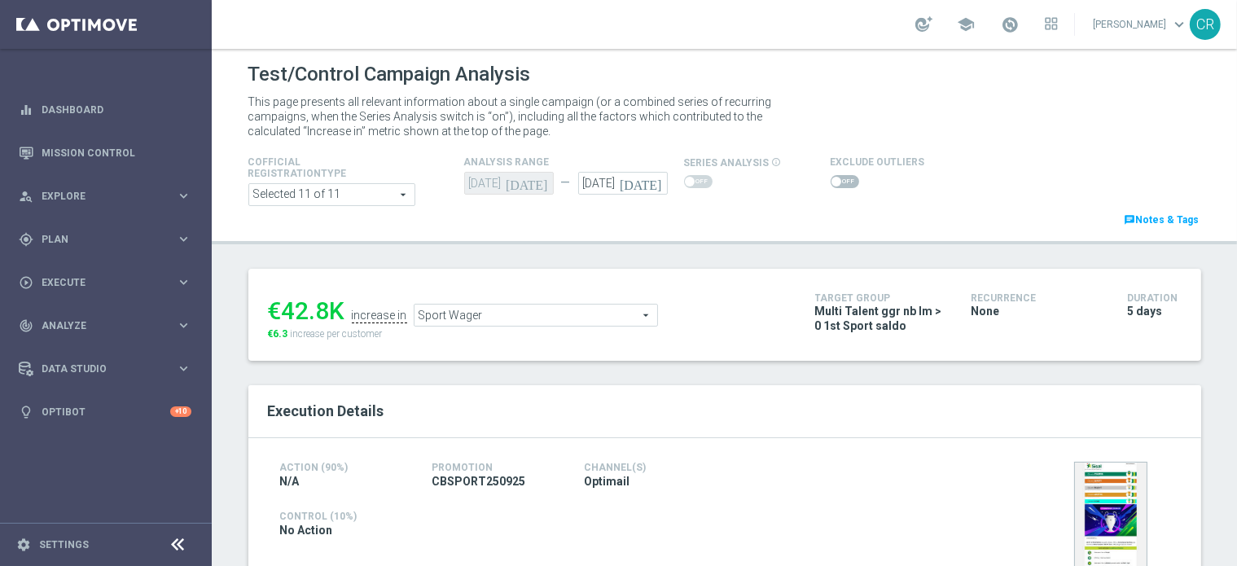
click at [850, 430] on div "Execution Details" at bounding box center [724, 411] width 953 height 53
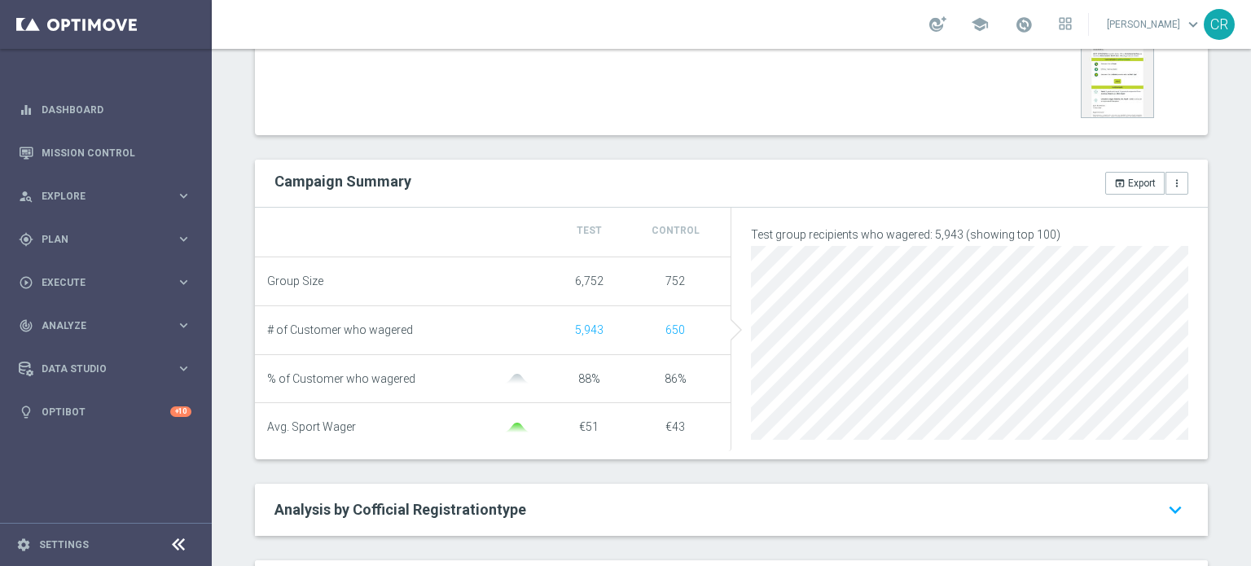
scroll to position [81, 0]
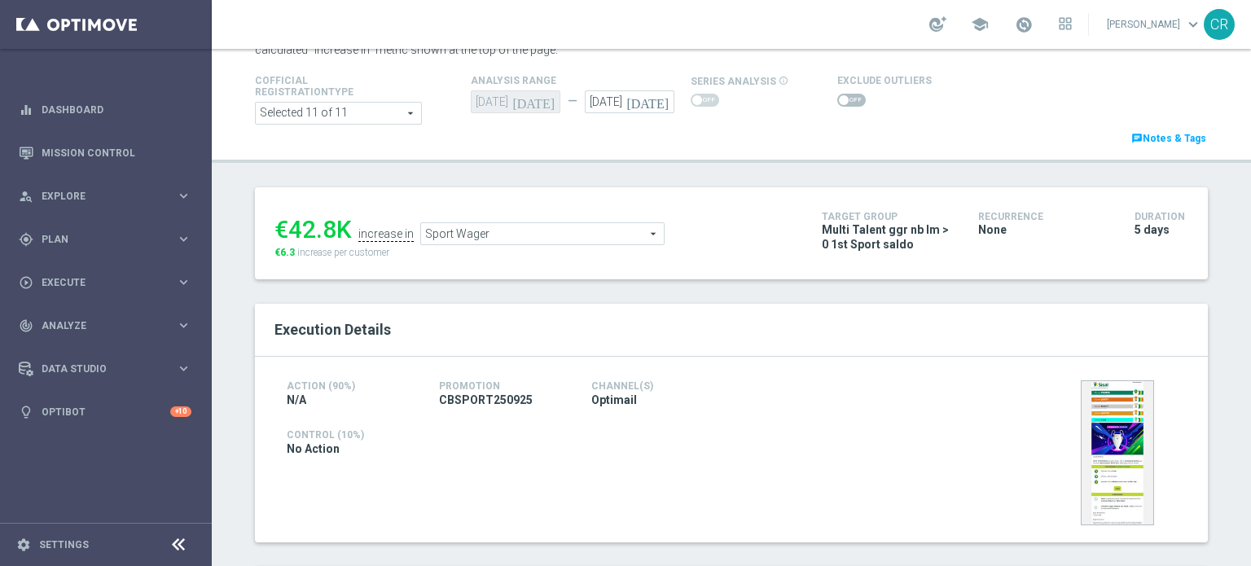
click at [648, 102] on icon "[DATE]" at bounding box center [650, 99] width 48 height 18
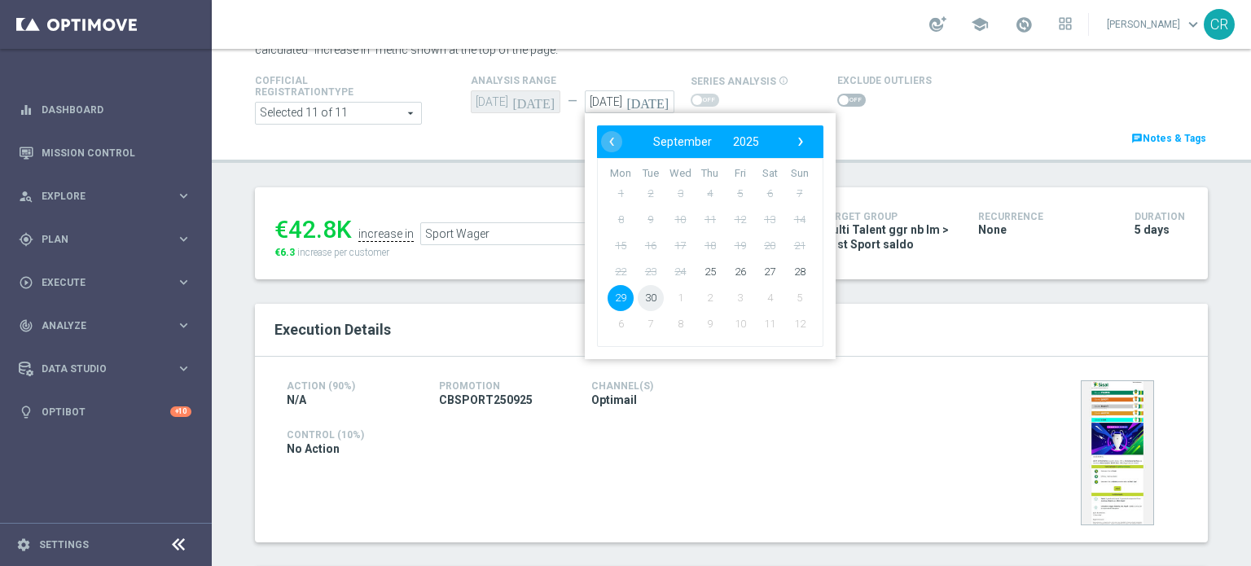
click at [645, 291] on span "30" at bounding box center [651, 298] width 26 height 26
type input "30 Sep 2025"
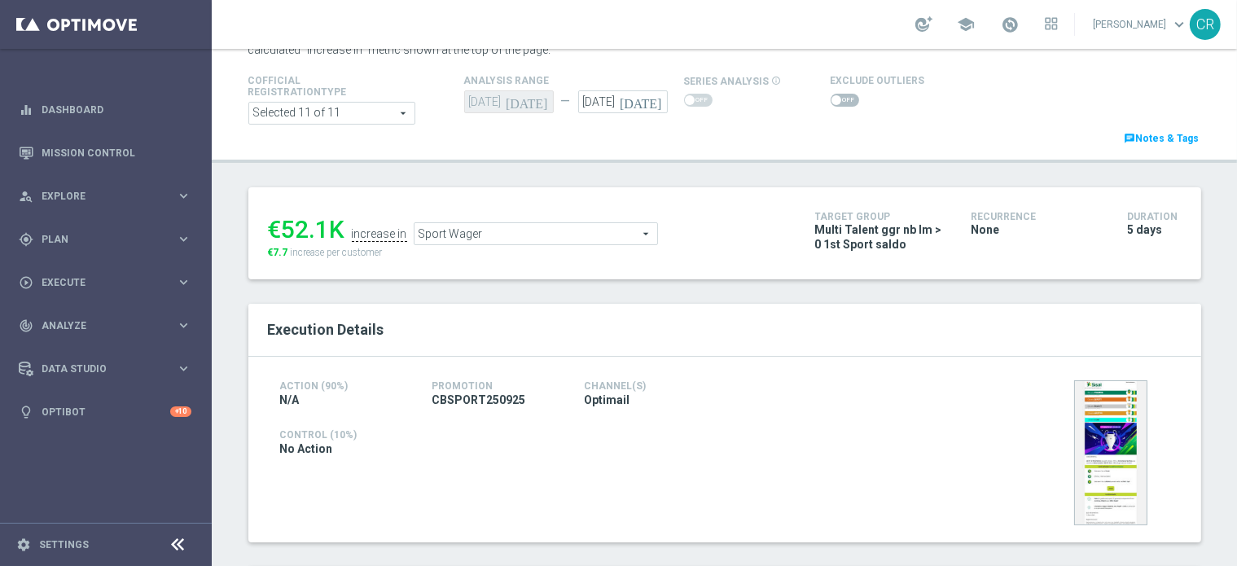
click at [808, 329] on h2 "Execution Details" at bounding box center [725, 330] width 914 height 20
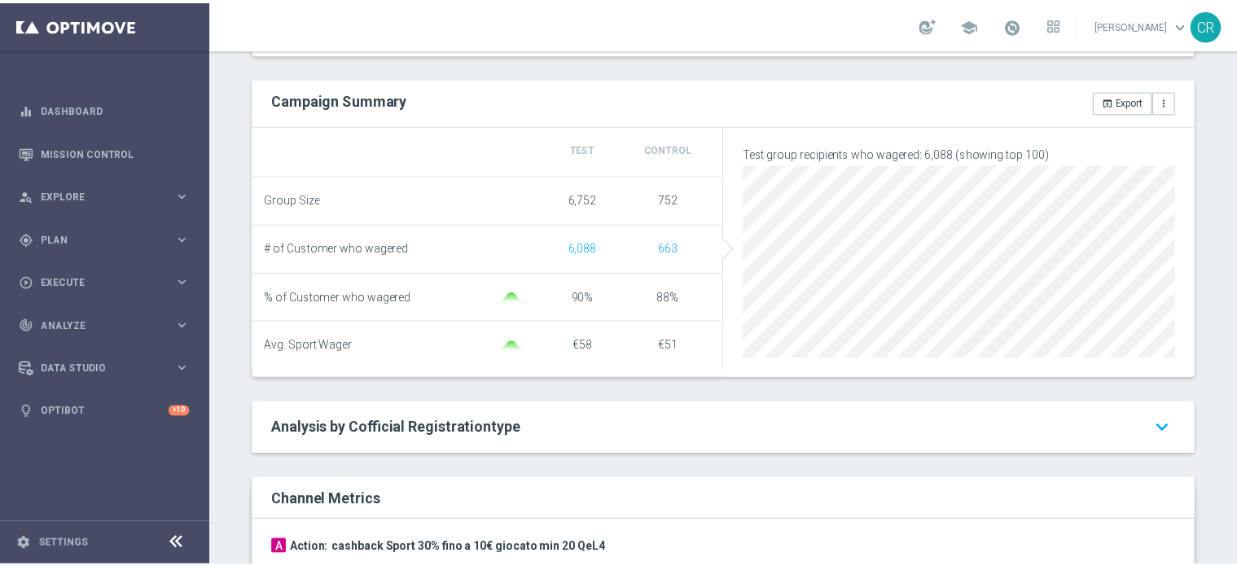
scroll to position [857, 0]
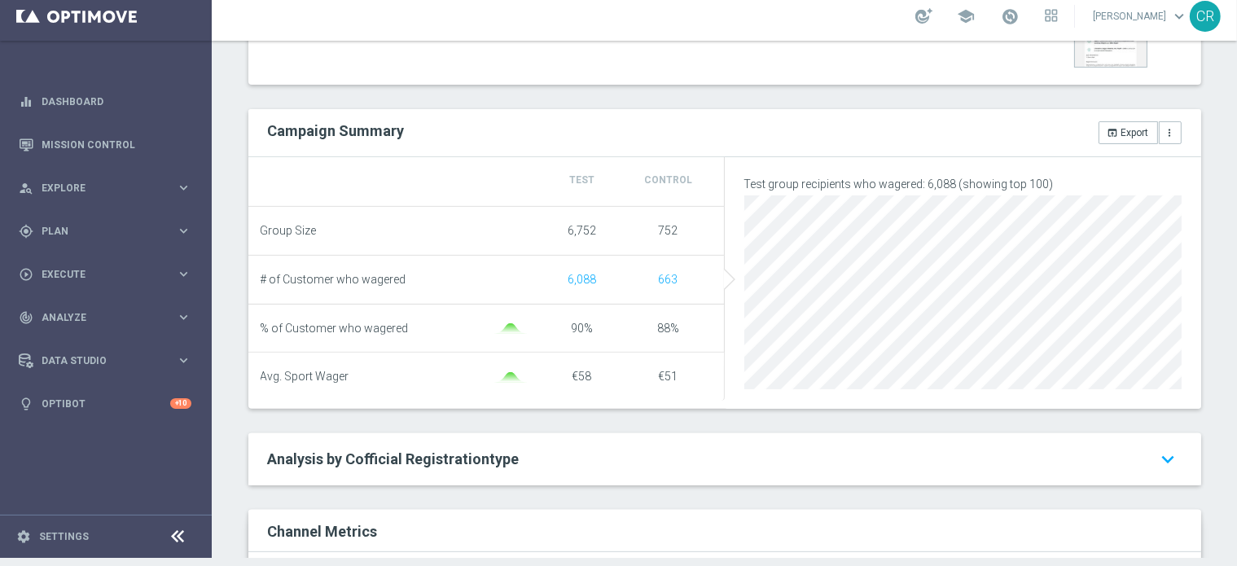
scroll to position [0, 0]
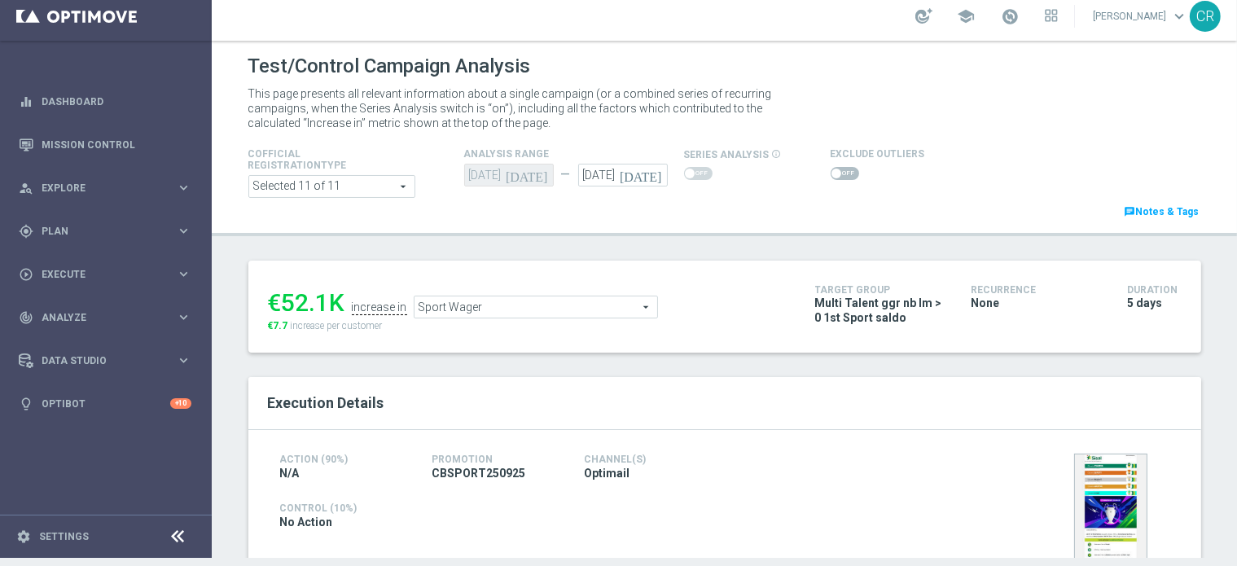
click at [582, 311] on span "Sport Wager" at bounding box center [535, 306] width 243 height 21
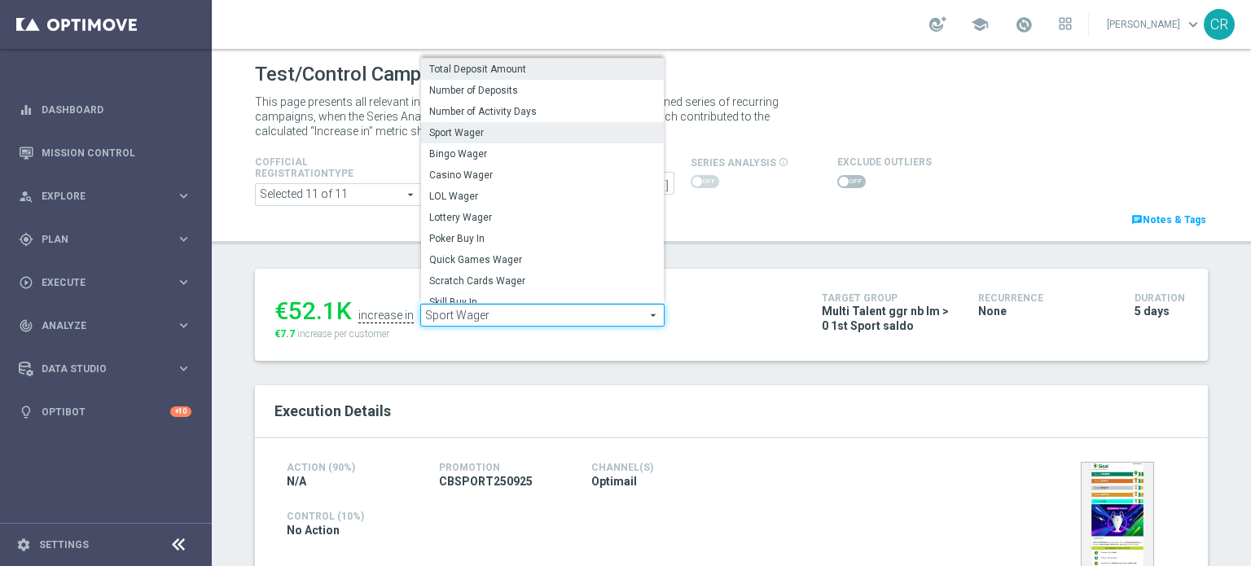
click at [519, 61] on label "Total Deposit Amount" at bounding box center [542, 69] width 243 height 21
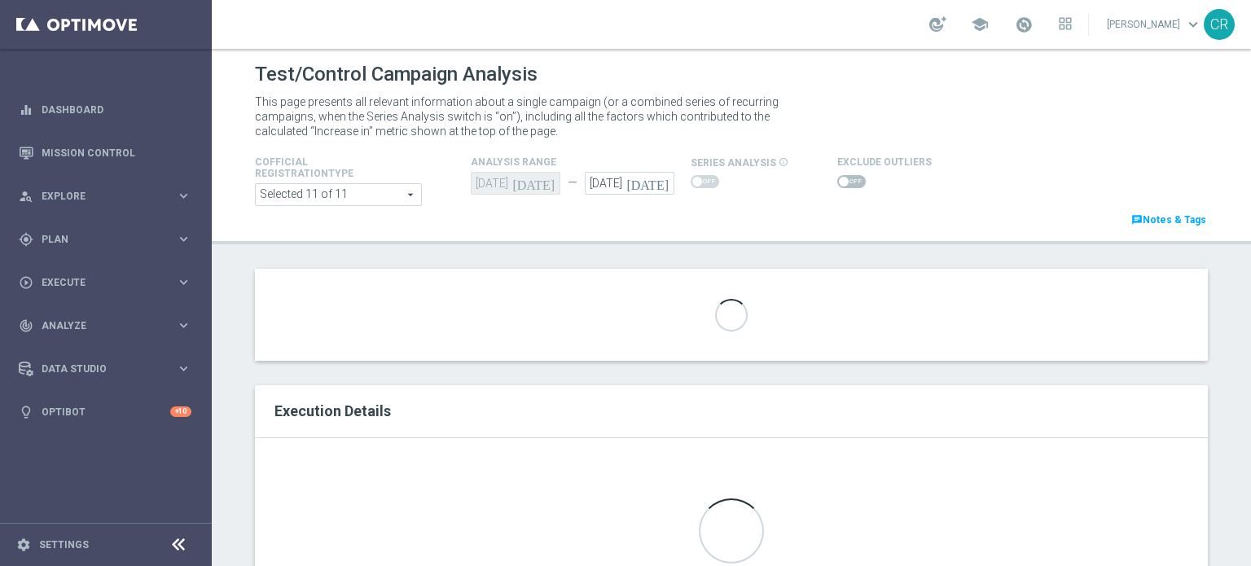
type input "Total Deposit Amount"
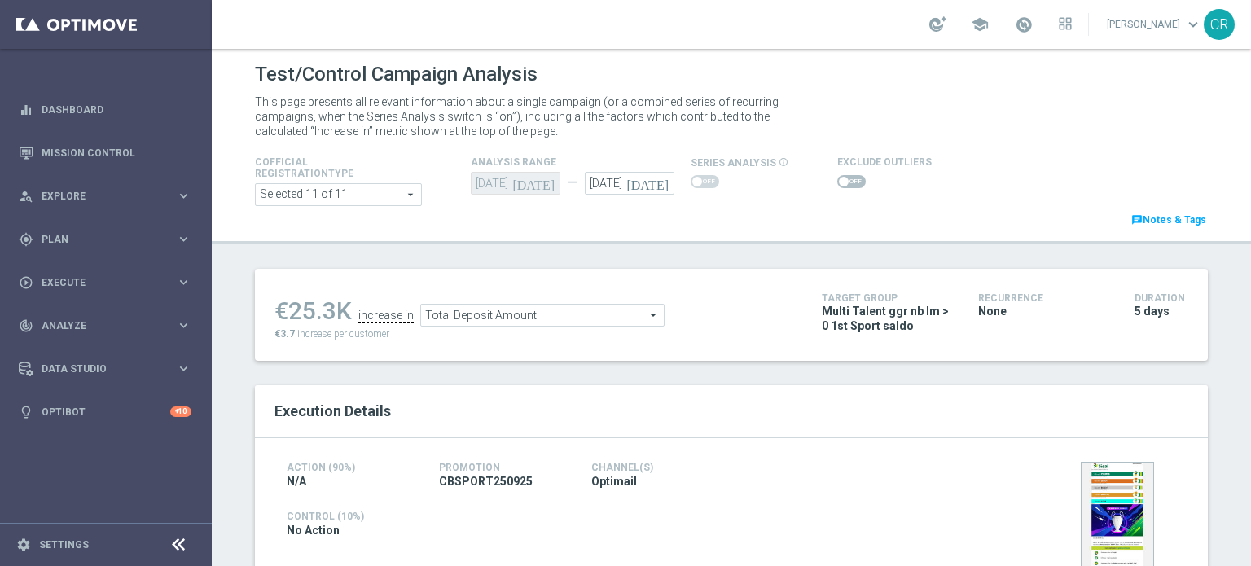
click at [847, 180] on span at bounding box center [851, 181] width 28 height 13
click at [847, 180] on input "checkbox" at bounding box center [851, 181] width 28 height 13
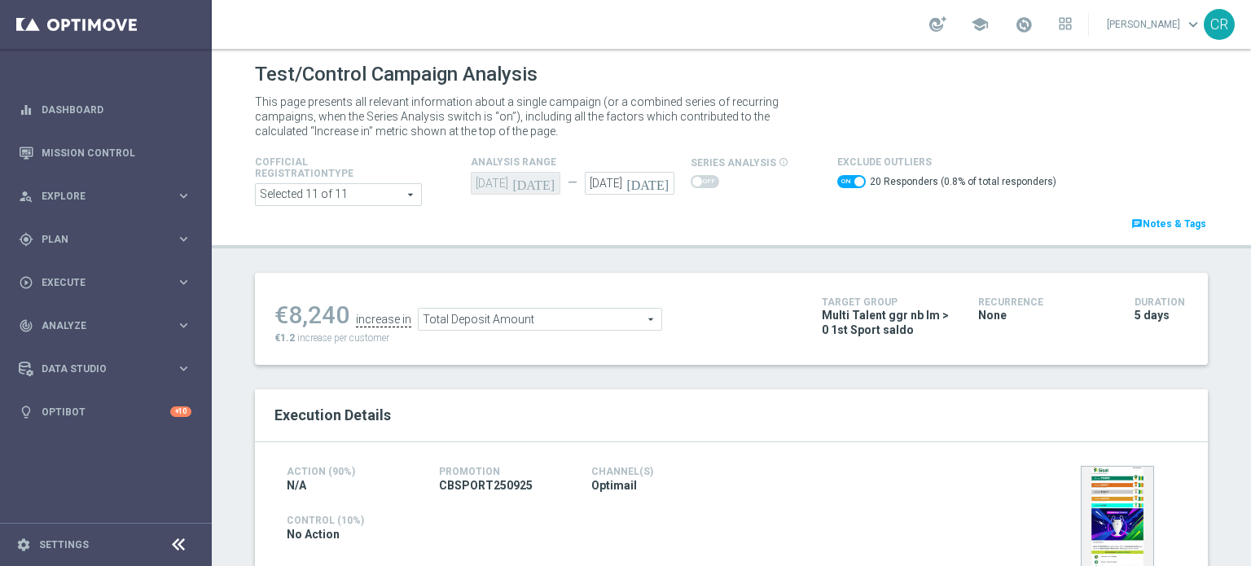
click at [602, 322] on span "Total Deposit Amount" at bounding box center [539, 319] width 243 height 21
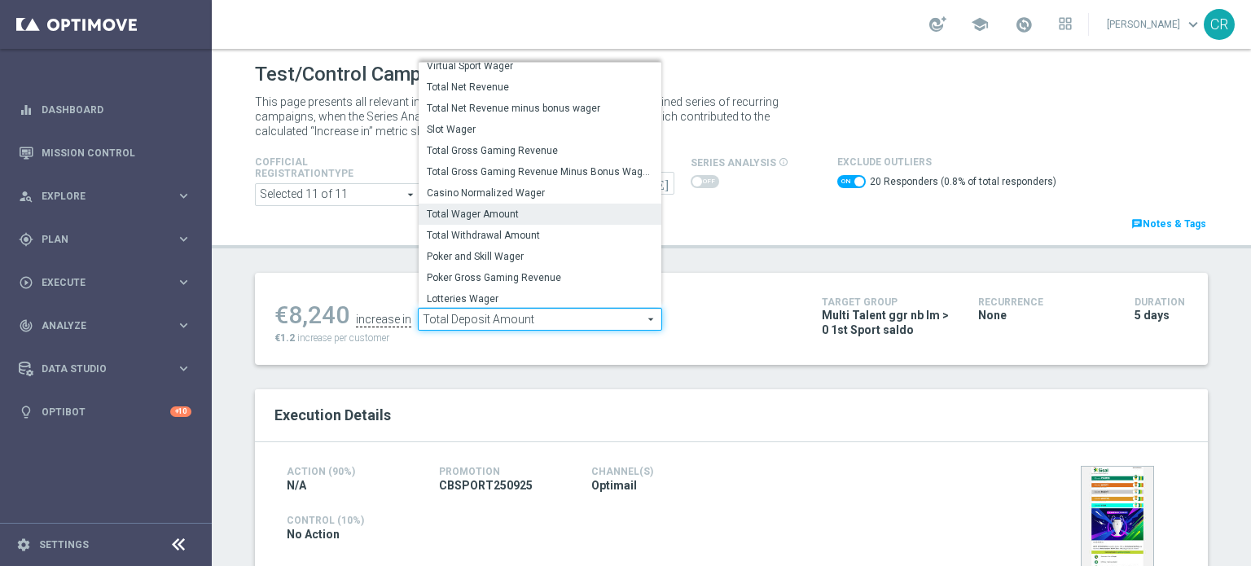
scroll to position [254, 0]
click at [577, 209] on span "Total Wager Amount" at bounding box center [540, 211] width 226 height 13
checkbox input "false"
type input "Total Wager Amount"
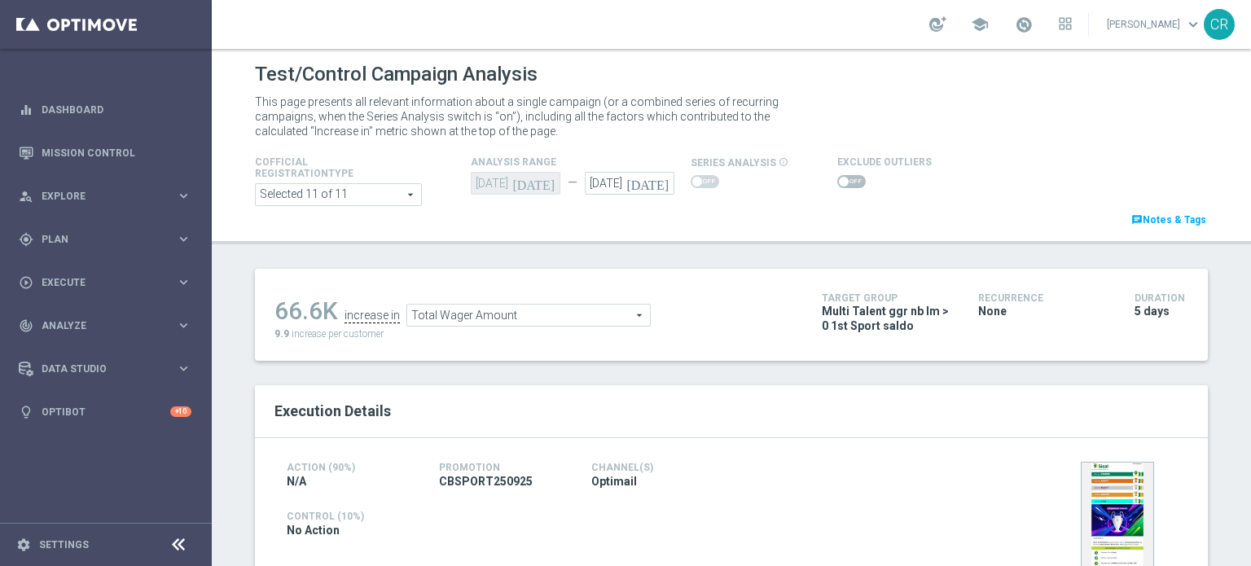
click at [837, 175] on span at bounding box center [851, 181] width 28 height 13
click at [837, 175] on input "checkbox" at bounding box center [851, 181] width 28 height 13
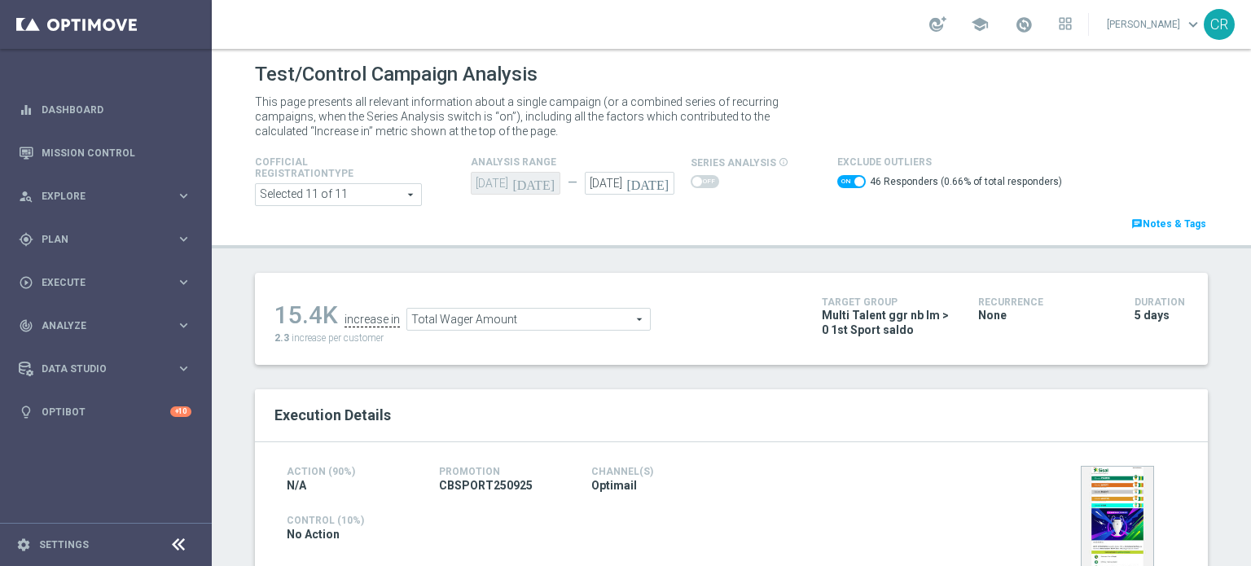
click at [602, 322] on span "Total Wager Amount" at bounding box center [528, 319] width 243 height 21
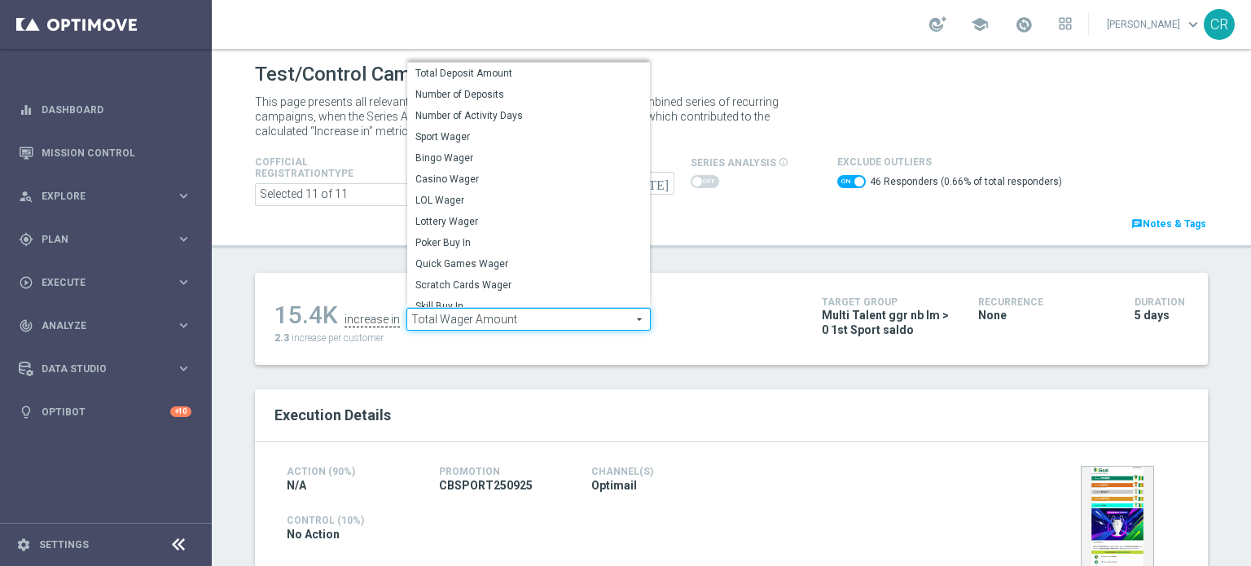
click at [697, 336] on div "15.4K increase in Total Wager Amount Total Wager Amount arrow_drop_down search …" at bounding box center [535, 318] width 523 height 53
checkbox input "false"
